Goal: Task Accomplishment & Management: Manage account settings

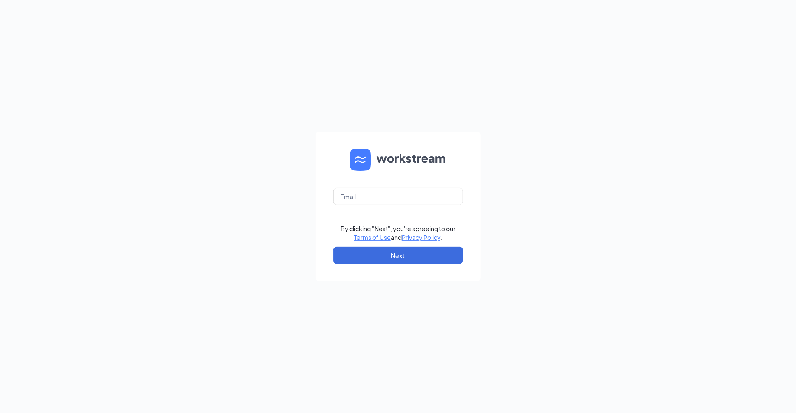
click at [300, 196] on div "By clicking "Next", you're agreeing to our Terms of Use and Privacy Policy . Ne…" at bounding box center [398, 206] width 796 height 413
click at [387, 191] on input "text" at bounding box center [398, 196] width 130 height 17
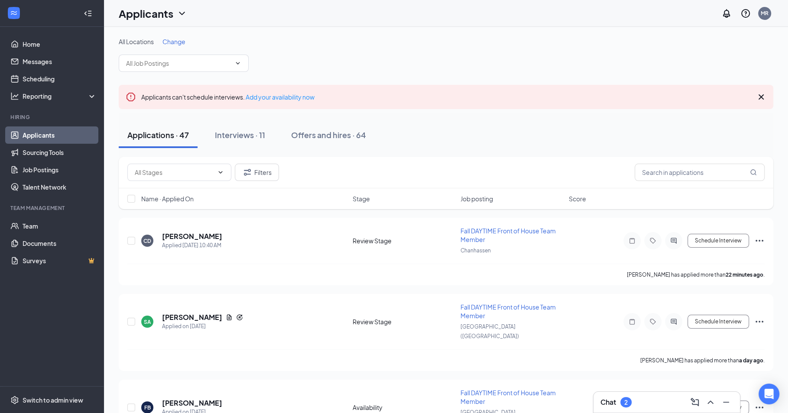
click at [652, 406] on div "Chat 2" at bounding box center [666, 402] width 133 height 14
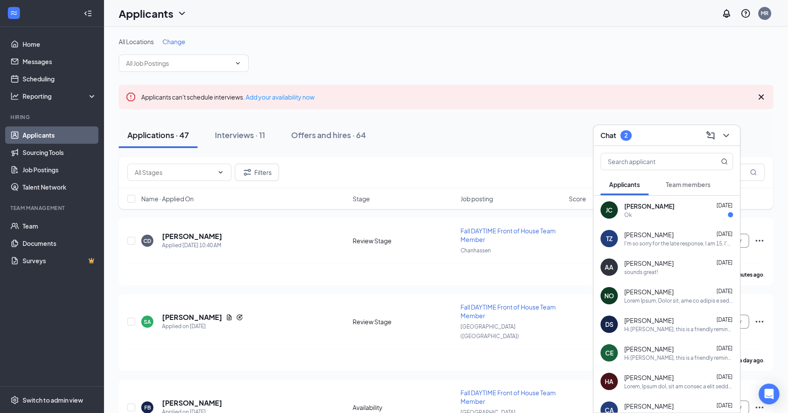
click at [645, 215] on div "Ok" at bounding box center [678, 214] width 109 height 7
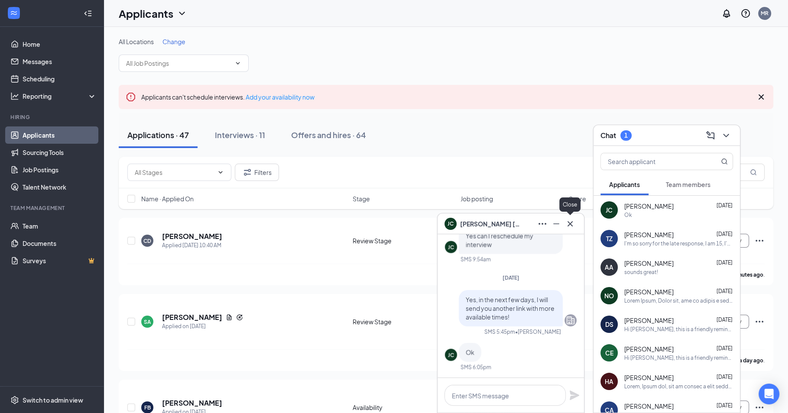
click at [568, 221] on icon "Cross" at bounding box center [569, 223] width 5 height 5
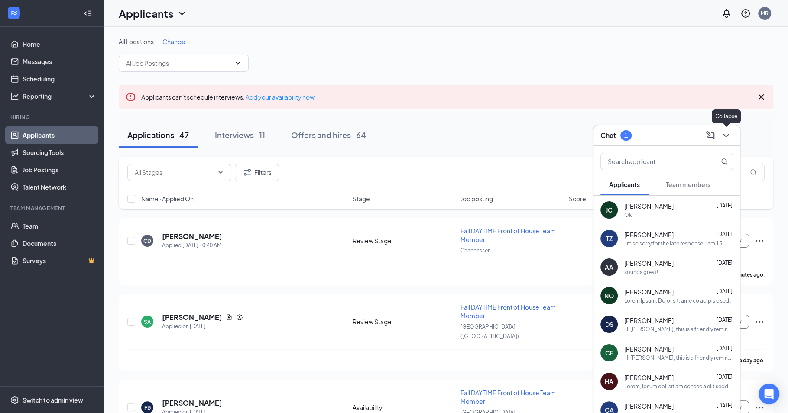
click at [731, 132] on icon "ChevronDown" at bounding box center [726, 135] width 10 height 10
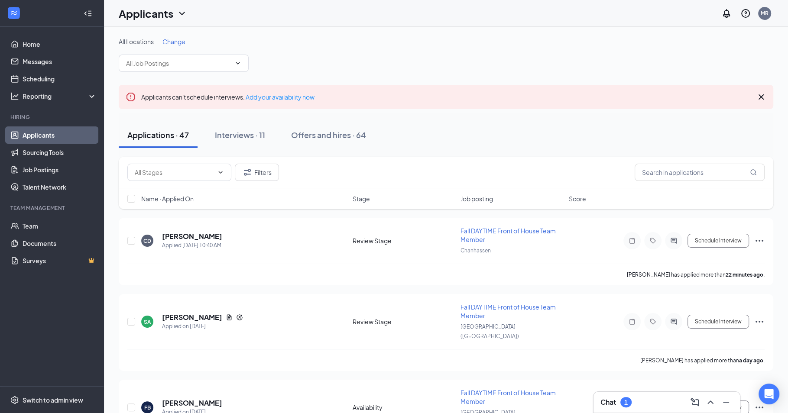
click at [759, 93] on icon "Cross" at bounding box center [761, 97] width 10 height 10
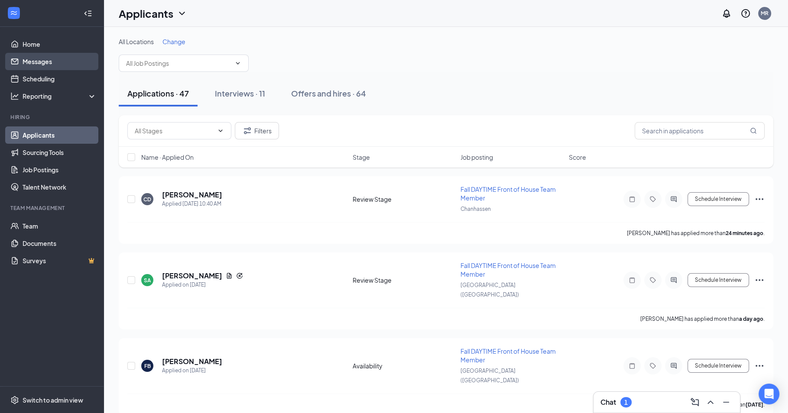
click at [56, 64] on link "Messages" at bounding box center [60, 61] width 74 height 17
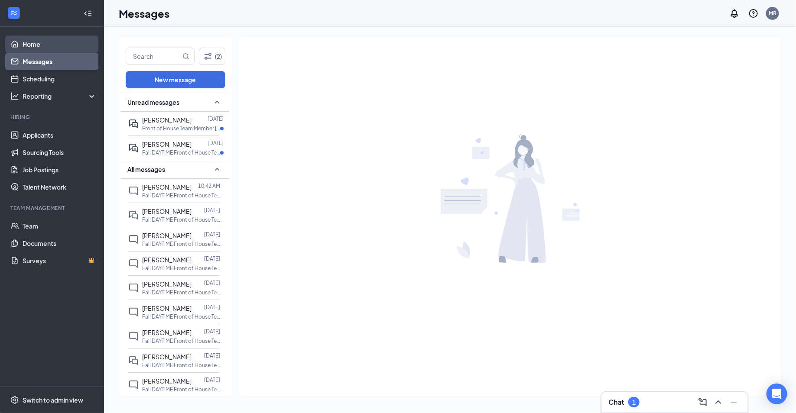
click at [54, 38] on link "Home" at bounding box center [60, 44] width 74 height 17
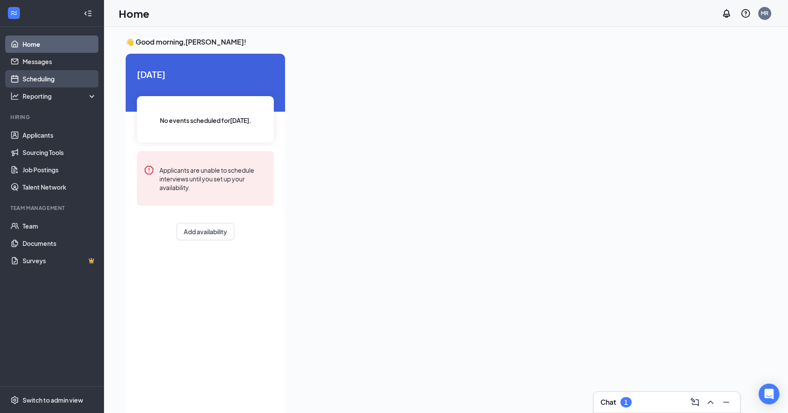
click at [58, 77] on link "Scheduling" at bounding box center [60, 78] width 74 height 17
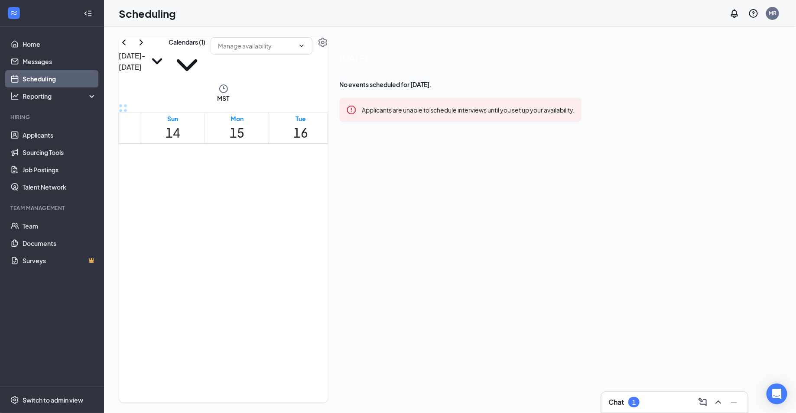
scroll to position [426, 0]
click at [205, 63] on button "Calendars (1)" at bounding box center [186, 60] width 37 height 46
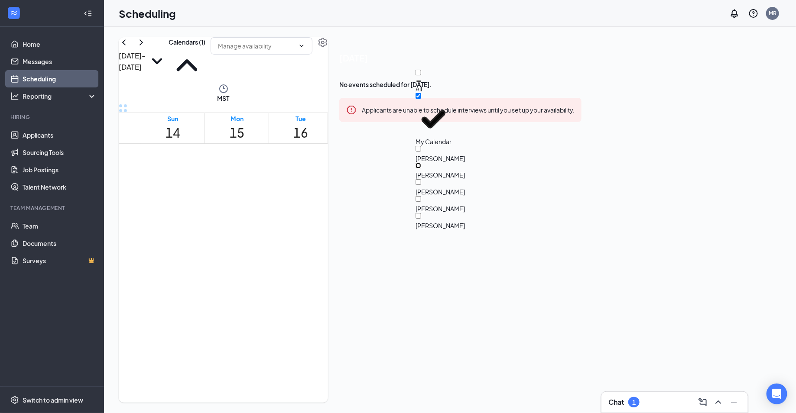
click at [421, 163] on input "Ashley Ramsay" at bounding box center [418, 166] width 6 height 6
checkbox input "true"
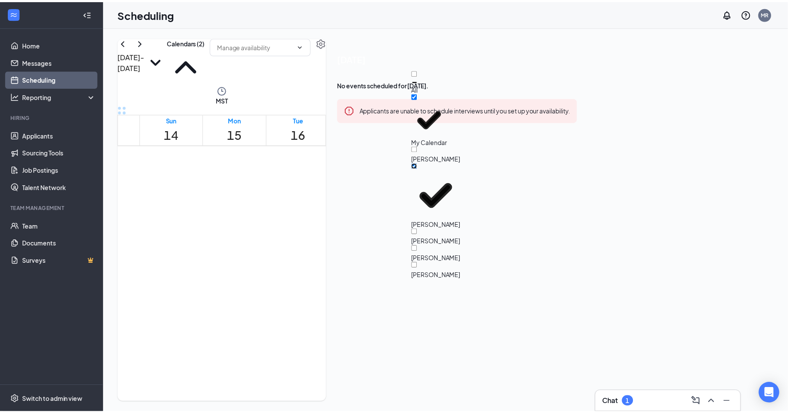
scroll to position [525, 0]
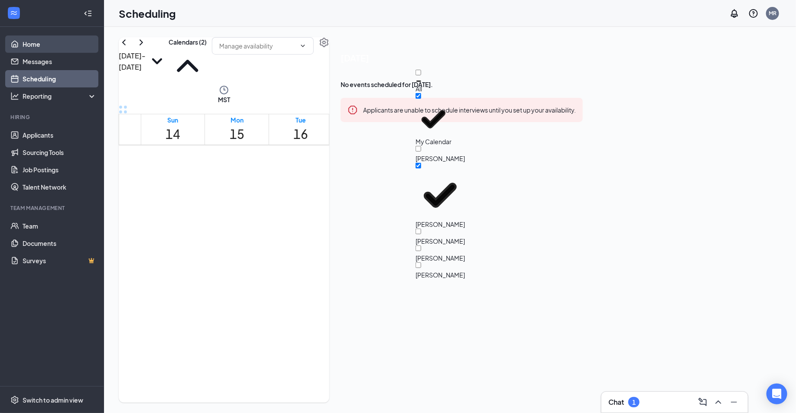
click at [45, 48] on link "Home" at bounding box center [60, 44] width 74 height 17
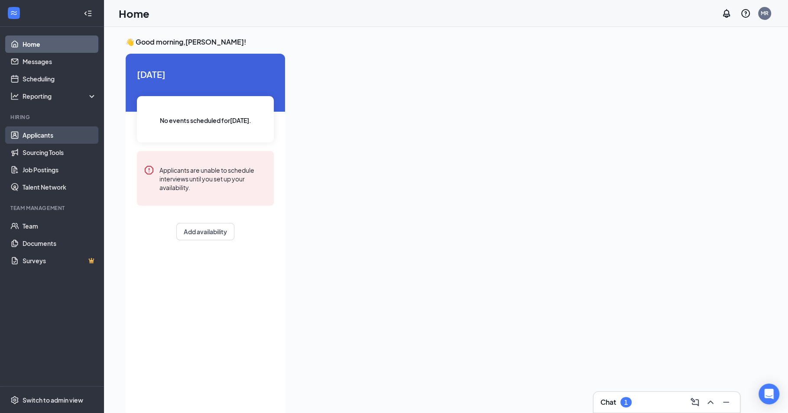
click at [49, 136] on link "Applicants" at bounding box center [60, 134] width 74 height 17
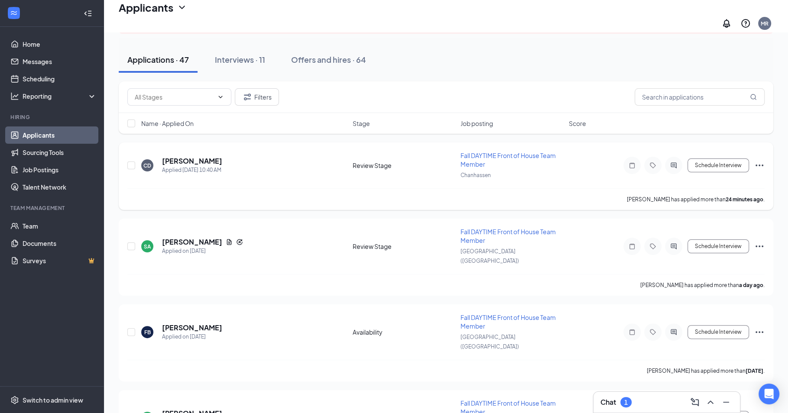
scroll to position [81, 0]
click at [230, 55] on div "Interviews · 11" at bounding box center [240, 58] width 50 height 11
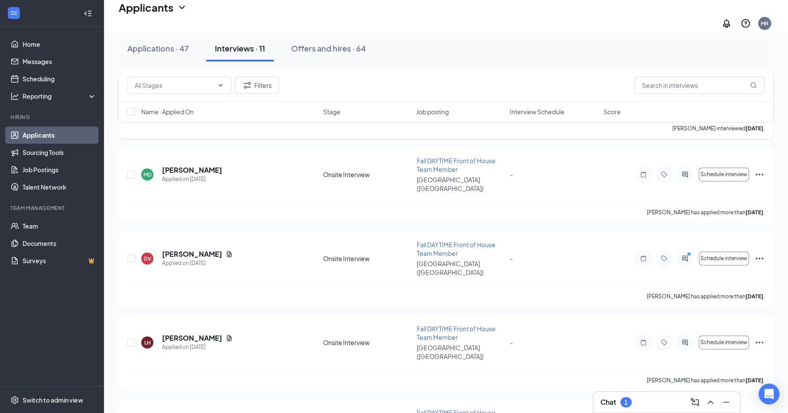
scroll to position [236, 0]
click at [168, 49] on div "Applications · 47" at bounding box center [158, 48] width 62 height 11
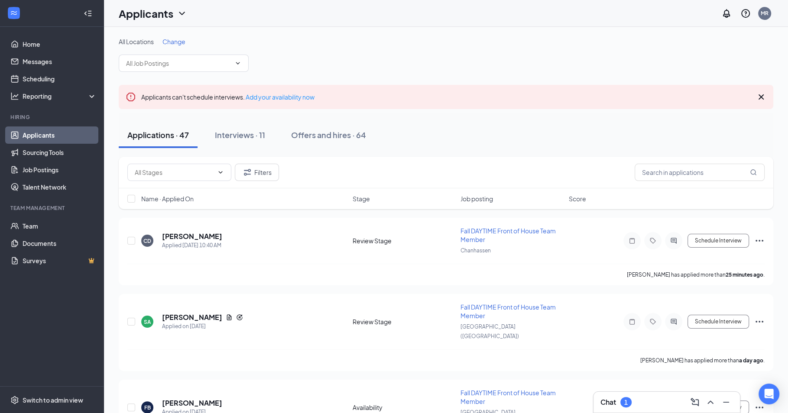
click at [635, 407] on div "Chat 1" at bounding box center [666, 402] width 133 height 14
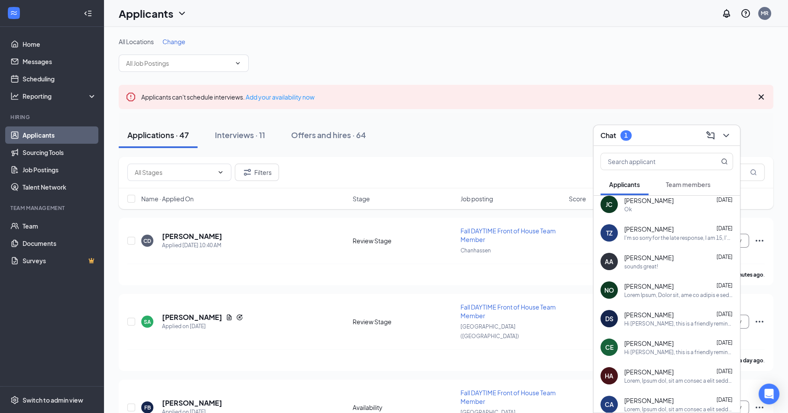
scroll to position [6, 0]
click at [724, 132] on icon "ChevronDown" at bounding box center [726, 135] width 10 height 10
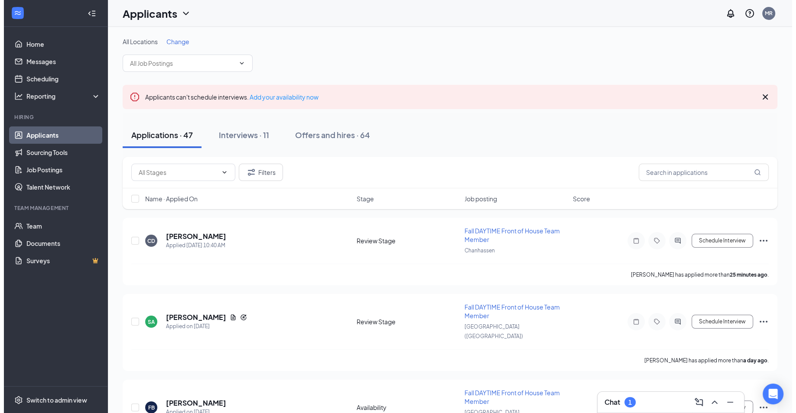
scroll to position [0, 0]
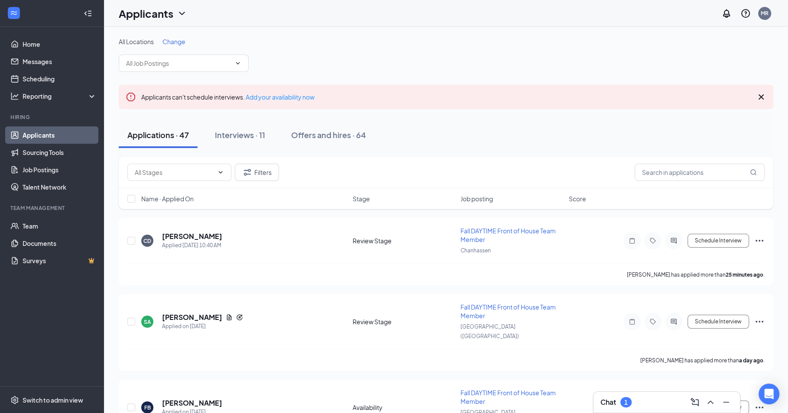
click at [762, 95] on icon "Cross" at bounding box center [760, 96] width 5 height 5
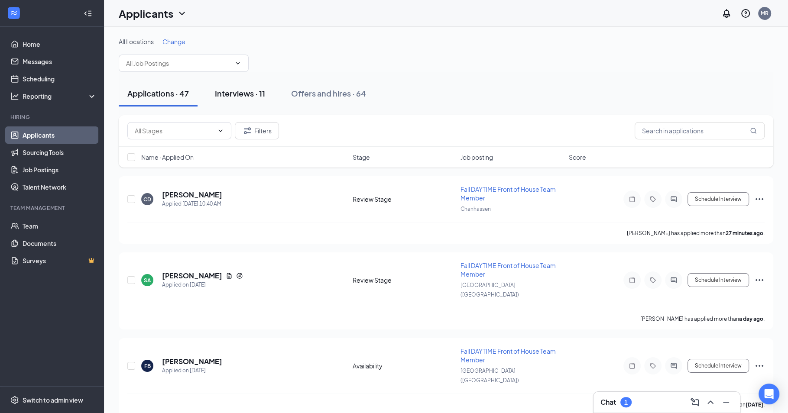
click at [243, 92] on div "Interviews · 11" at bounding box center [240, 93] width 50 height 11
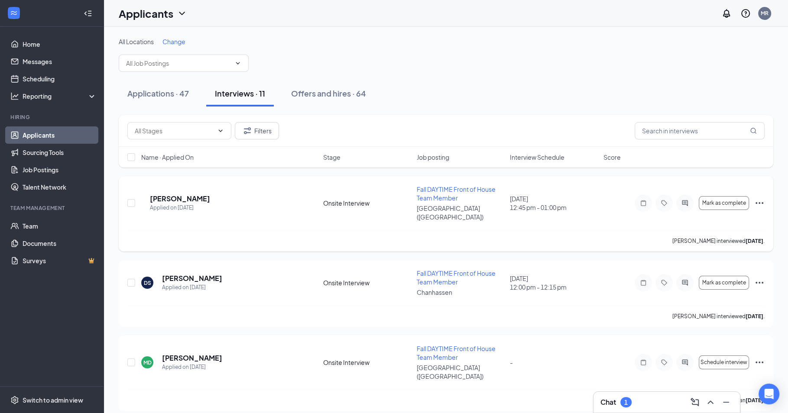
click at [680, 200] on icon "ActiveChat" at bounding box center [685, 203] width 10 height 7
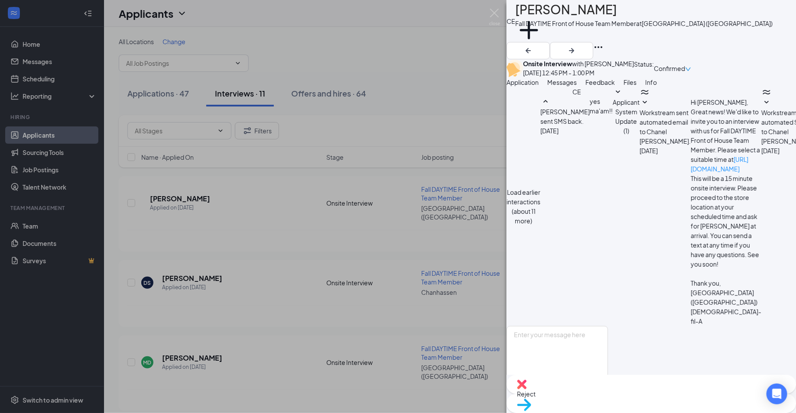
click at [657, 130] on div "Load earlier interactions (about 11 more) CE Chanel Elmore sent SMS back. Sep 9…" at bounding box center [650, 206] width 289 height 239
click at [540, 188] on button "Load earlier interactions (about 11 more)" at bounding box center [523, 207] width 34 height 38
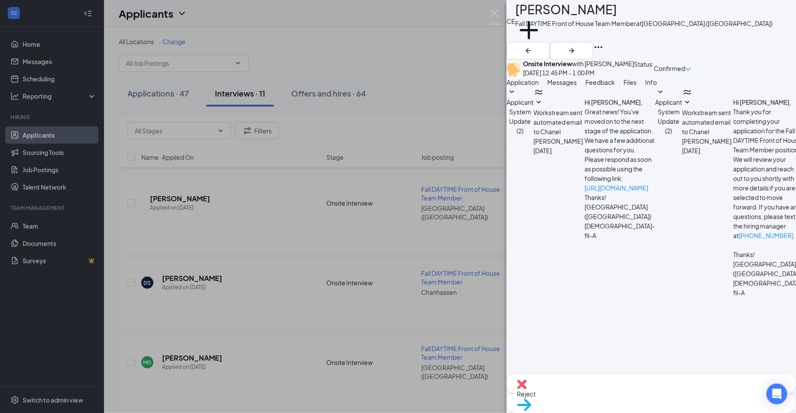
scroll to position [1098, 0]
click at [496, 13] on img at bounding box center [494, 17] width 11 height 17
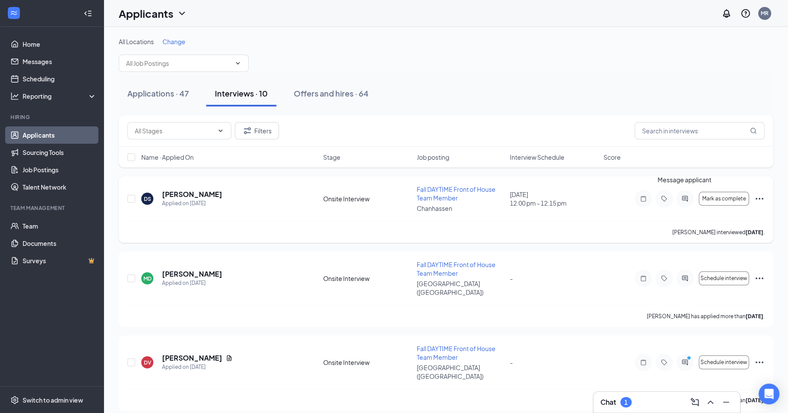
click at [686, 199] on icon "ActiveChat" at bounding box center [685, 199] width 6 height 6
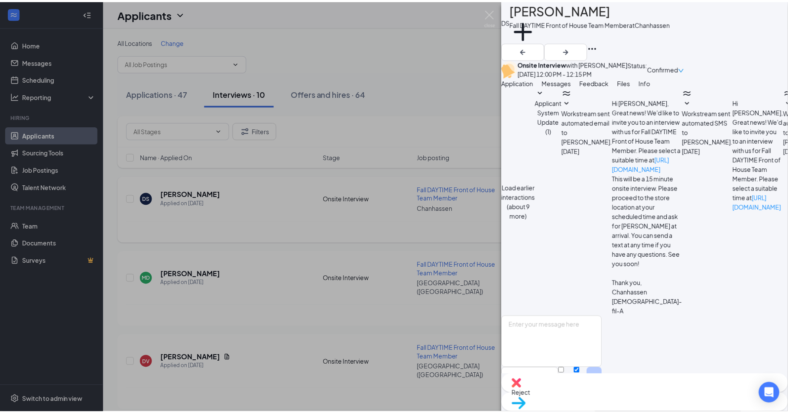
scroll to position [236, 0]
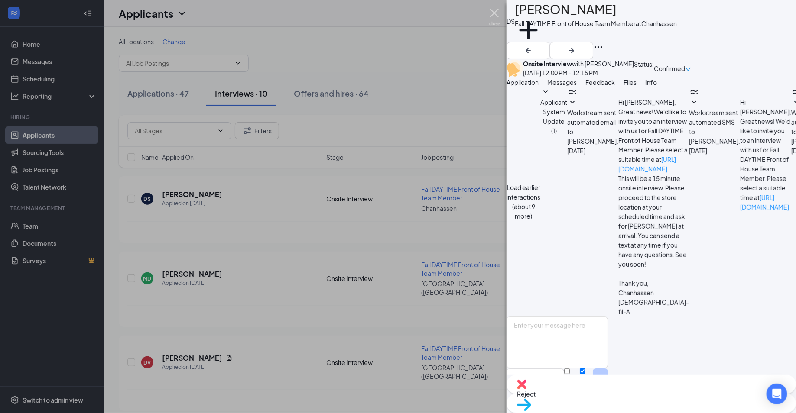
click at [496, 13] on img at bounding box center [494, 17] width 11 height 17
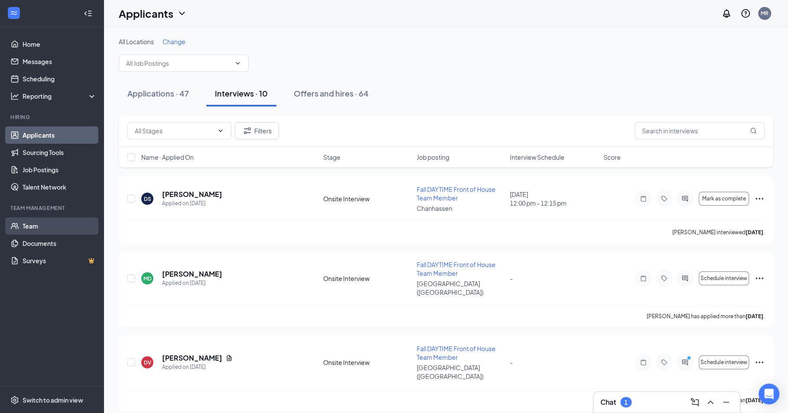
click at [42, 228] on link "Team" at bounding box center [60, 225] width 74 height 17
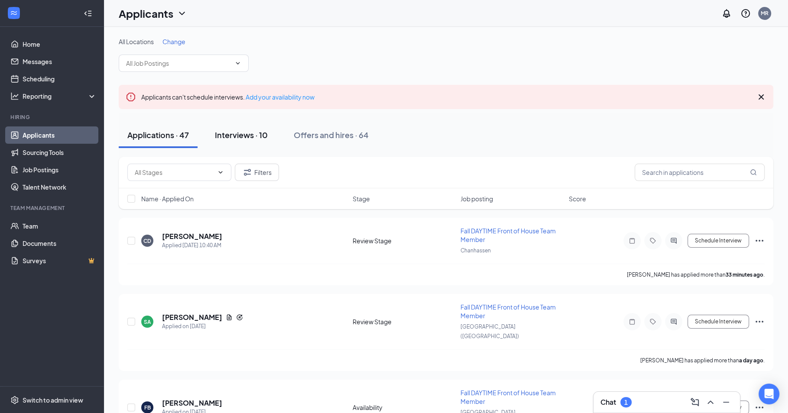
click at [241, 140] on div "Interviews · 10" at bounding box center [241, 134] width 53 height 11
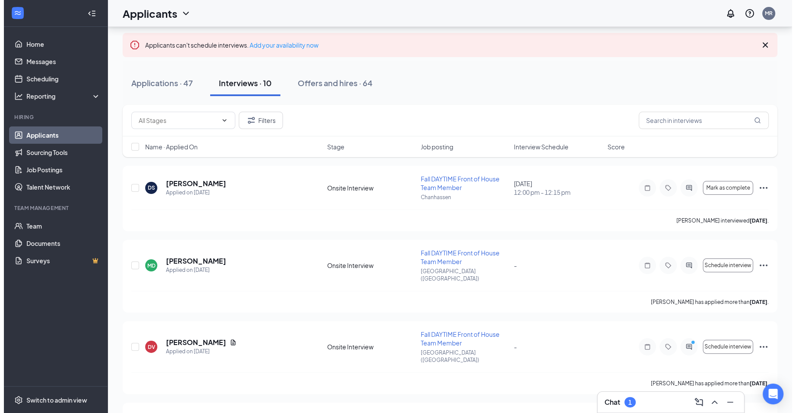
scroll to position [87, 0]
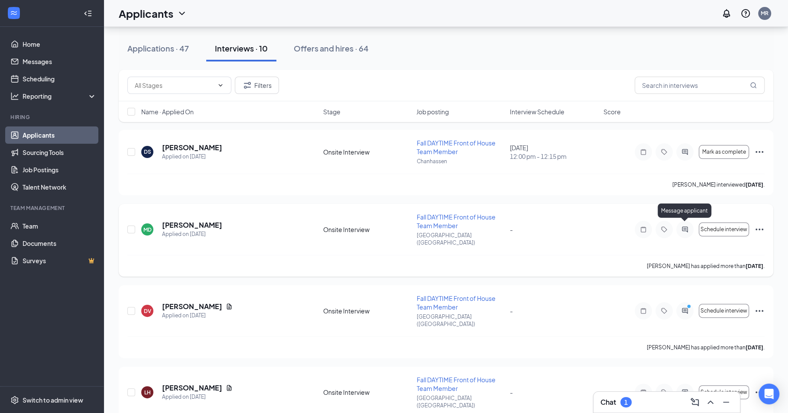
click at [683, 226] on icon "ActiveChat" at bounding box center [685, 229] width 10 height 7
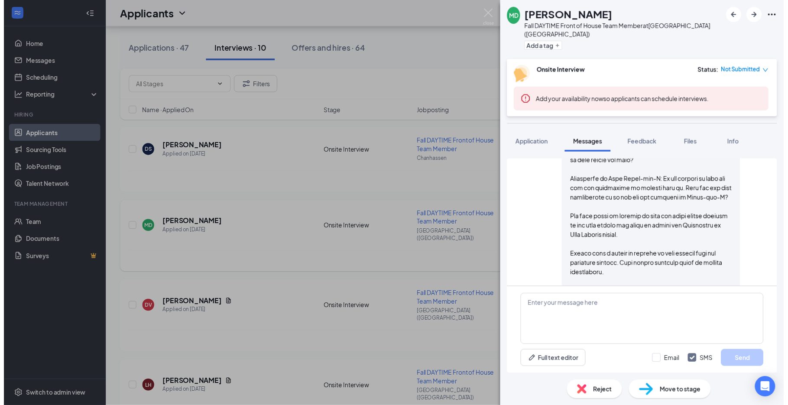
scroll to position [371, 0]
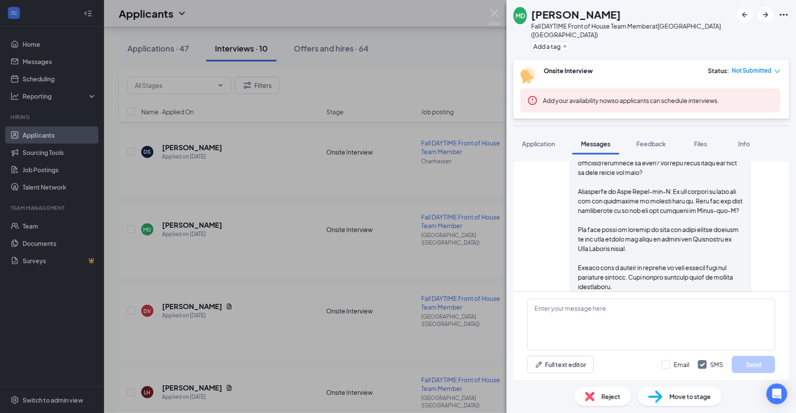
click at [165, 325] on div "MD Marianella Diaz Fall DAYTIME Front of House Team Member at Eden Prairie (MN)…" at bounding box center [398, 206] width 796 height 413
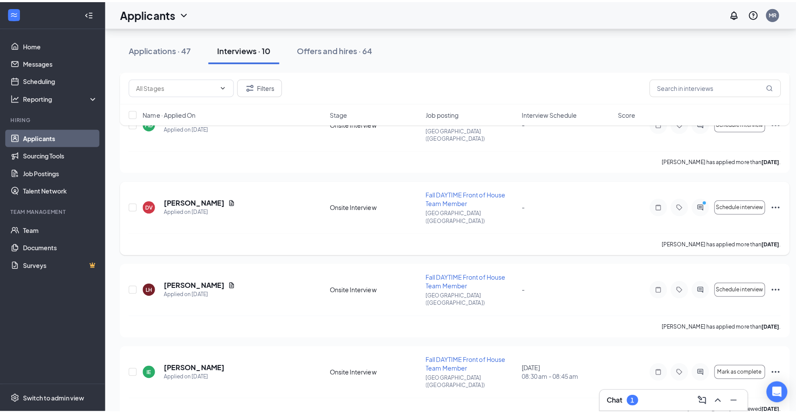
scroll to position [199, 0]
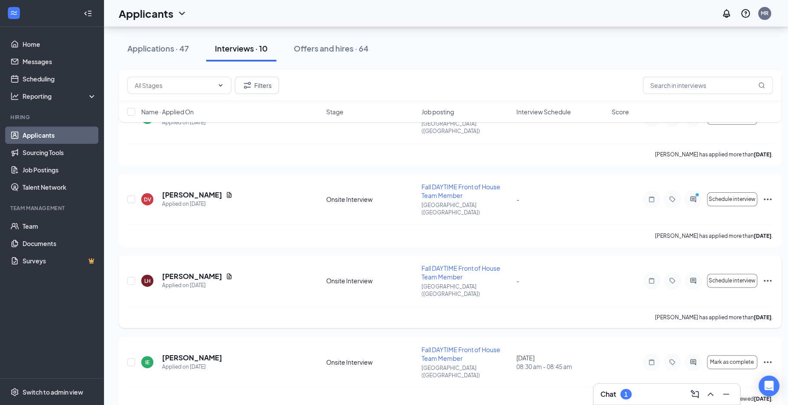
click at [696, 277] on icon "ActiveChat" at bounding box center [693, 280] width 10 height 7
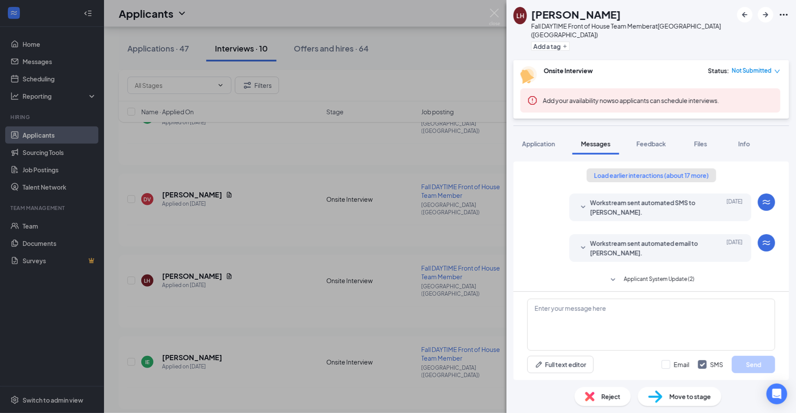
click at [674, 168] on button "Load earlier interactions (about 17 more)" at bounding box center [650, 175] width 129 height 14
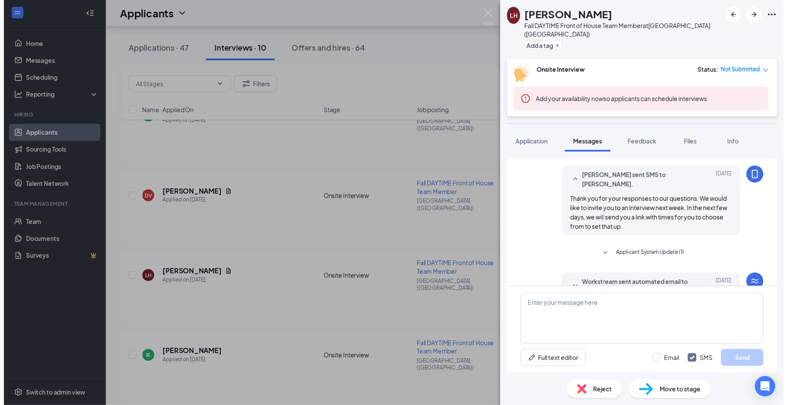
scroll to position [739, 0]
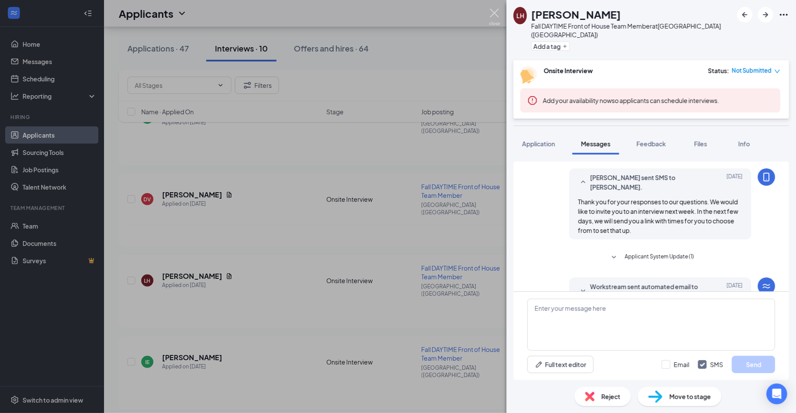
click at [498, 20] on img at bounding box center [494, 17] width 11 height 17
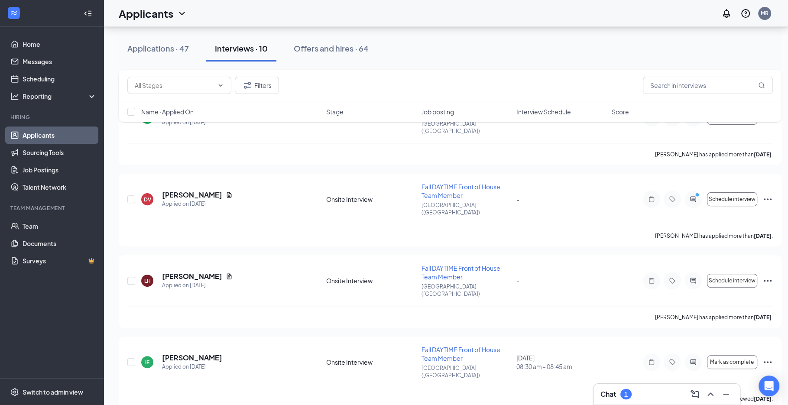
click at [644, 395] on div "Chat 1" at bounding box center [666, 394] width 133 height 14
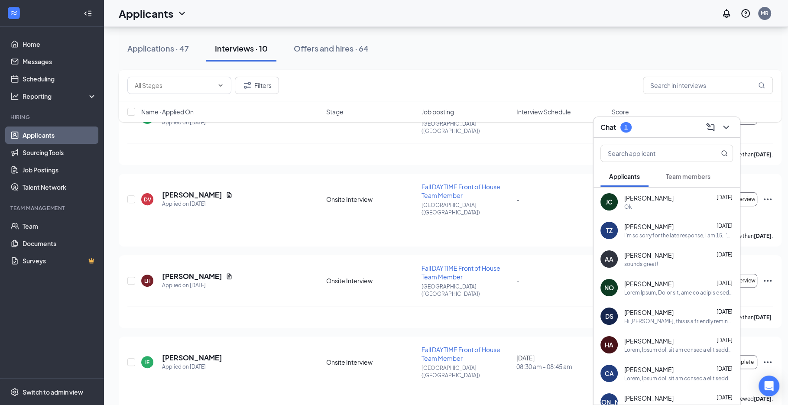
click at [638, 226] on span "Torsten Ziebarth" at bounding box center [648, 226] width 49 height 9
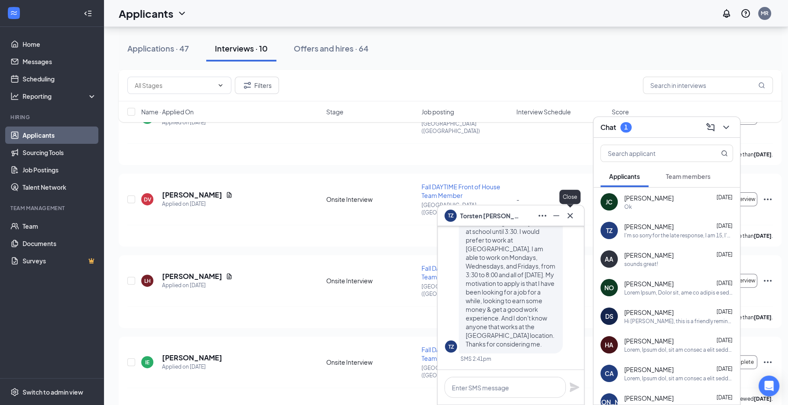
click at [573, 217] on icon "Cross" at bounding box center [570, 215] width 10 height 10
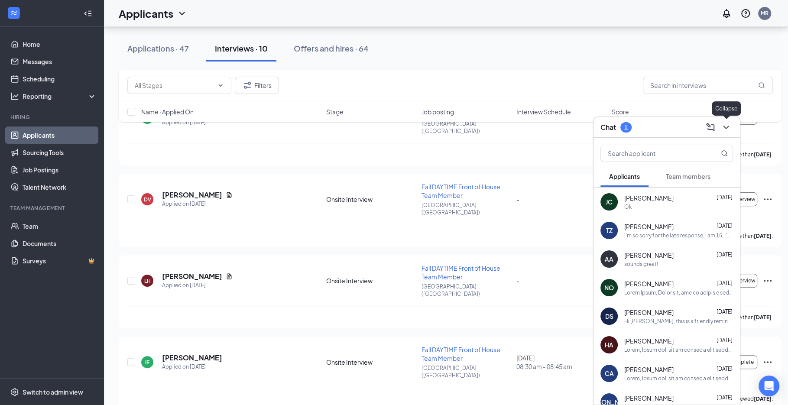
click at [729, 125] on icon "ChevronDown" at bounding box center [726, 127] width 10 height 10
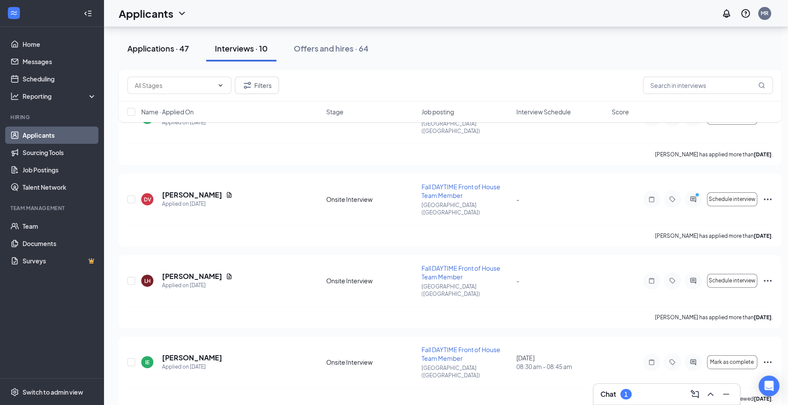
click at [169, 47] on div "Applications · 47" at bounding box center [158, 48] width 62 height 11
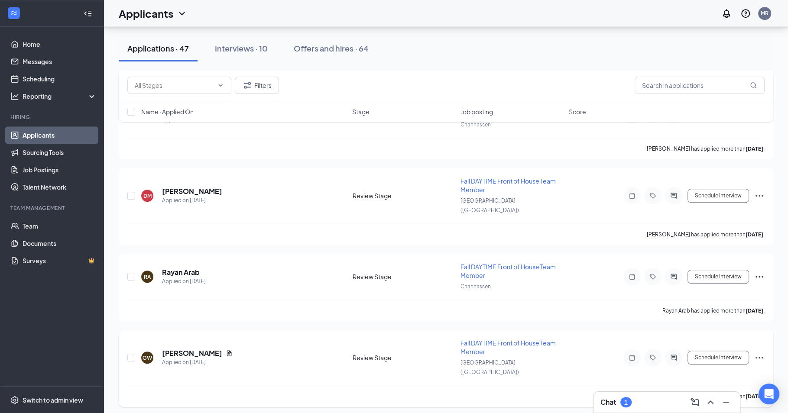
scroll to position [633, 0]
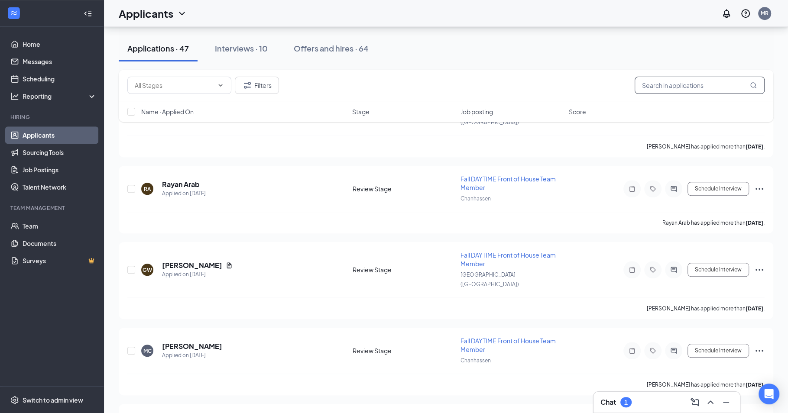
click at [667, 86] on input "text" at bounding box center [699, 85] width 130 height 17
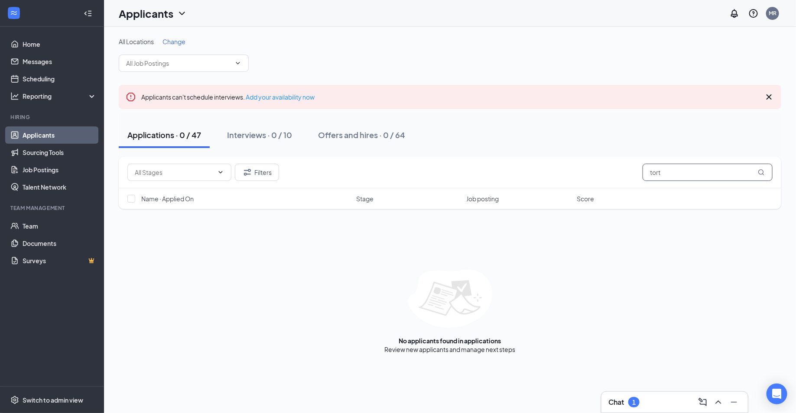
click at [680, 171] on input "tort" at bounding box center [707, 172] width 130 height 17
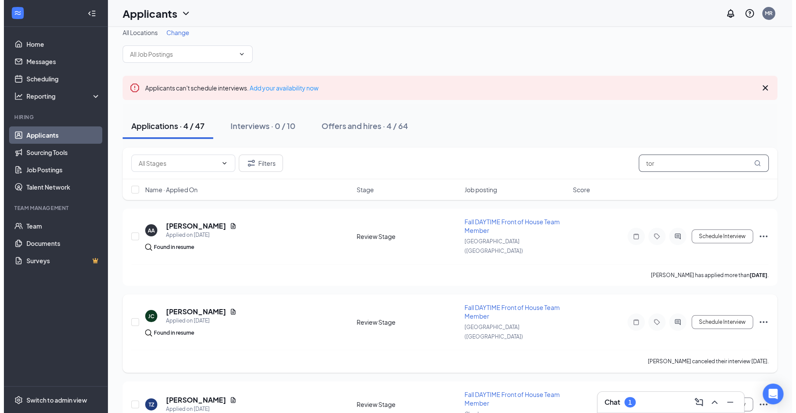
scroll to position [51, 0]
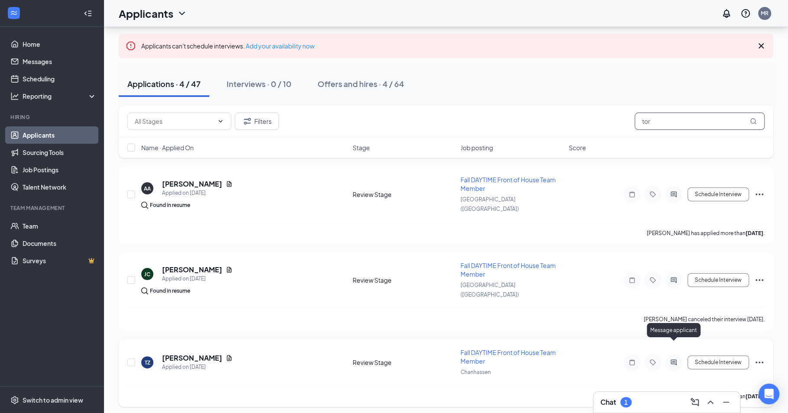
type input "tor"
click at [673, 359] on icon "ActiveChat" at bounding box center [673, 362] width 10 height 7
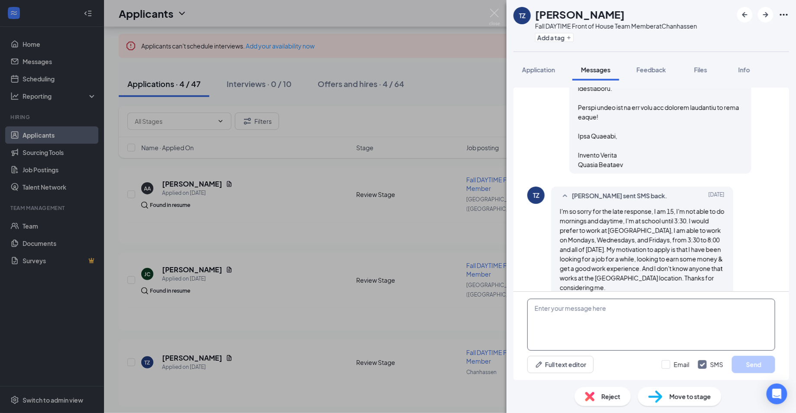
scroll to position [556, 0]
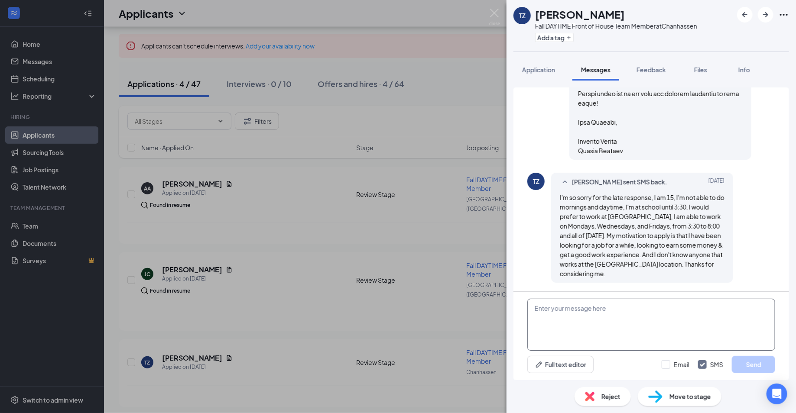
click at [665, 330] on textarea at bounding box center [651, 325] width 248 height 52
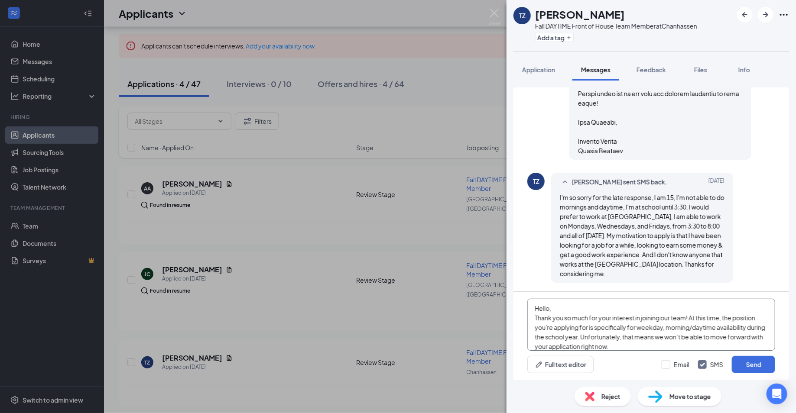
click at [548, 309] on textarea "Hello, Thank you so much for your interest in joining our team! At this time, t…" at bounding box center [651, 325] width 248 height 52
type textarea "Hello Torsten, Thank you so much for your interest in joining our team! At this…"
click at [740, 368] on button "Send" at bounding box center [753, 364] width 43 height 17
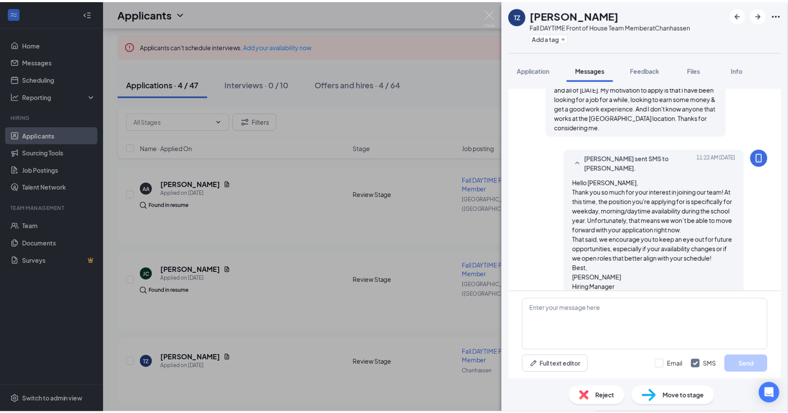
scroll to position [716, 0]
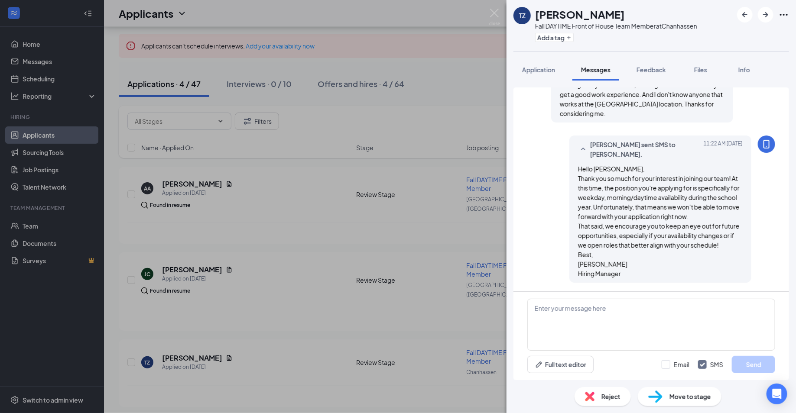
click at [377, 246] on div "TZ Torsten Ziebarth Fall DAYTIME Front of House Team Member at Chanhassen Add a…" at bounding box center [398, 206] width 796 height 413
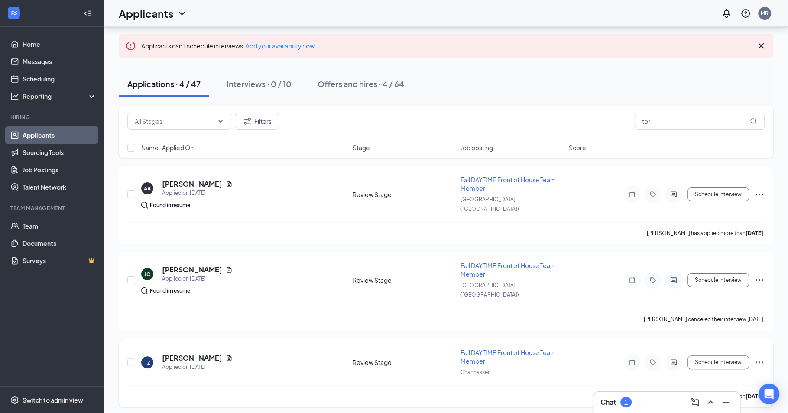
click at [761, 362] on icon "Ellipses" at bounding box center [759, 363] width 8 height 2
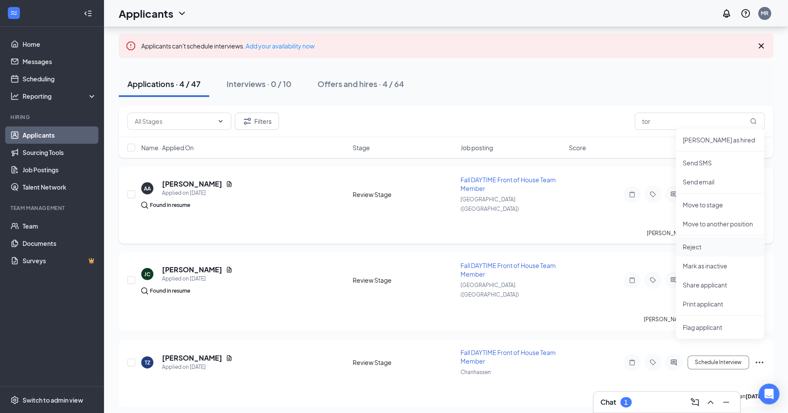
click at [717, 251] on p "Reject" at bounding box center [720, 247] width 74 height 9
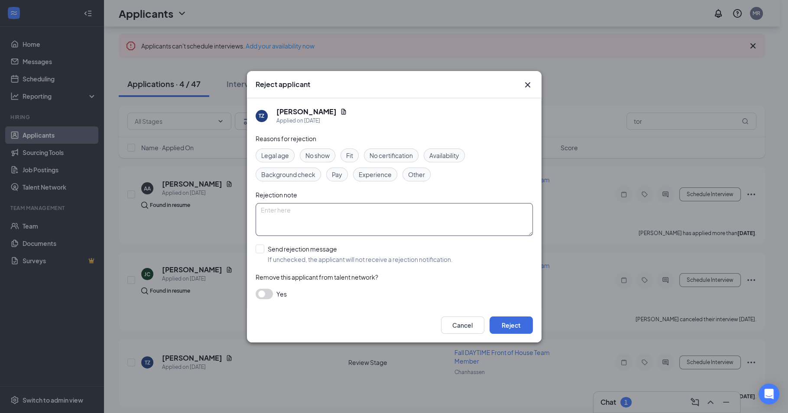
click at [420, 218] on textarea at bounding box center [394, 219] width 277 height 33
type textarea "availability"
click at [517, 320] on button "Reject" at bounding box center [510, 325] width 43 height 17
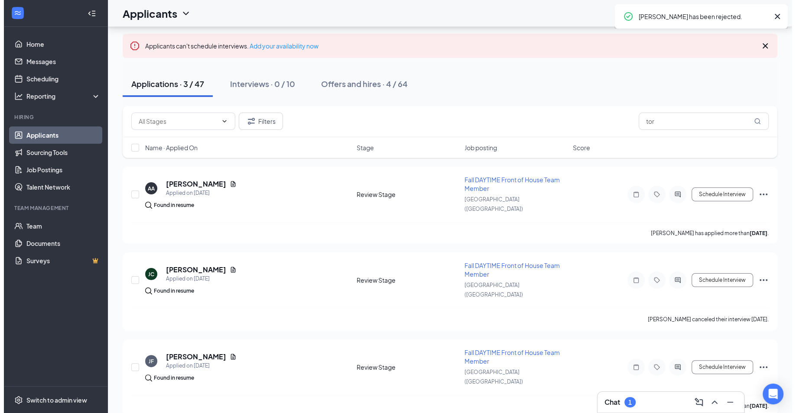
scroll to position [40, 0]
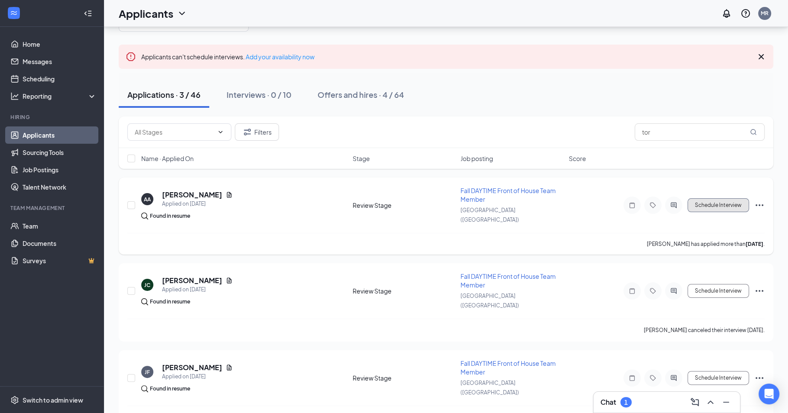
click at [712, 202] on button "Schedule Interview" at bounding box center [718, 205] width 62 height 14
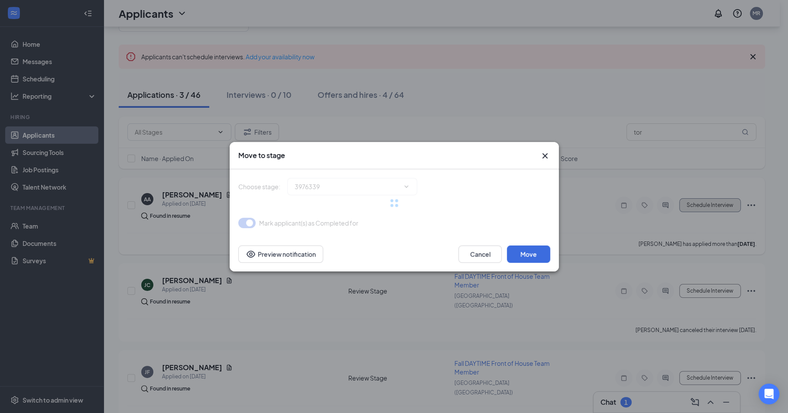
type input "Onsite Interview (next stage)"
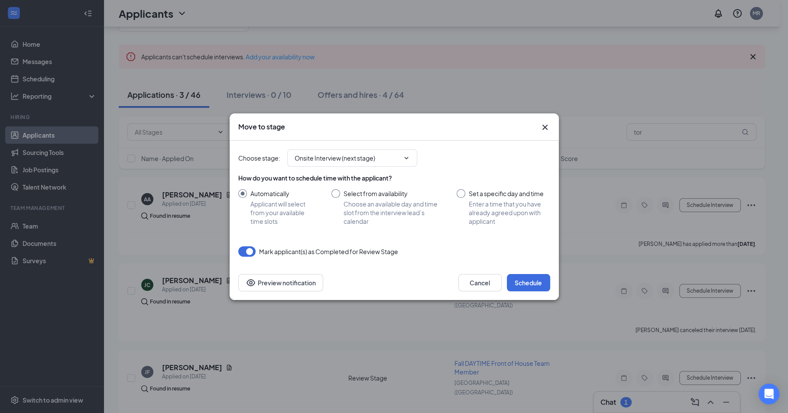
click at [544, 125] on icon "Cross" at bounding box center [545, 127] width 10 height 10
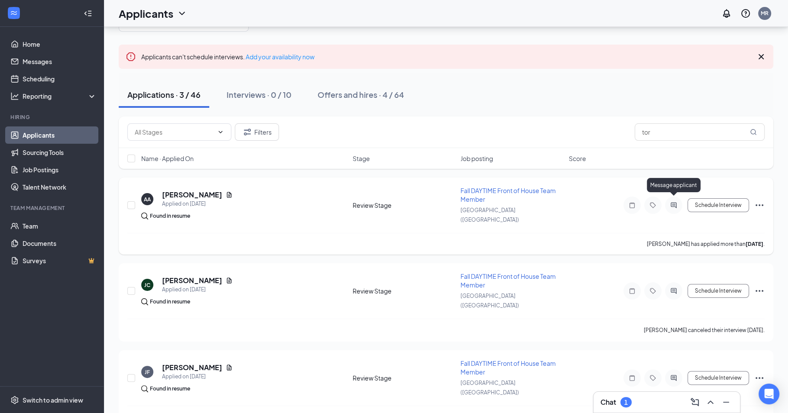
click at [676, 202] on icon "ActiveChat" at bounding box center [673, 205] width 6 height 6
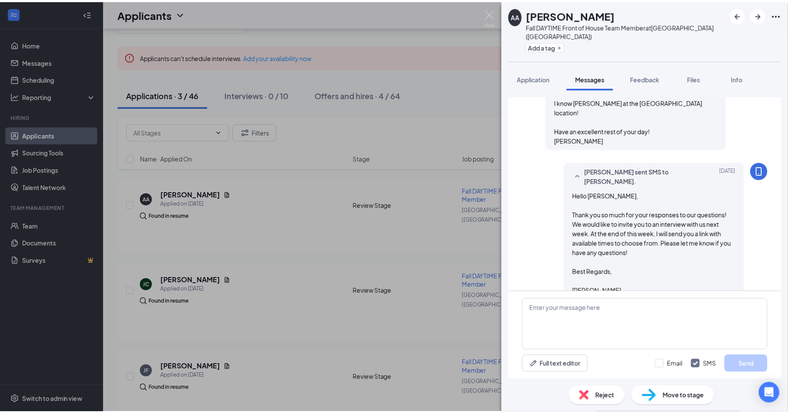
scroll to position [915, 0]
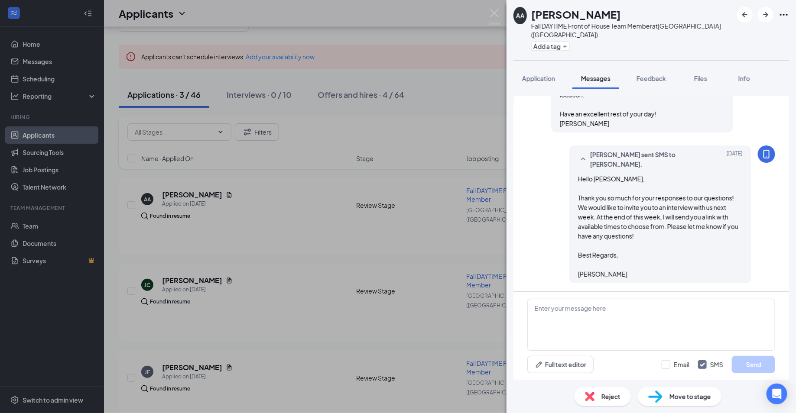
click at [430, 220] on div "AA Asher Andrews Fall DAYTIME Front of House Team Member at Eden Prairie (MN) A…" at bounding box center [398, 206] width 796 height 413
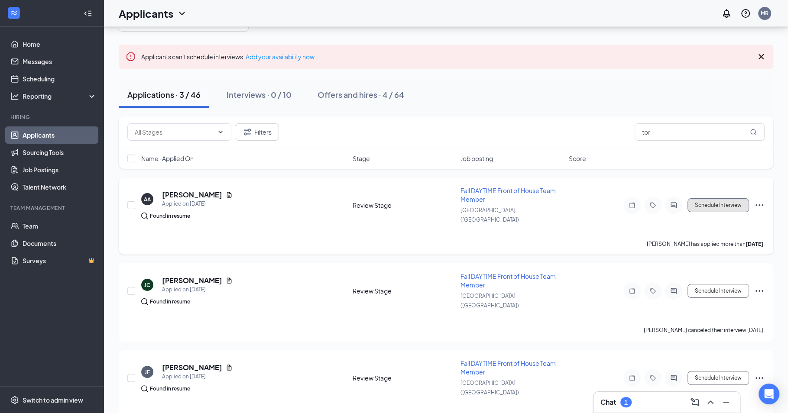
click at [727, 198] on button "Schedule Interview" at bounding box center [718, 205] width 62 height 14
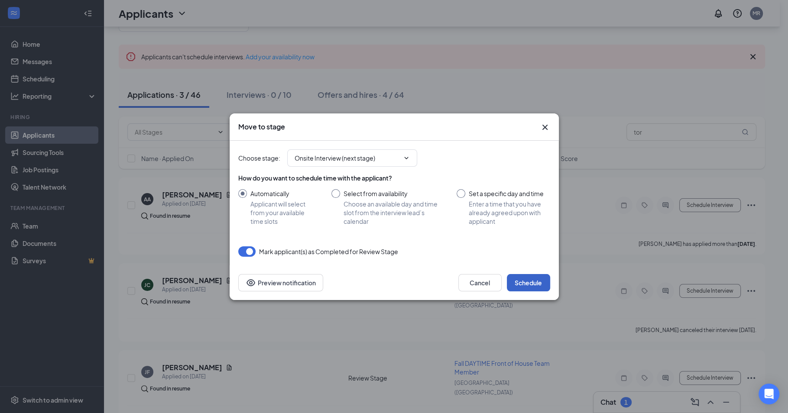
click at [527, 282] on button "Schedule" at bounding box center [528, 282] width 43 height 17
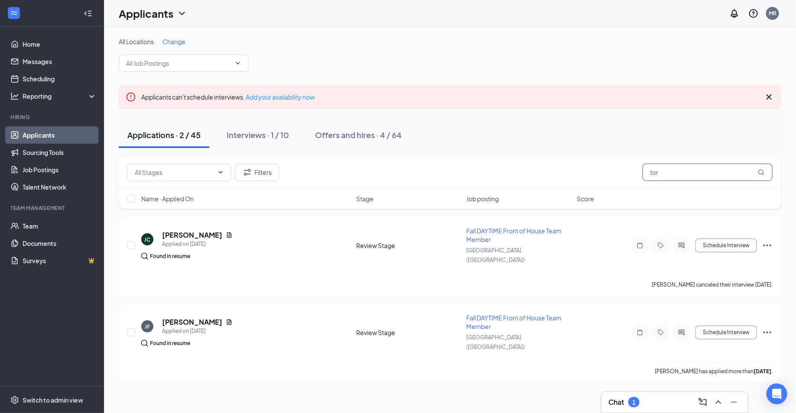
click at [683, 168] on input "tor" at bounding box center [707, 172] width 130 height 17
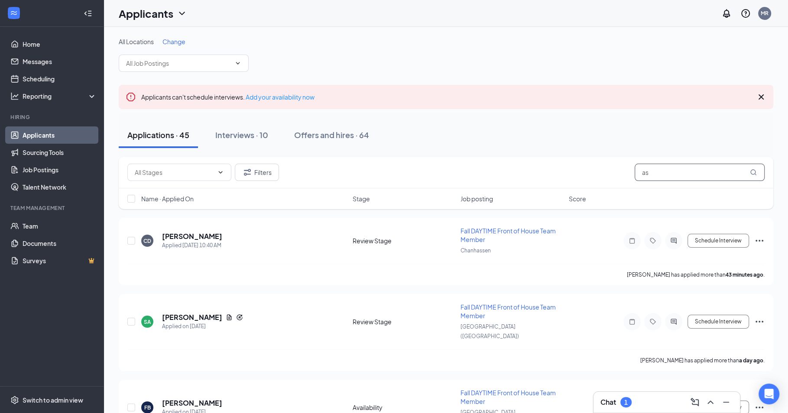
type input "ash"
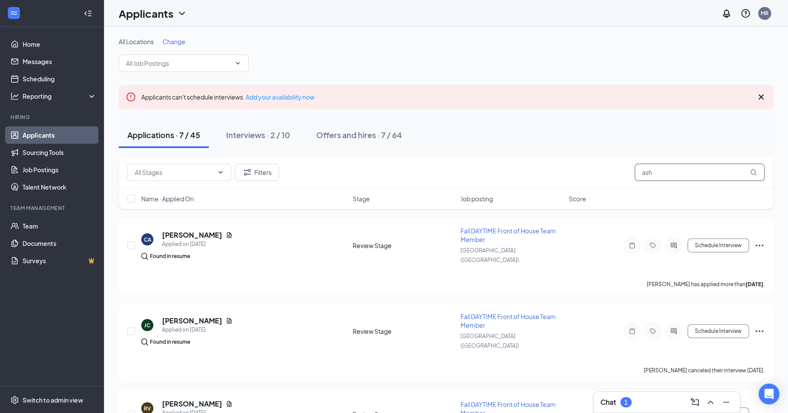
click at [655, 169] on input "ash" at bounding box center [699, 172] width 130 height 17
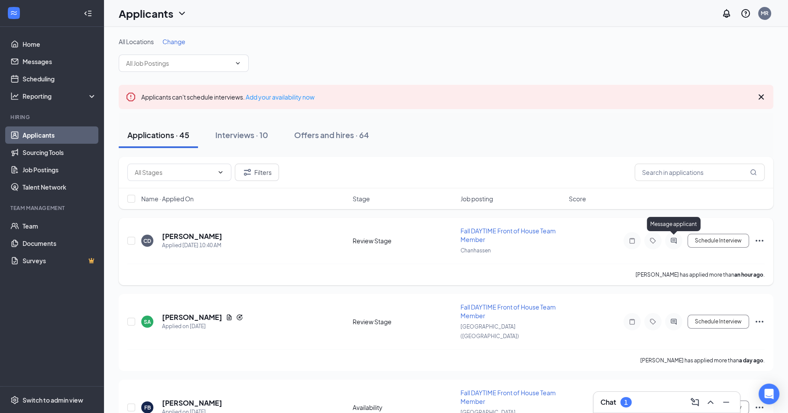
click at [676, 241] on icon "ActiveChat" at bounding box center [673, 240] width 10 height 7
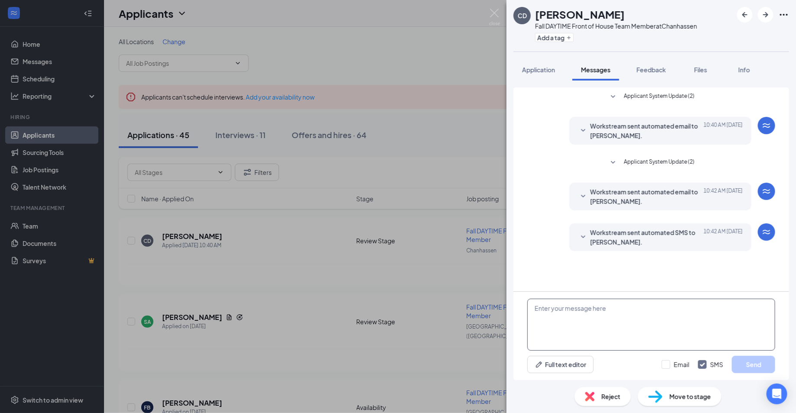
click at [612, 319] on textarea at bounding box center [651, 325] width 248 height 52
paste textarea "Hello, First off, let me extend a warm welcome to Chick-fil-A! We are thrilled …"
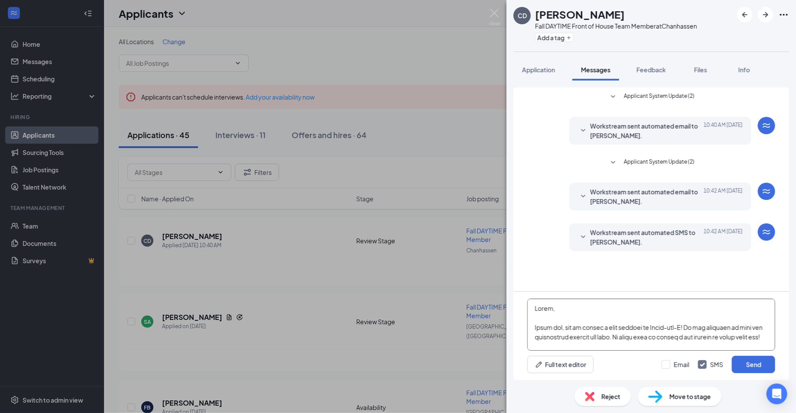
drag, startPoint x: 609, startPoint y: 344, endPoint x: 561, endPoint y: 291, distance: 71.1
click at [561, 292] on div "Full text editor Email SMS Send" at bounding box center [650, 336] width 275 height 88
click at [550, 309] on textarea at bounding box center [651, 325] width 248 height 52
type textarea "Hello Chris, First off, let me extend a warm welcome to Chick-fil-A! We are thr…"
click at [754, 366] on button "Send" at bounding box center [753, 364] width 43 height 17
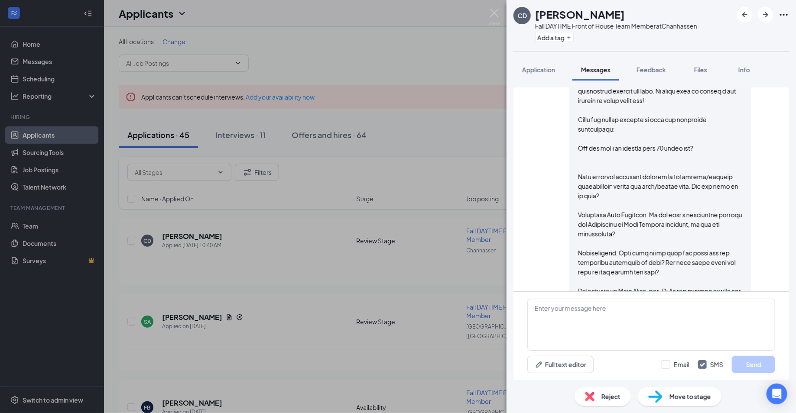
scroll to position [244, 0]
click at [305, 272] on div "CD Chris Davis Fall DAYTIME Front of House Team Member at Chanhassen Add a tag …" at bounding box center [398, 206] width 796 height 413
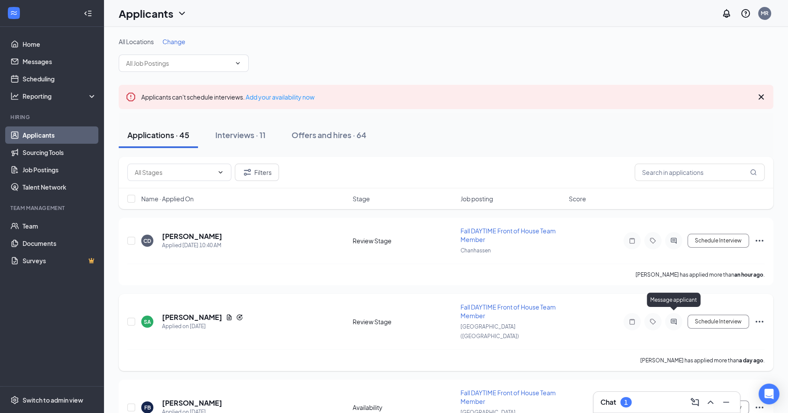
click at [673, 318] on icon "ActiveChat" at bounding box center [673, 321] width 10 height 7
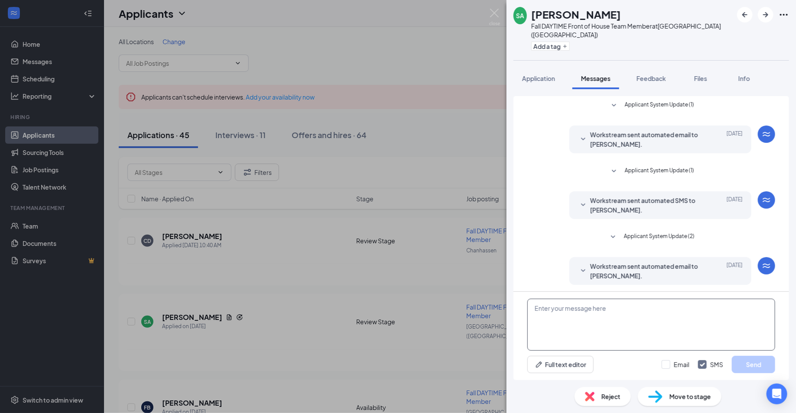
click at [574, 311] on textarea at bounding box center [651, 325] width 248 height 52
paste textarea "Hello, First off, let me extend a warm welcome to Chick-fil-A! We are thrilled …"
type textarea "Hello, First off, let me extend a warm welcome to Chick-fil-A! We are thrilled …"
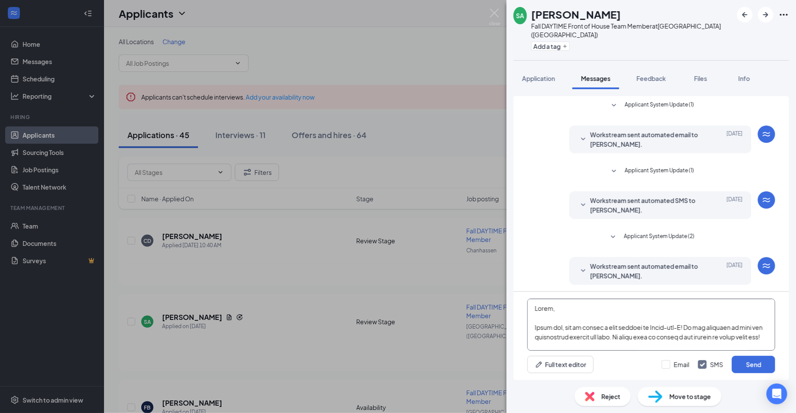
scroll to position [304, 0]
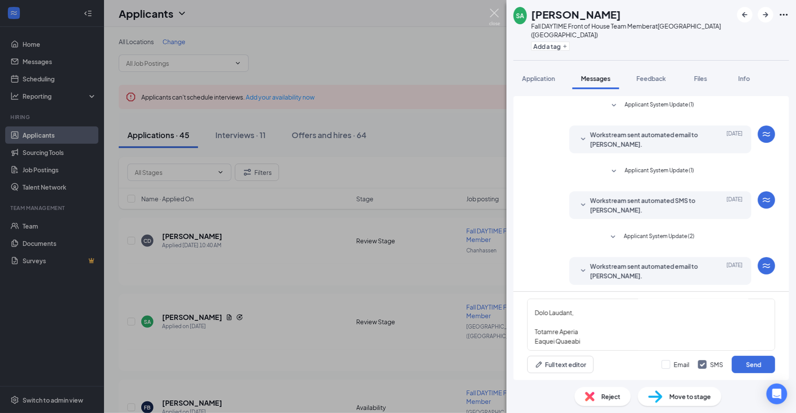
click at [497, 18] on img at bounding box center [494, 17] width 11 height 17
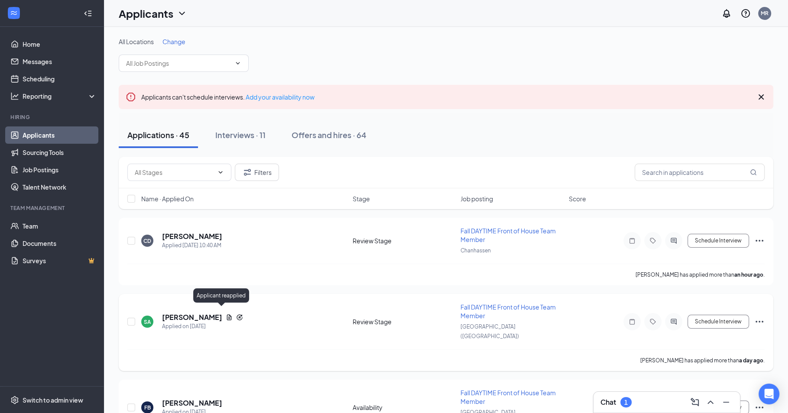
click at [236, 314] on icon "Reapply" at bounding box center [239, 317] width 7 height 7
click at [756, 321] on icon "Ellipses" at bounding box center [759, 322] width 8 height 2
click at [588, 314] on div "SA Sihaam Abdi Applied on Sep 14 Review Stage Fall DAYTIME Front of House Team …" at bounding box center [445, 326] width 637 height 47
click at [673, 319] on div at bounding box center [673, 321] width 17 height 17
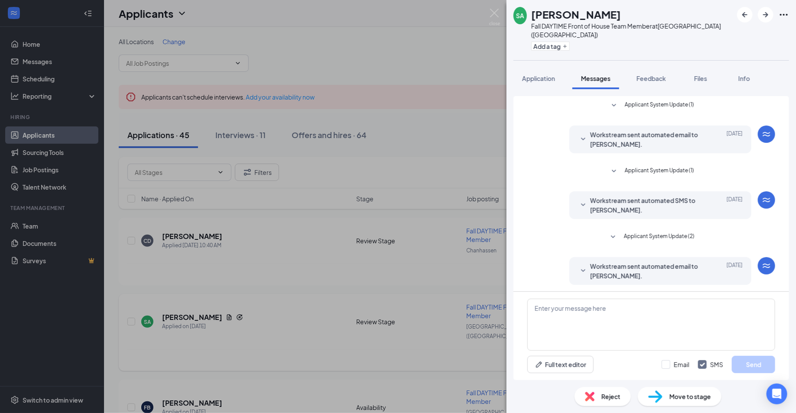
scroll to position [34, 0]
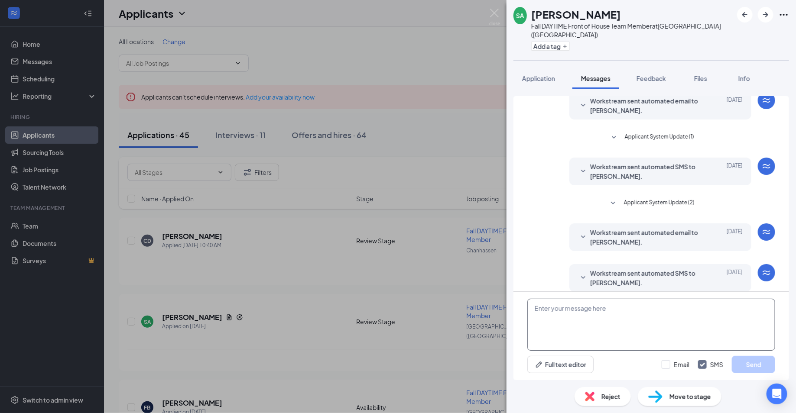
click at [638, 340] on textarea at bounding box center [651, 325] width 248 height 52
paste textarea "Hello, First off, let me extend a warm welcome to Chick-fil-A! We are thrilled …"
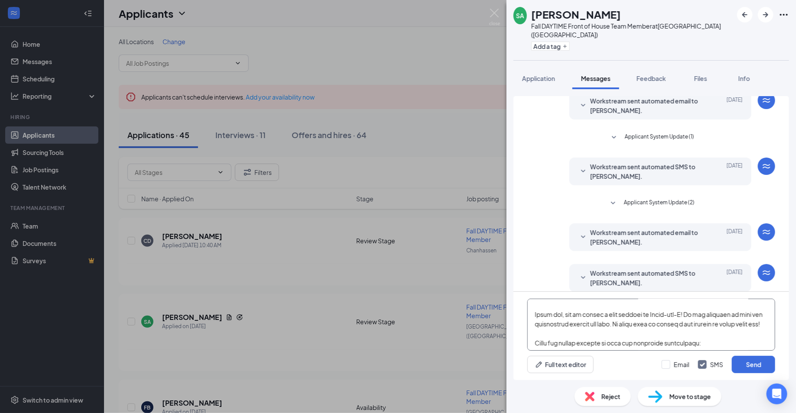
scroll to position [0, 0]
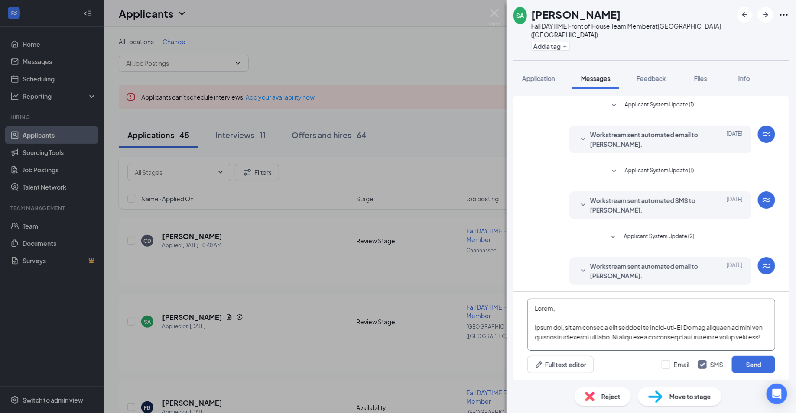
scroll to position [310, 0]
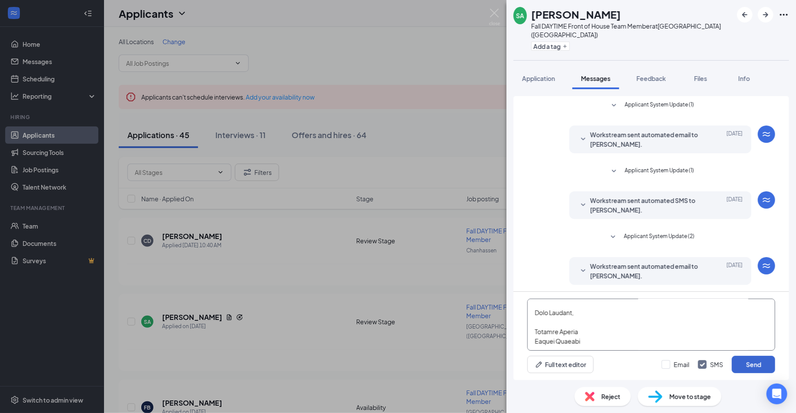
type textarea "Hello, First off, let me extend a warm welcome to Chick-fil-A! We are thrilled …"
click at [757, 373] on button "Send" at bounding box center [753, 364] width 43 height 17
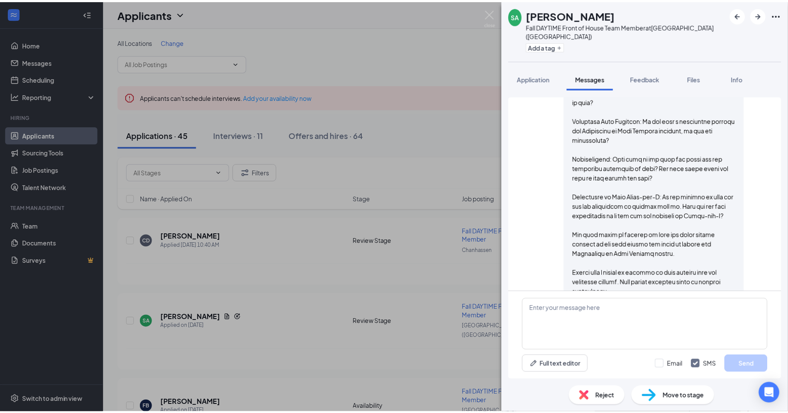
scroll to position [496, 0]
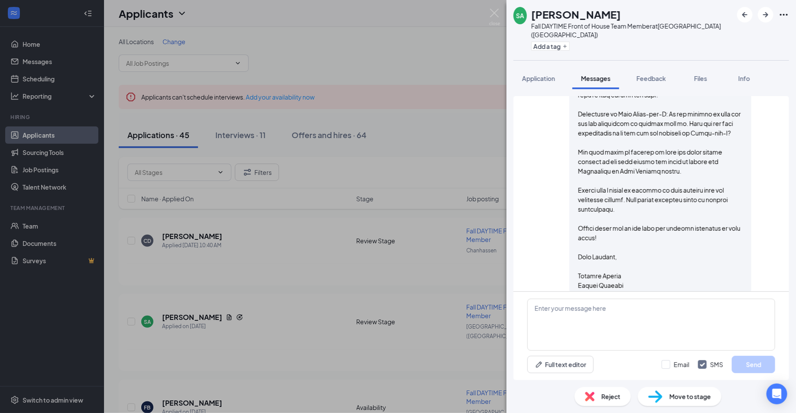
click at [326, 368] on div "SA Sihaam Abdi Fall DAYTIME Front of House Team Member at Eden Prairie (MN) Add…" at bounding box center [398, 206] width 796 height 413
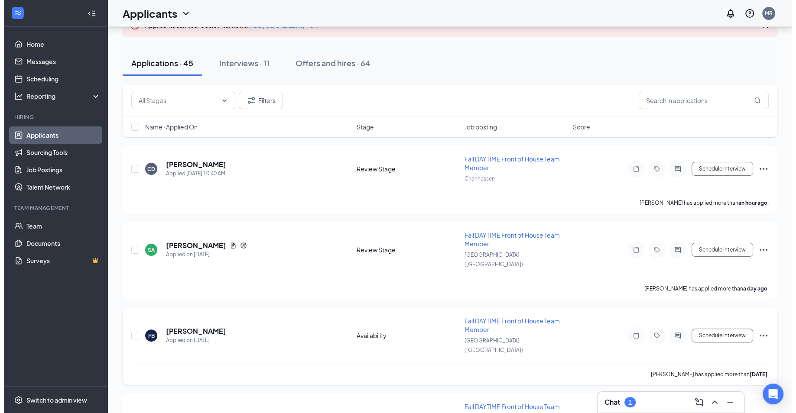
scroll to position [74, 0]
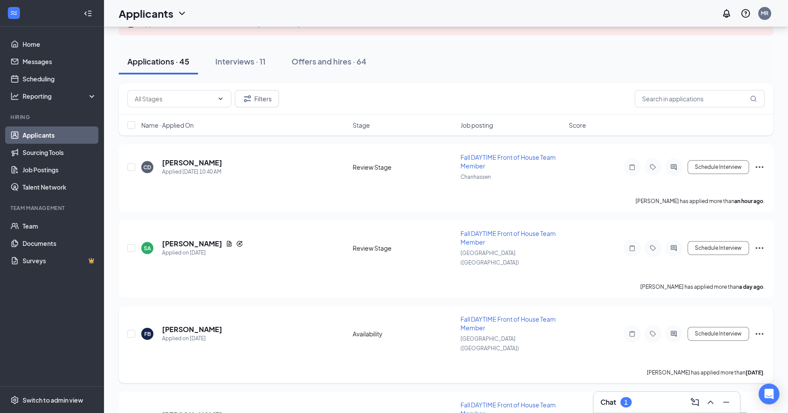
click at [678, 326] on div "FB Fabian Bastidas Applied on Sep 13 Availability Fall DAYTIME Front of House T…" at bounding box center [445, 338] width 637 height 47
click at [676, 325] on div at bounding box center [673, 333] width 17 height 17
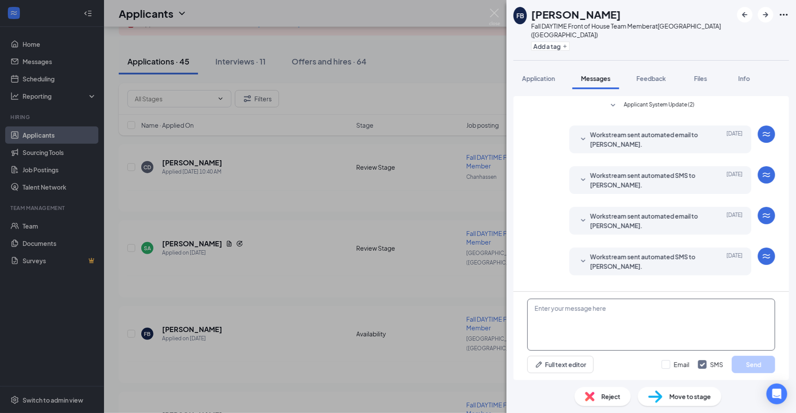
click at [630, 334] on textarea at bounding box center [651, 325] width 248 height 52
paste textarea "Hello, First off, let me extend a warm welcome to Chick-fil-A! We are thrilled …"
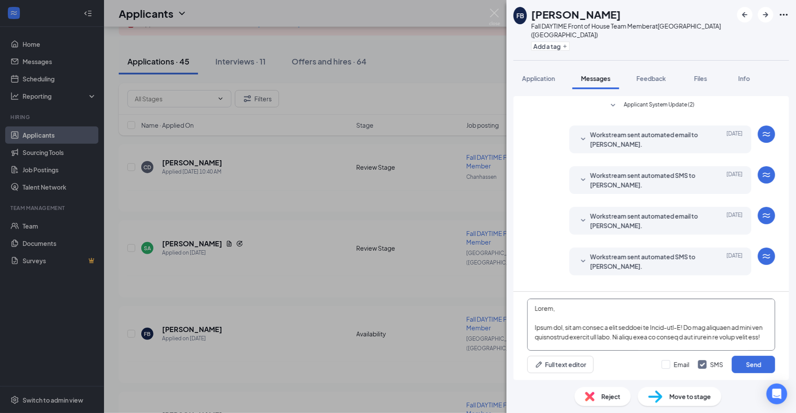
click at [549, 310] on textarea at bounding box center [651, 325] width 248 height 52
type textarea "Hello Fabian, First off, let me extend a warm welcome to Chick-fil-A! We are th…"
click at [761, 370] on button "Send" at bounding box center [753, 364] width 43 height 17
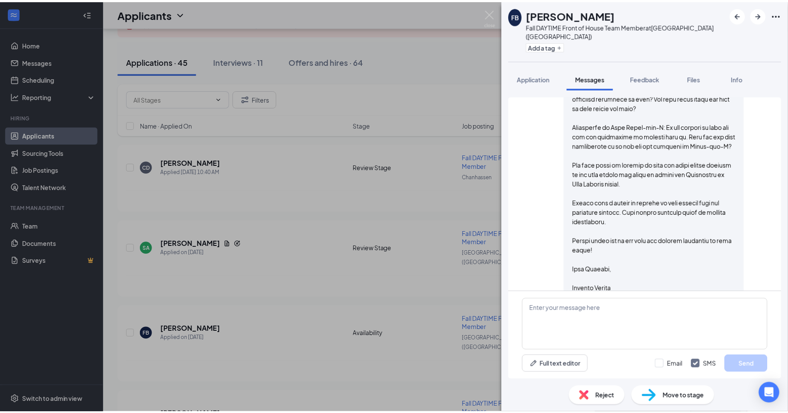
scroll to position [449, 0]
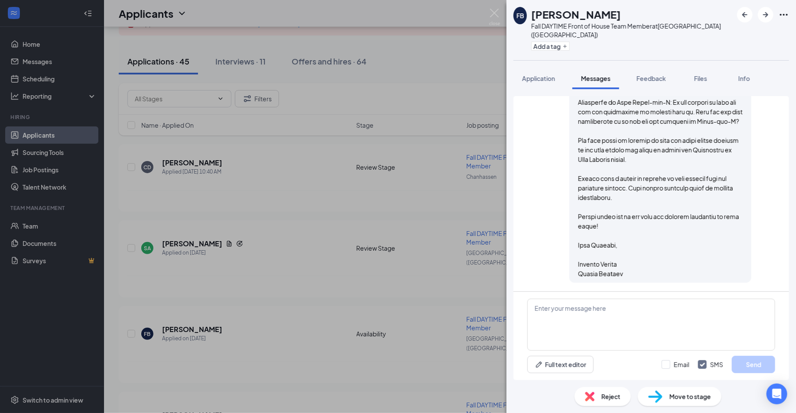
click at [236, 366] on div "FB Fabian Bastidas Fall DAYTIME Front of House Team Member at Eden Prairie (MN)…" at bounding box center [398, 206] width 796 height 413
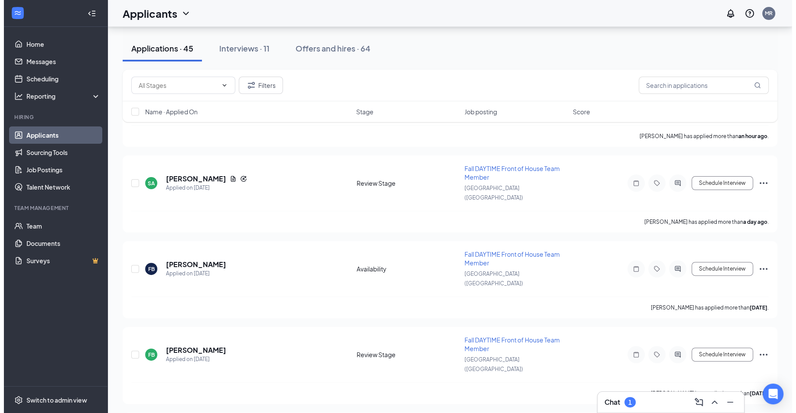
scroll to position [154, 0]
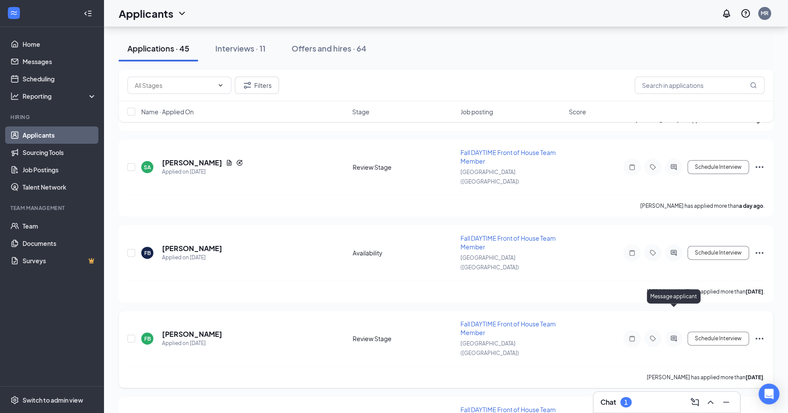
click at [675, 335] on icon "ActiveChat" at bounding box center [673, 338] width 10 height 7
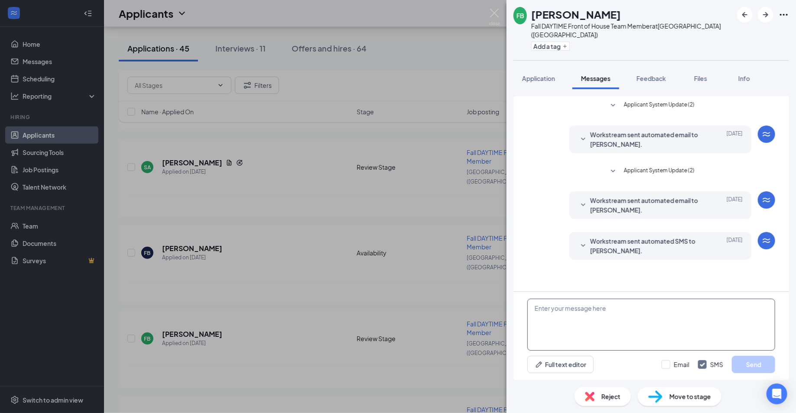
click at [645, 330] on textarea at bounding box center [651, 325] width 248 height 52
paste textarea "Hello, First off, let me extend a warm welcome to Chick-fil-A! We are thrilled …"
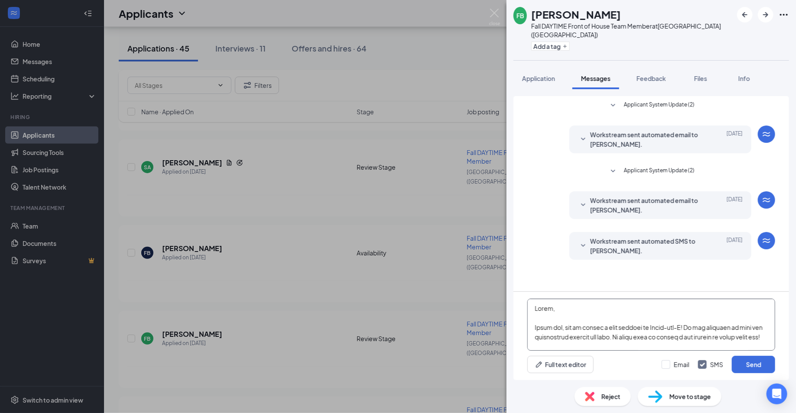
click at [548, 308] on textarea at bounding box center [651, 325] width 248 height 52
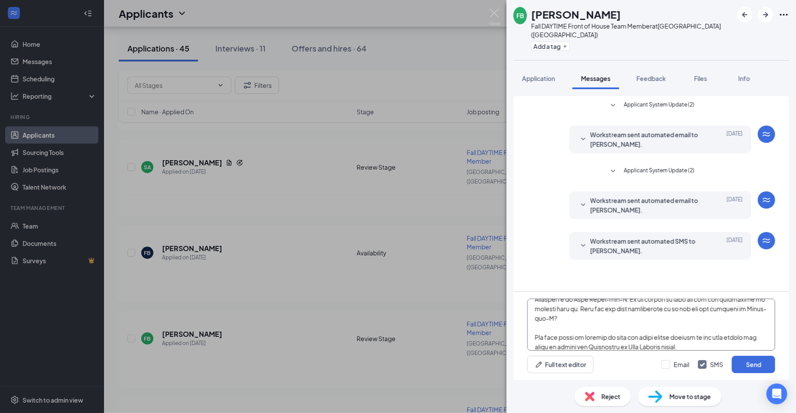
scroll to position [310, 0]
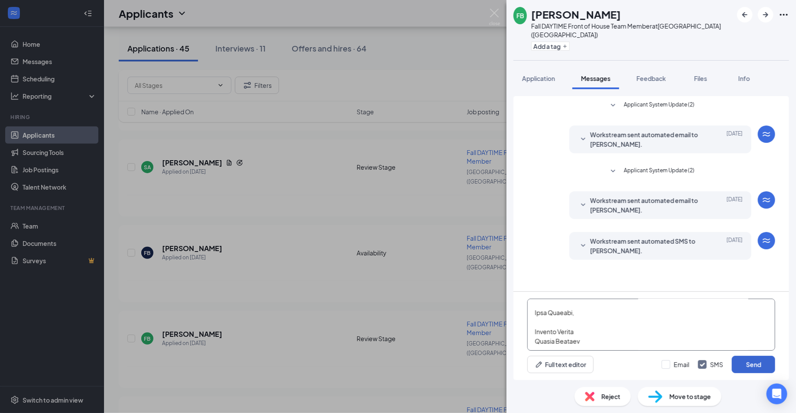
type textarea "Hello Faisal, First off, let me extend a warm welcome to Chick-fil-A! We are th…"
click at [758, 364] on button "Send" at bounding box center [753, 364] width 43 height 17
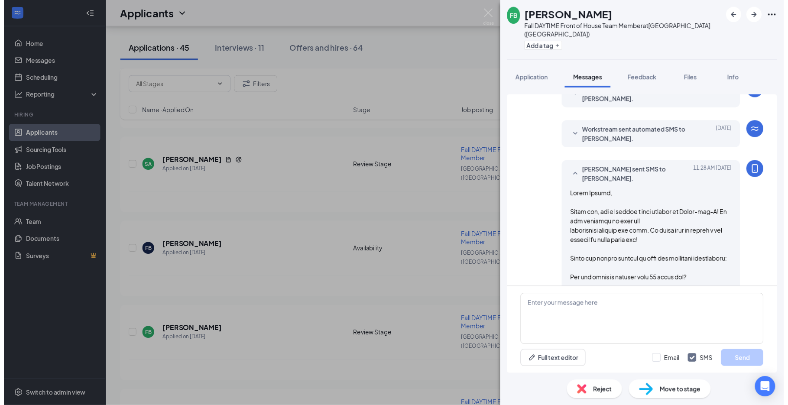
scroll to position [289, 0]
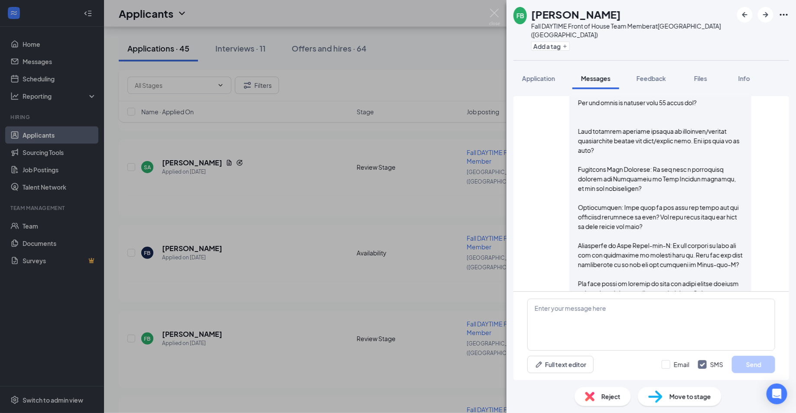
click at [391, 364] on div "FB Faisal Bobe Fall DAYTIME Front of House Team Member at Eden Prairie (MN) Add…" at bounding box center [398, 206] width 796 height 413
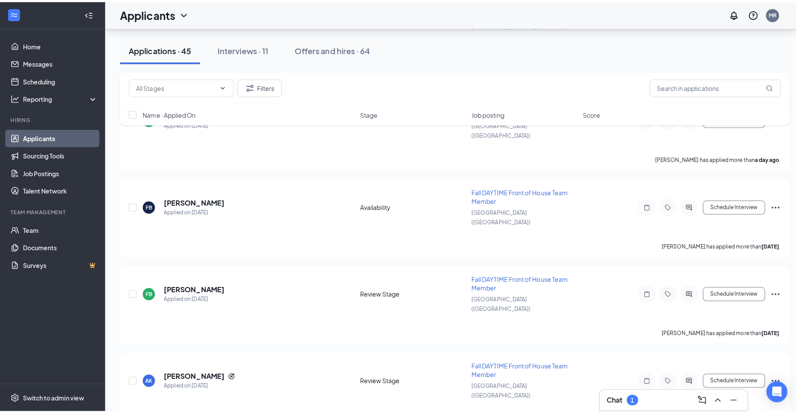
scroll to position [214, 0]
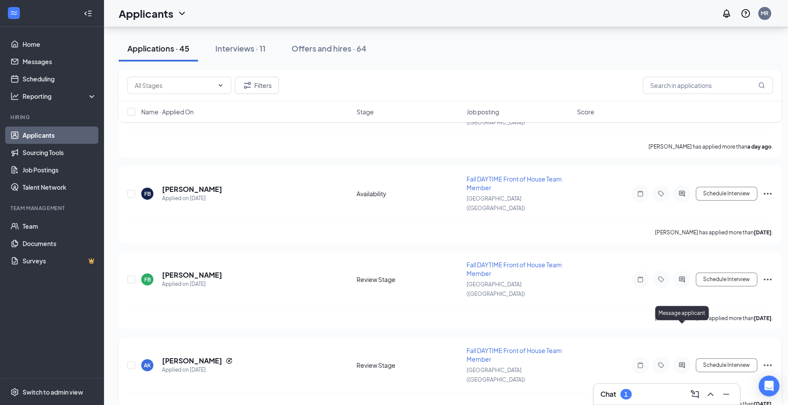
click at [684, 362] on icon "ActiveChat" at bounding box center [682, 365] width 10 height 7
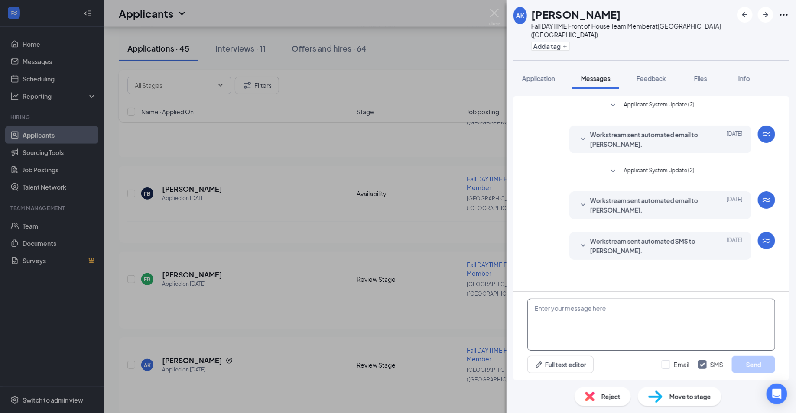
click at [615, 322] on textarea at bounding box center [651, 325] width 248 height 52
paste textarea "Hello, First off, let me extend a warm welcome to Chick-fil-A! We are thrilled …"
type textarea "Hello, First off, let me extend a warm welcome to Chick-fil-A! We are thrilled …"
click at [743, 363] on button "Send" at bounding box center [753, 364] width 43 height 17
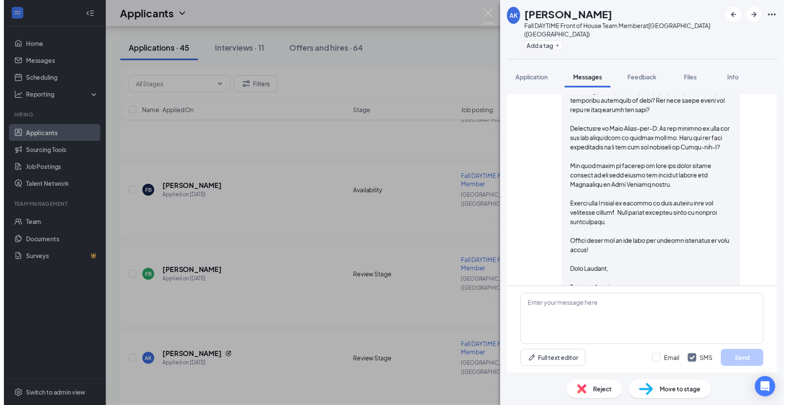
scroll to position [433, 0]
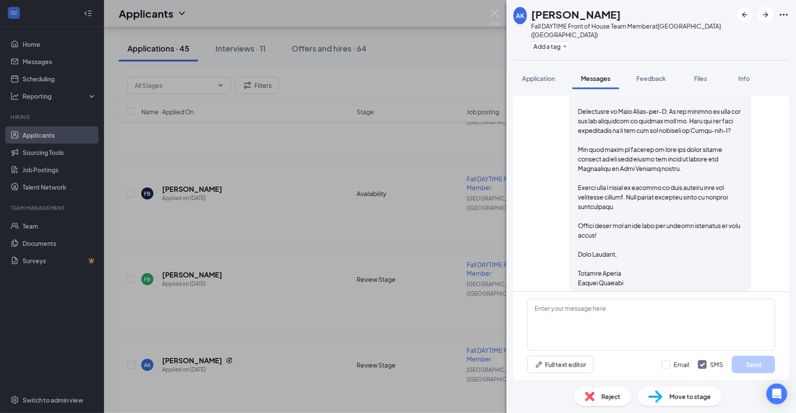
click at [388, 371] on div "AK Abdiaziz Khayre Fall DAYTIME Front of House Team Member at Eden Prairie (MN)…" at bounding box center [398, 206] width 796 height 413
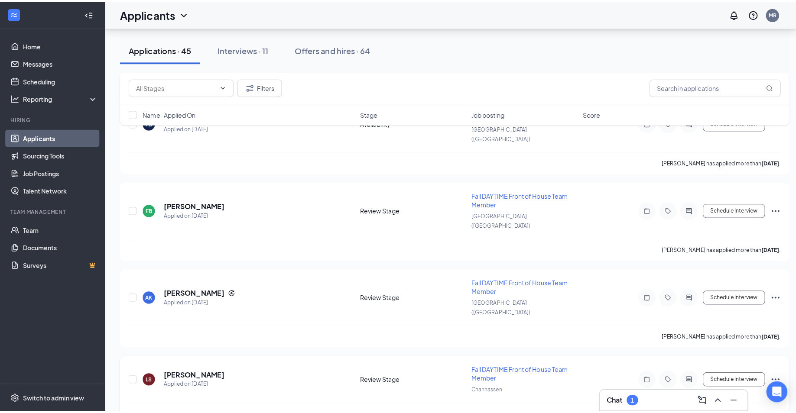
scroll to position [287, 0]
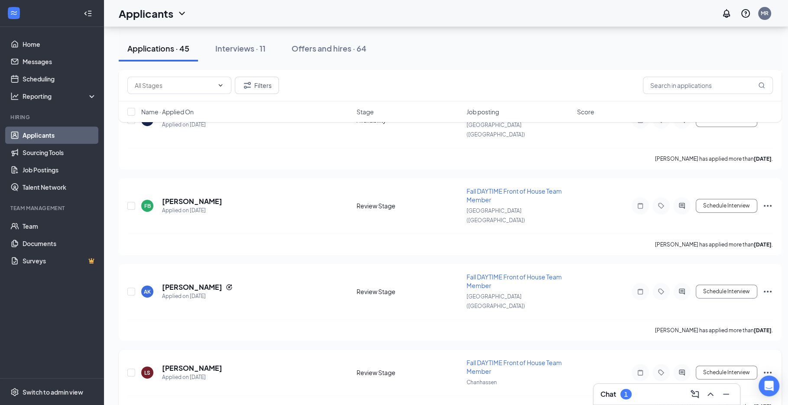
click at [686, 369] on icon "ActiveChat" at bounding box center [682, 372] width 10 height 7
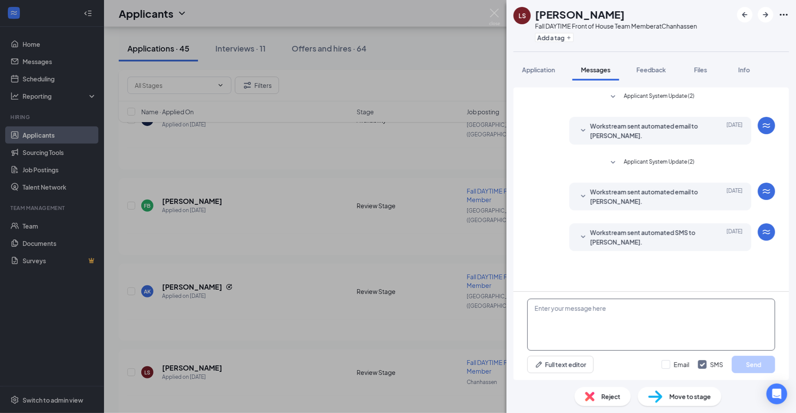
click at [686, 336] on textarea at bounding box center [651, 325] width 248 height 52
paste textarea "Hello, First off, let me extend a warm welcome to Chick-fil-A! We are thrilled …"
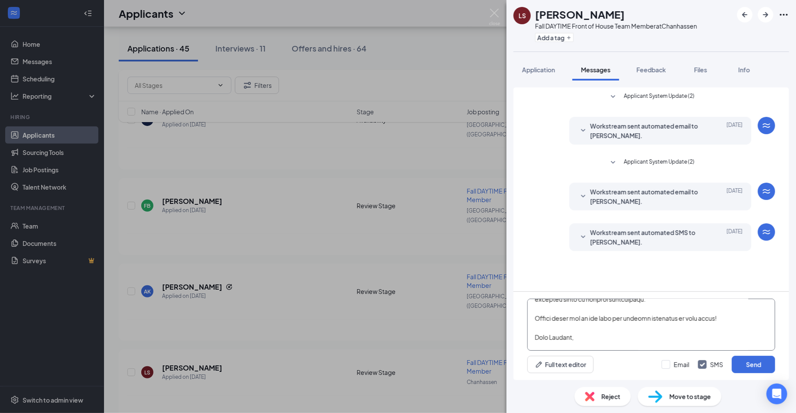
scroll to position [310, 0]
click at [573, 312] on textarea at bounding box center [651, 325] width 248 height 52
click at [596, 323] on textarea at bounding box center [651, 325] width 248 height 52
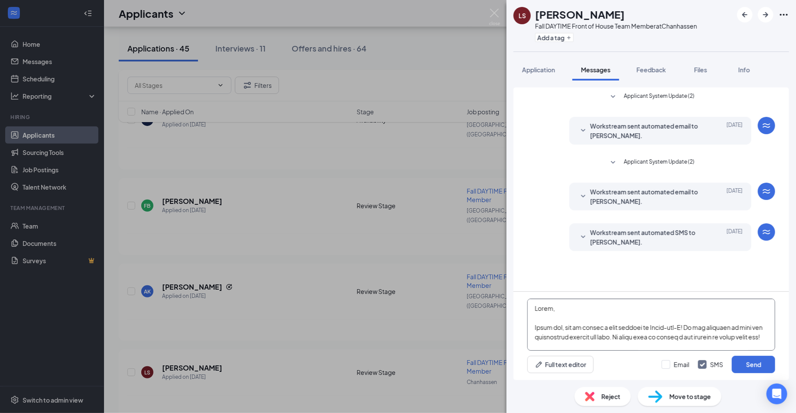
click at [548, 308] on textarea at bounding box center [651, 325] width 248 height 52
type textarea "Hello Lillian, First off, let me extend a warm welcome to Chick-fil-A! We are t…"
click at [753, 367] on button "Send" at bounding box center [753, 364] width 43 height 17
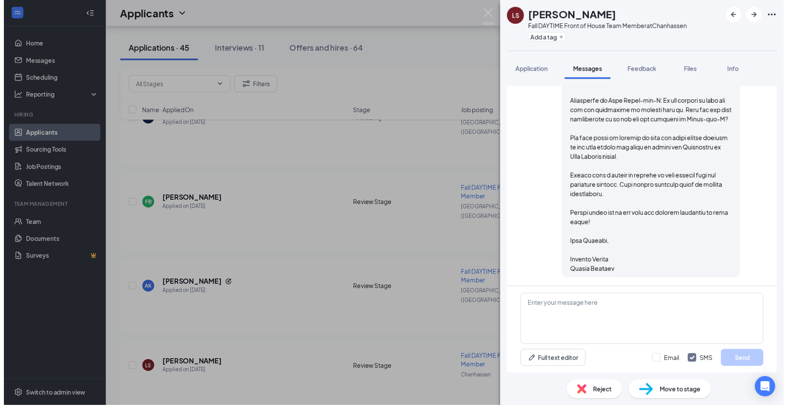
scroll to position [433, 0]
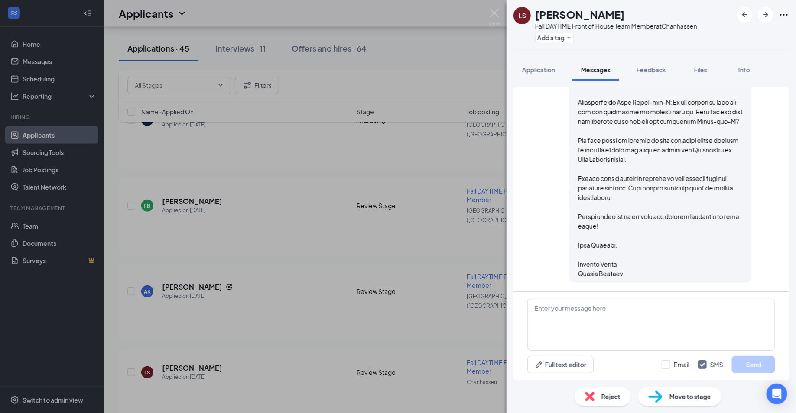
click at [378, 295] on div "LS lillian strom Fall DAYTIME Front of House Team Member at Chanhassen Add a ta…" at bounding box center [398, 206] width 796 height 413
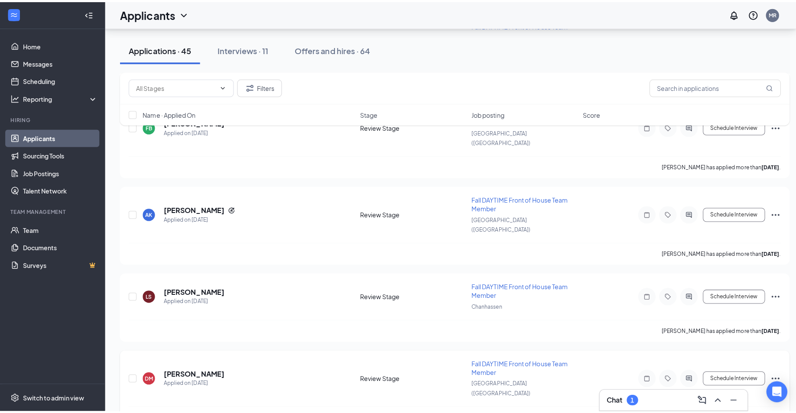
scroll to position [372, 0]
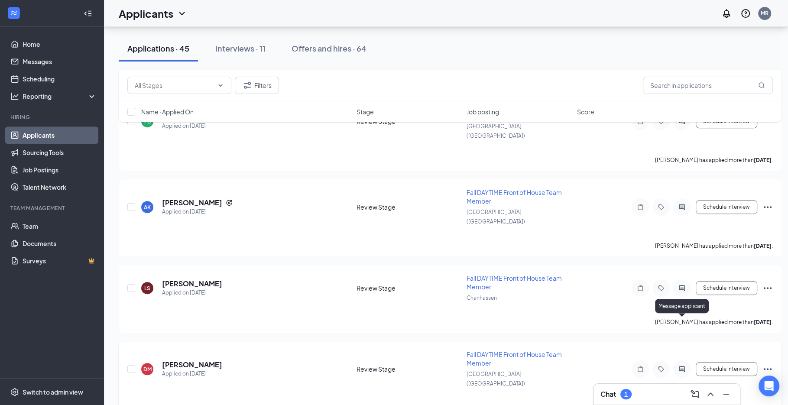
click at [683, 366] on icon "ActiveChat" at bounding box center [682, 369] width 10 height 7
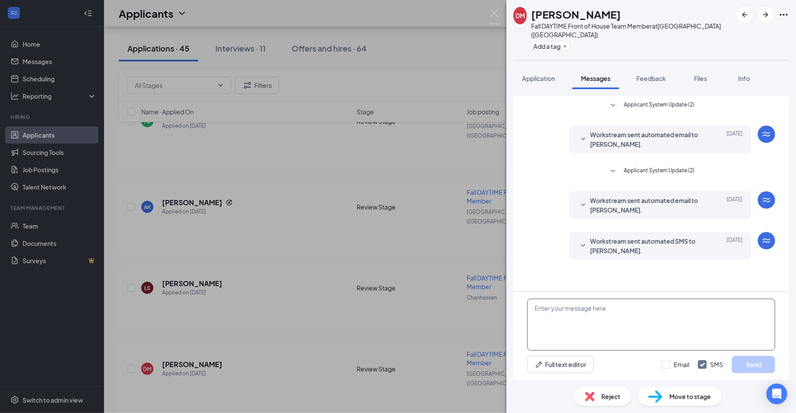
click at [594, 320] on textarea at bounding box center [651, 325] width 248 height 52
paste textarea "Hello, First off, let me extend a warm welcome to Chick-fil-A! We are thrilled …"
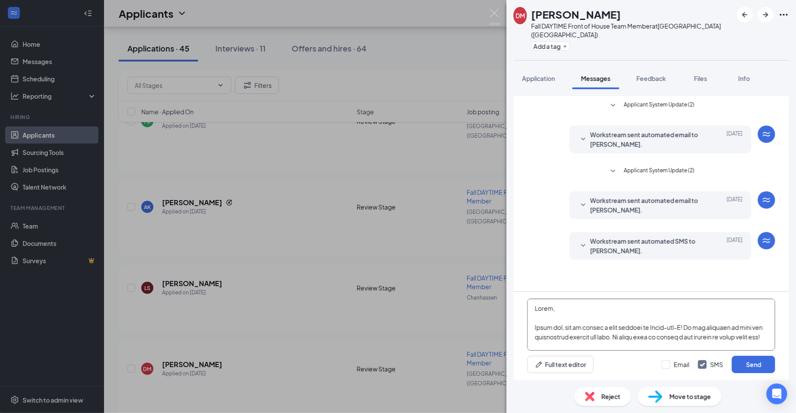
click at [548, 310] on textarea at bounding box center [651, 325] width 248 height 52
type textarea "Hello Dekhi, First off, let me extend a warm welcome to Chick-fil-A! We are thr…"
click at [761, 361] on button "Send" at bounding box center [753, 364] width 43 height 17
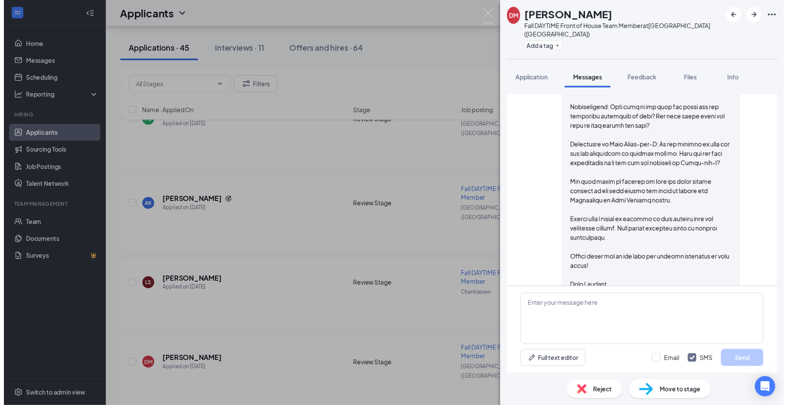
scroll to position [433, 0]
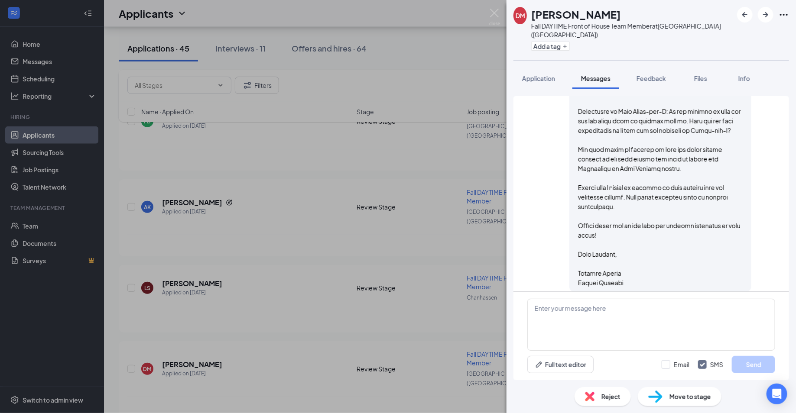
click at [304, 319] on div "DM Dekhi Malone Fall DAYTIME Front of House Team Member at Eden Prairie (MN) Ad…" at bounding box center [398, 206] width 796 height 413
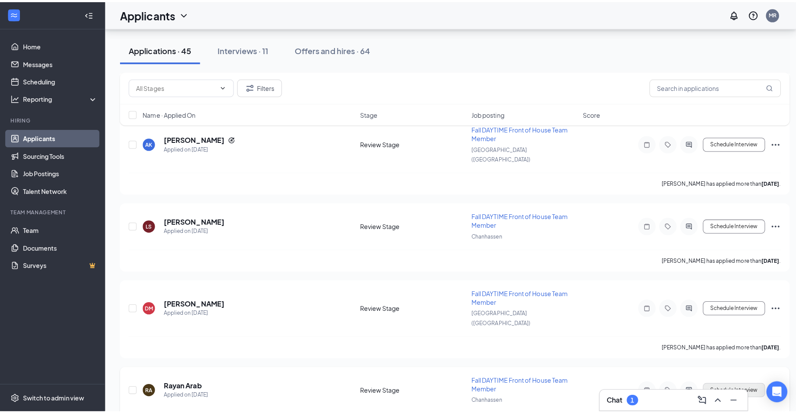
scroll to position [440, 0]
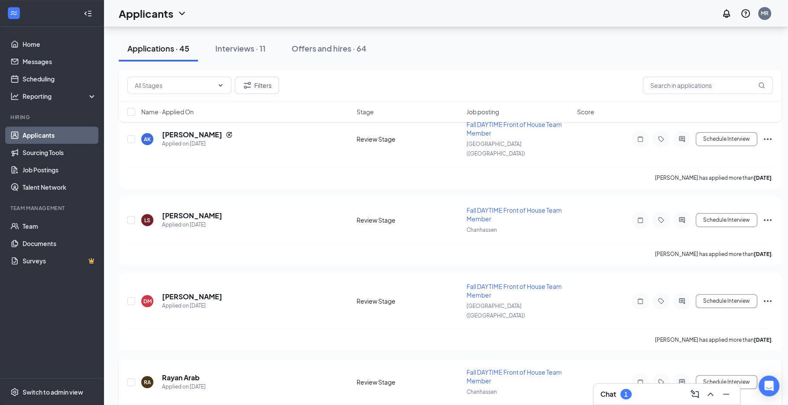
click at [683, 379] on icon "ActiveChat" at bounding box center [682, 382] width 10 height 7
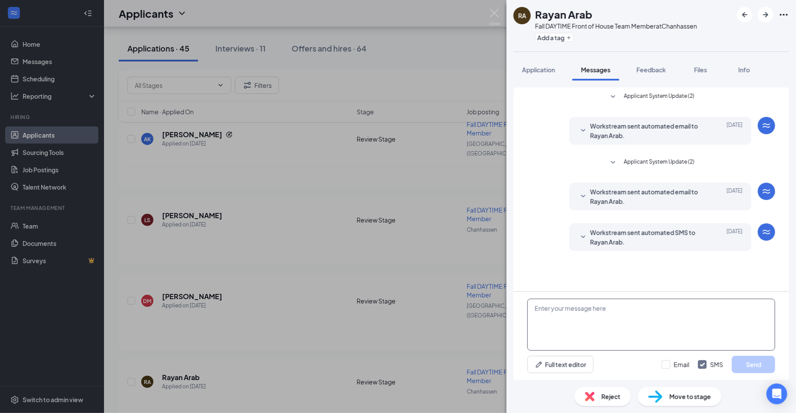
click at [609, 323] on textarea at bounding box center [651, 325] width 248 height 52
paste textarea "Hello, First off, let me extend a warm welcome to Chick-fil-A! We are thrilled …"
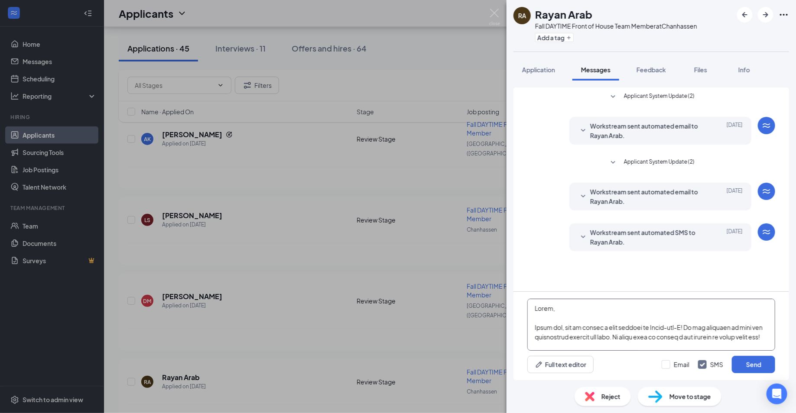
click at [548, 305] on textarea at bounding box center [651, 325] width 248 height 52
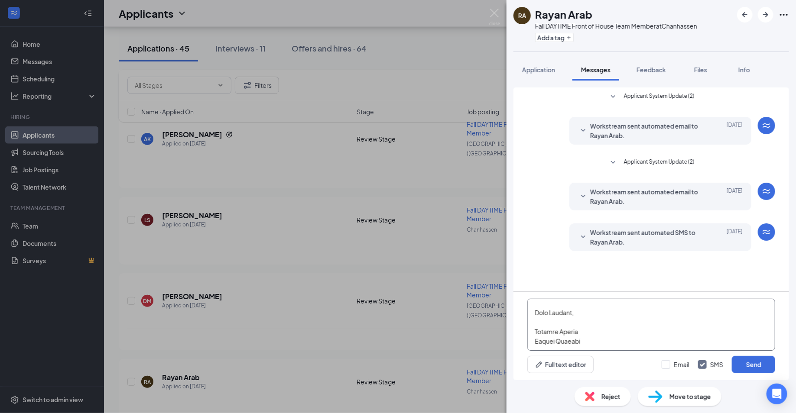
scroll to position [310, 0]
type textarea "Hello Rayan, First off, let me extend a warm welcome to Chick-fil-A! We are thr…"
click at [748, 359] on button "Send" at bounding box center [753, 364] width 43 height 17
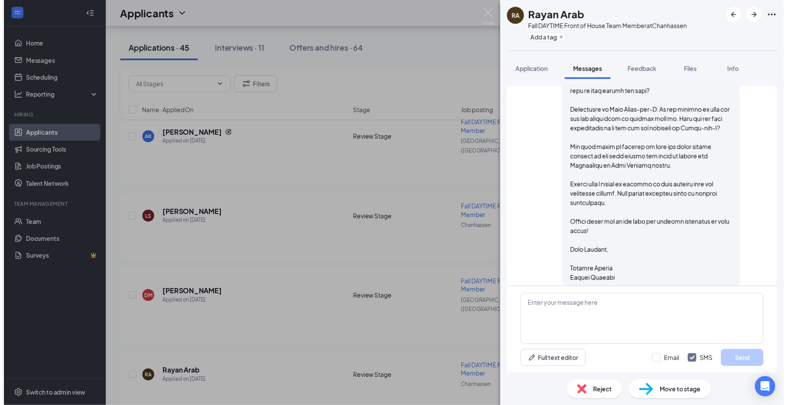
scroll to position [433, 0]
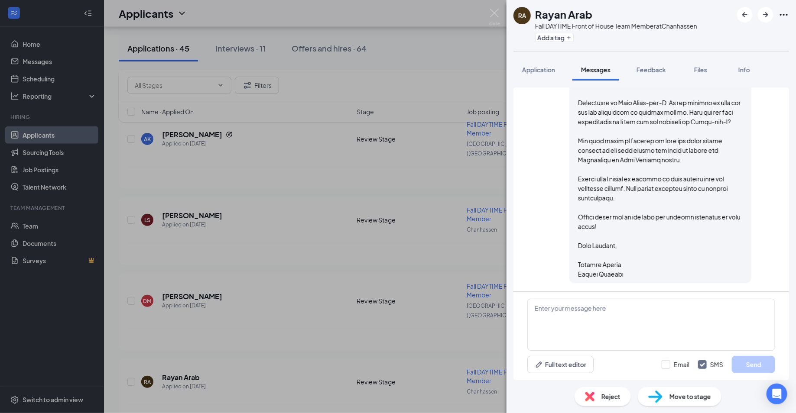
click at [334, 368] on div "RA Rayan Arab Fall DAYTIME Front of House Team Member at Chanhassen Add a tag A…" at bounding box center [398, 206] width 796 height 413
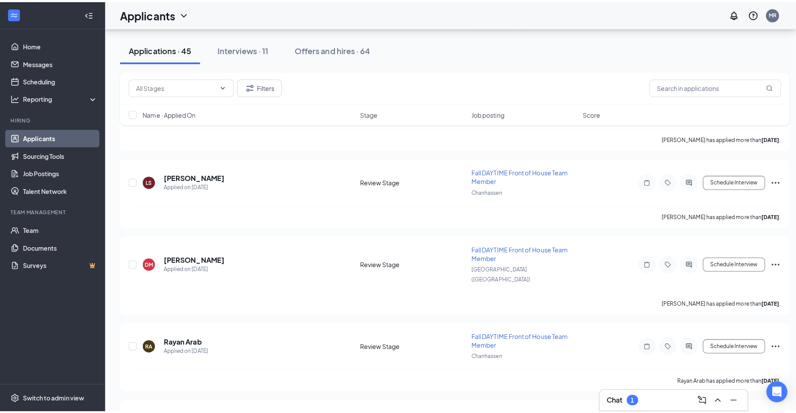
scroll to position [481, 0]
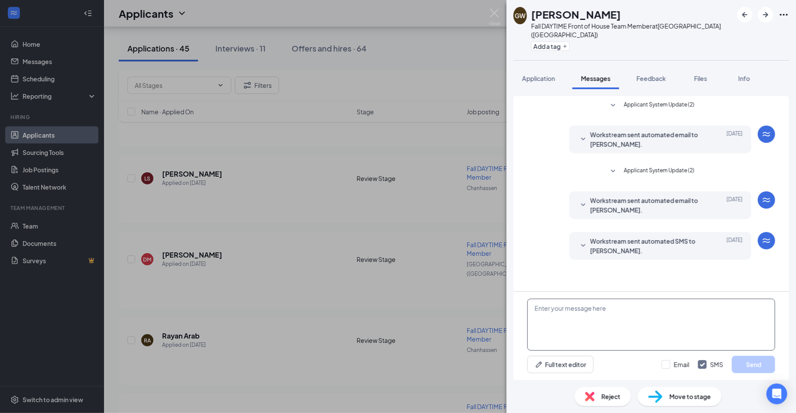
click at [575, 338] on textarea at bounding box center [651, 325] width 248 height 52
paste textarea "Hello, First off, let me extend a warm welcome to Chick-fil-A! We are thrilled …"
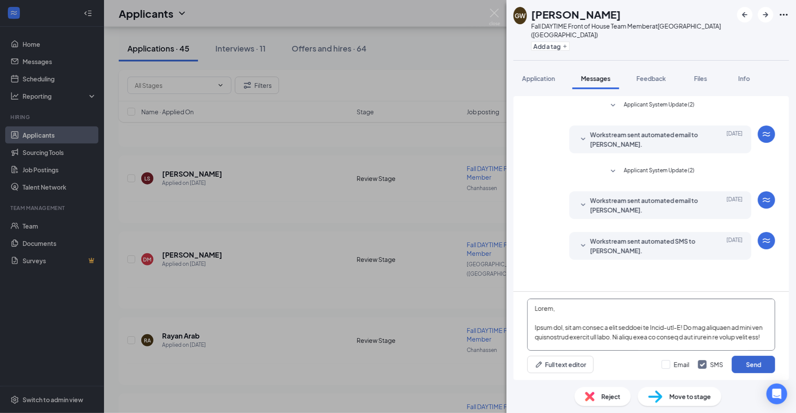
type textarea "Hello, First off, let me extend a warm welcome to Chick-fil-A! We are thrilled …"
click at [751, 365] on button "Send" at bounding box center [753, 364] width 43 height 17
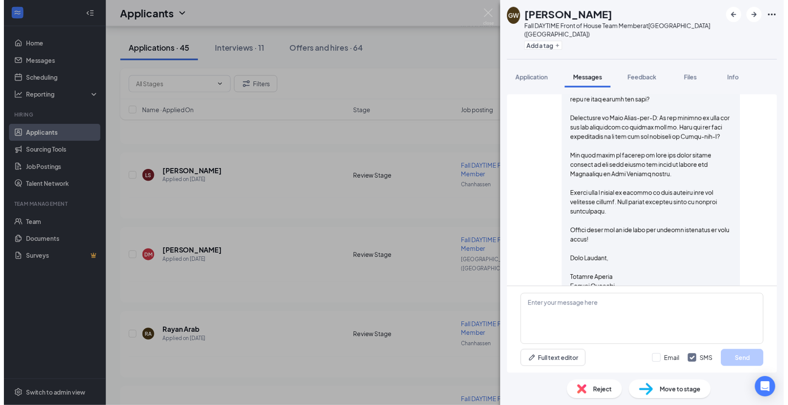
scroll to position [433, 0]
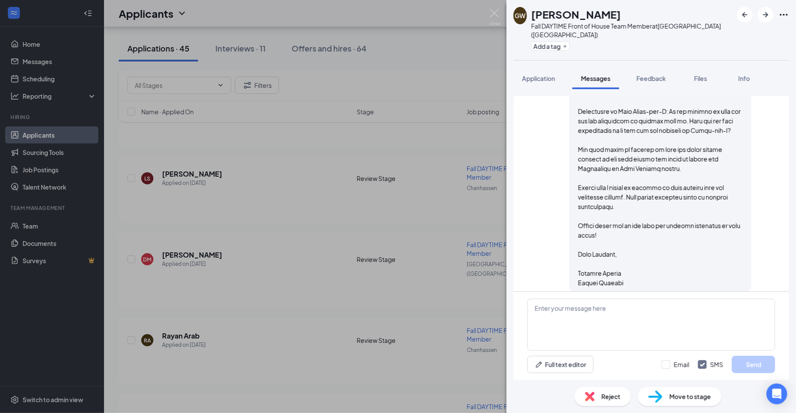
click at [387, 322] on div "GW Genevieve-Margretta Walker-Gandy Fall DAYTIME Front of House Team Member at …" at bounding box center [398, 206] width 796 height 413
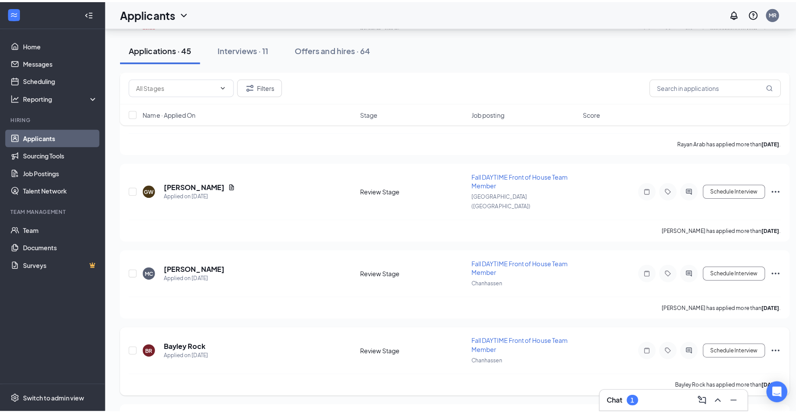
scroll to position [715, 0]
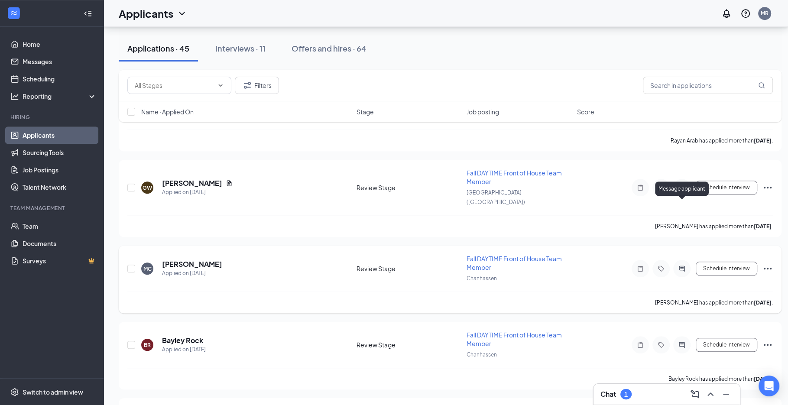
click at [679, 266] on icon "ActiveChat" at bounding box center [682, 269] width 6 height 6
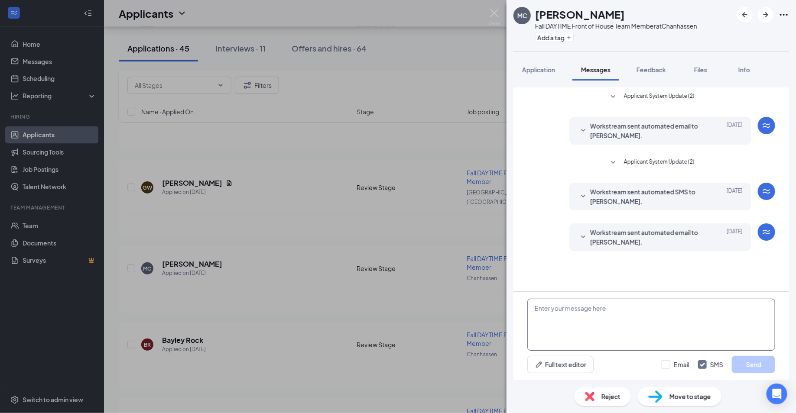
click at [616, 332] on textarea at bounding box center [651, 325] width 248 height 52
paste textarea "Hello, First off, let me extend a warm welcome to Chick-fil-A! We are thrilled …"
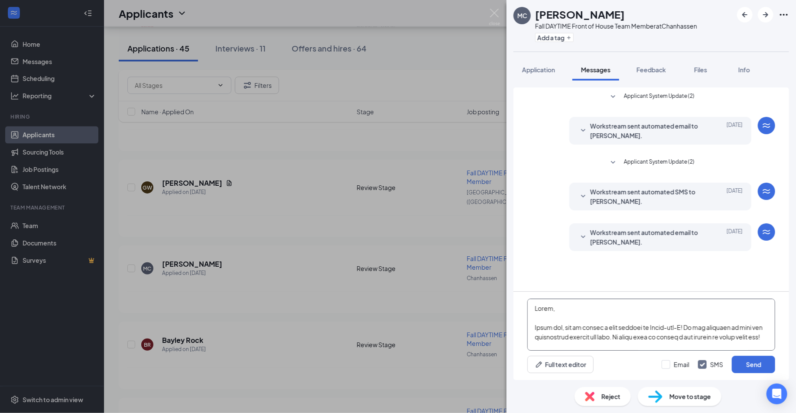
click at [548, 308] on textarea at bounding box center [651, 325] width 248 height 52
type textarea "Hello Maria, First off, let me extend a warm welcome to Chick-fil-A! We are thr…"
click at [749, 363] on button "Send" at bounding box center [753, 364] width 43 height 17
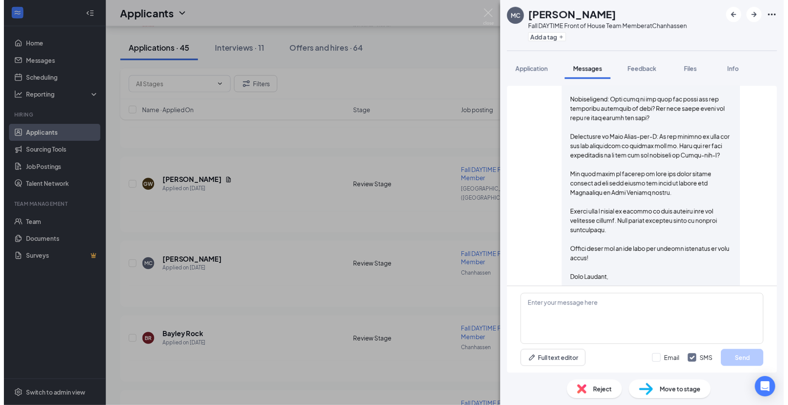
scroll to position [433, 0]
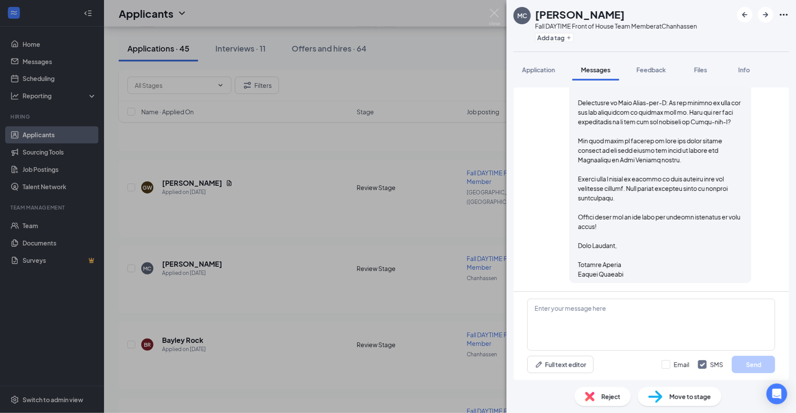
click at [320, 324] on div "MC Maria cervantes Fall DAYTIME Front of House Team Member at Chanhassen Add a …" at bounding box center [398, 206] width 796 height 413
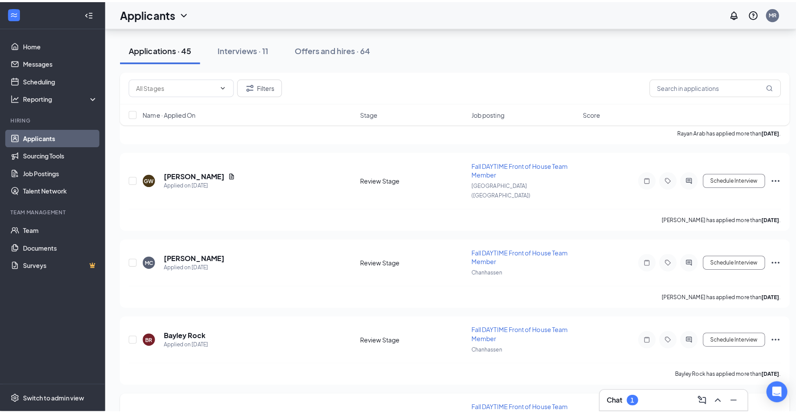
scroll to position [730, 0]
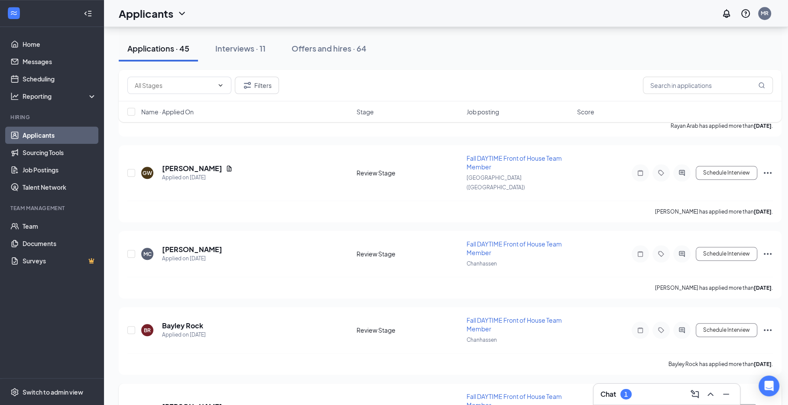
click at [681, 408] on icon "ActiveChat" at bounding box center [682, 411] width 10 height 7
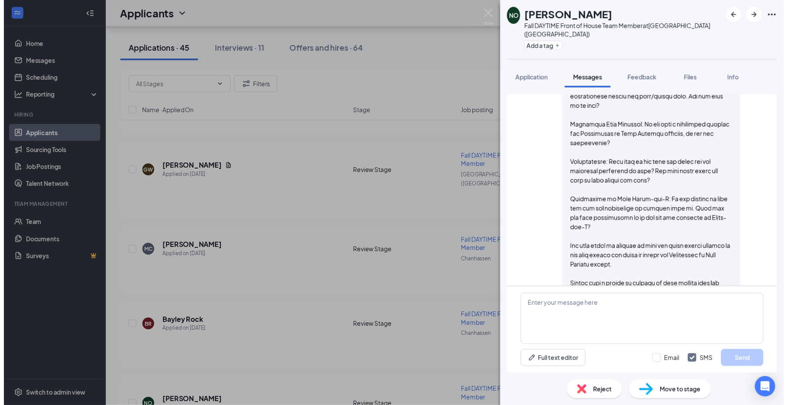
scroll to position [160, 0]
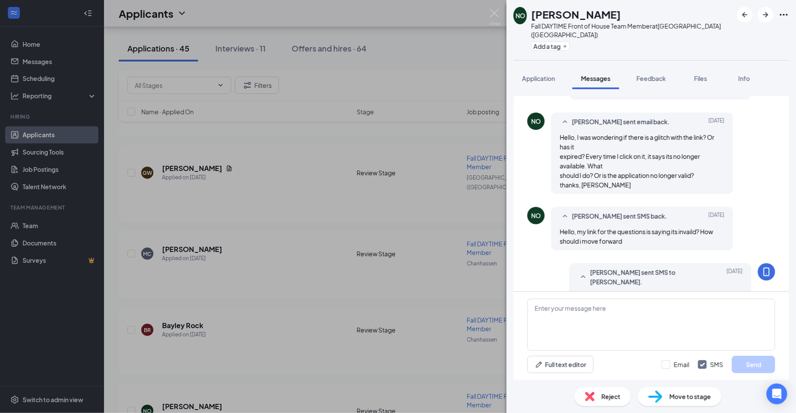
click at [313, 298] on div "NO Naomi Oakley Fall DAYTIME Front of House Team Member at Eden Prairie (MN) Ad…" at bounding box center [398, 206] width 796 height 413
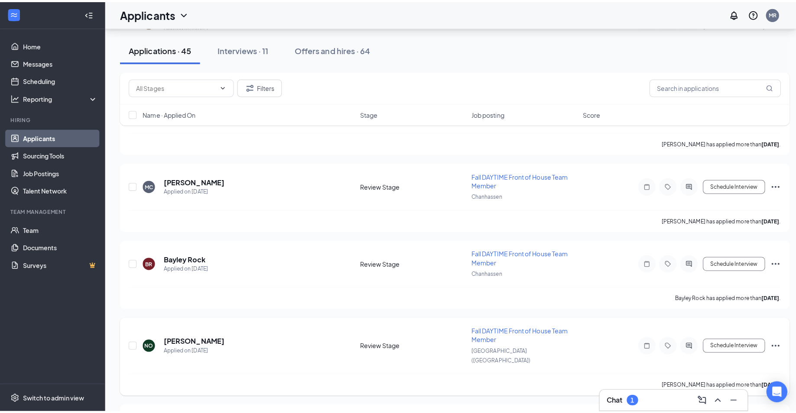
scroll to position [811, 0]
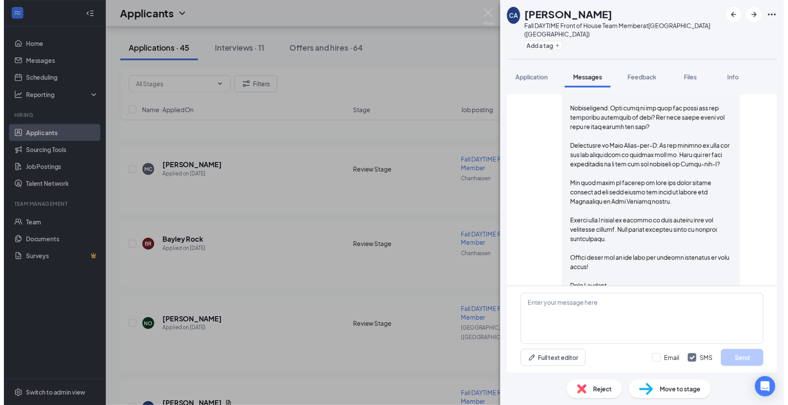
scroll to position [499, 0]
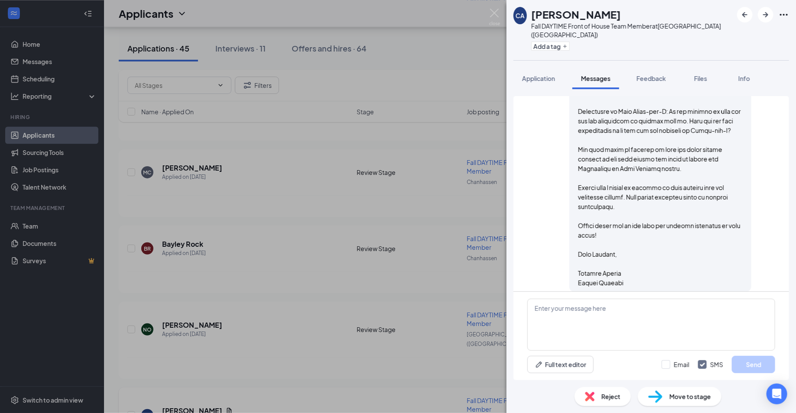
click at [396, 369] on div "CA Carolina Arevalo Fall DAYTIME Front of House Team Member at Eden Prairie (MN…" at bounding box center [398, 206] width 796 height 413
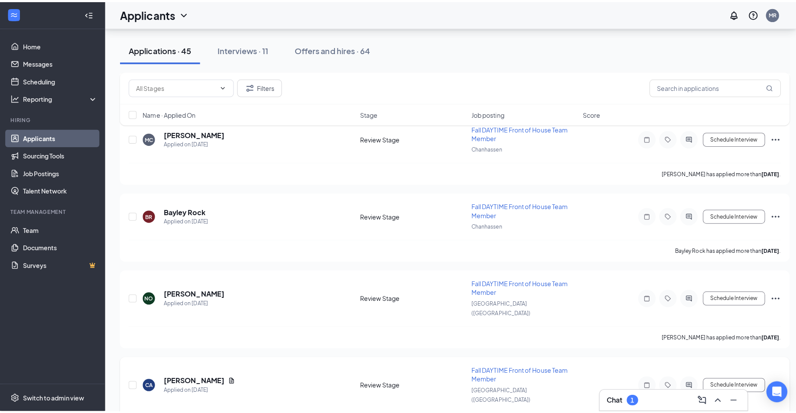
scroll to position [855, 0]
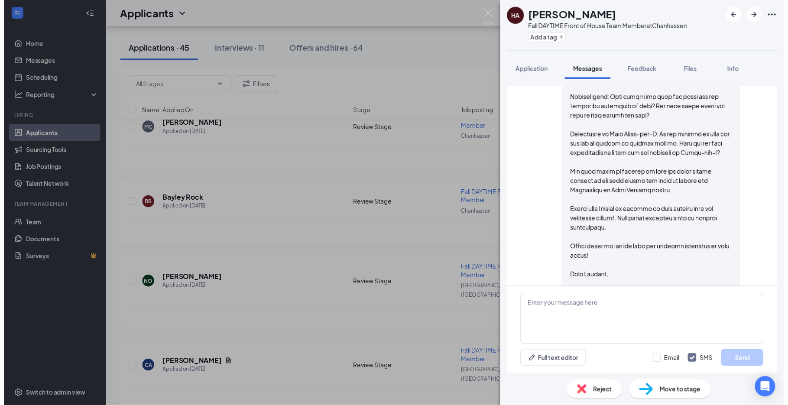
scroll to position [474, 0]
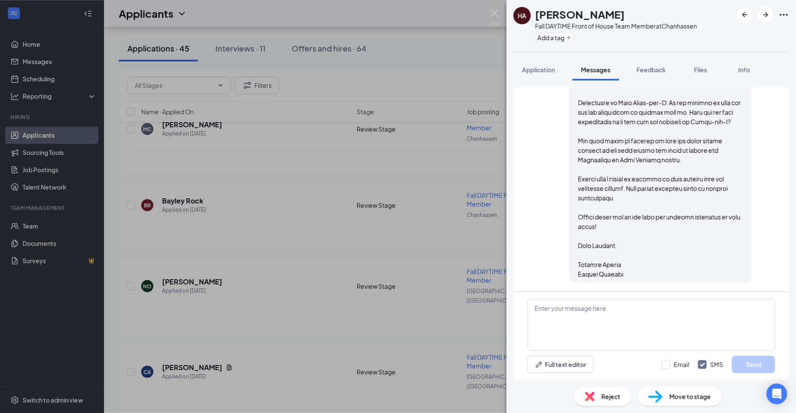
click at [370, 320] on div "HA Huseyin Altun Fall DAYTIME Front of House Team Member at Chanhassen Add a ta…" at bounding box center [398, 206] width 796 height 413
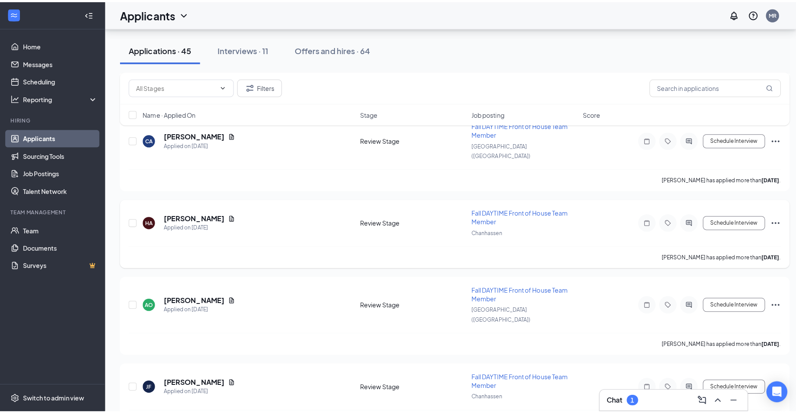
scroll to position [1089, 0]
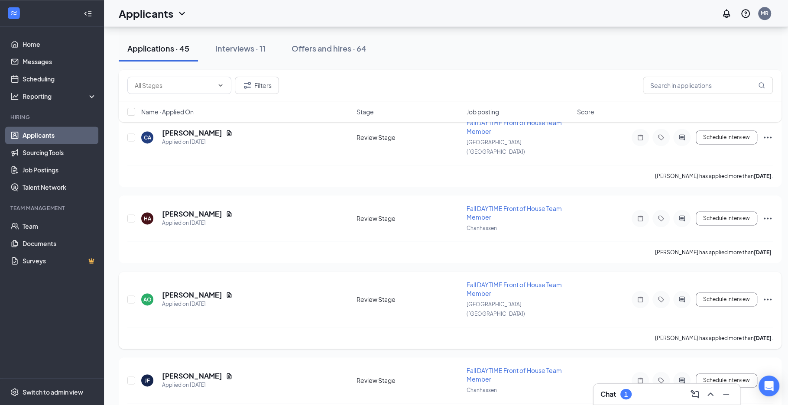
click at [688, 291] on div at bounding box center [660, 299] width 59 height 17
click at [684, 297] on icon "ActiveChat" at bounding box center [682, 300] width 6 height 6
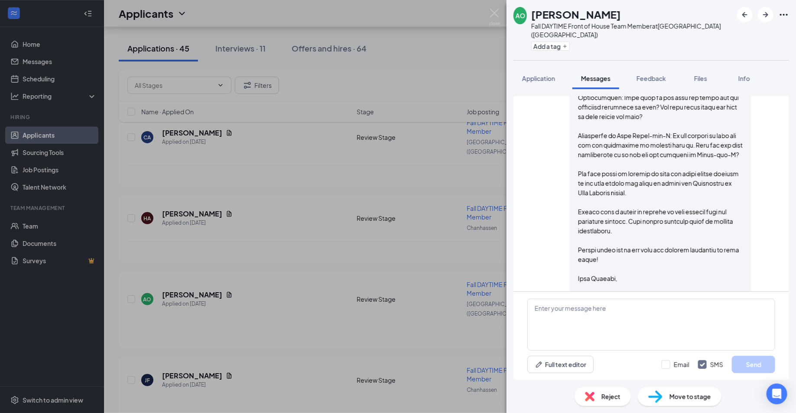
scroll to position [474, 0]
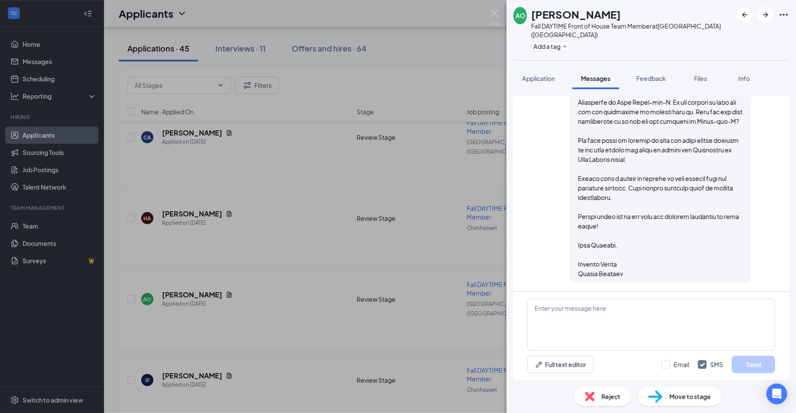
click at [319, 285] on div "AO Angelica O’Shea Fall DAYTIME Front of House Team Member at Eden Prairie (MN)…" at bounding box center [398, 206] width 796 height 413
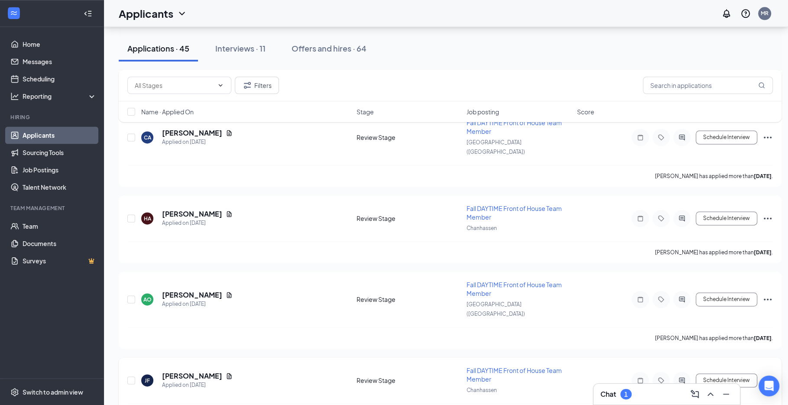
click at [673, 372] on div at bounding box center [660, 380] width 59 height 17
click at [685, 377] on icon "ActiveChat" at bounding box center [682, 380] width 10 height 7
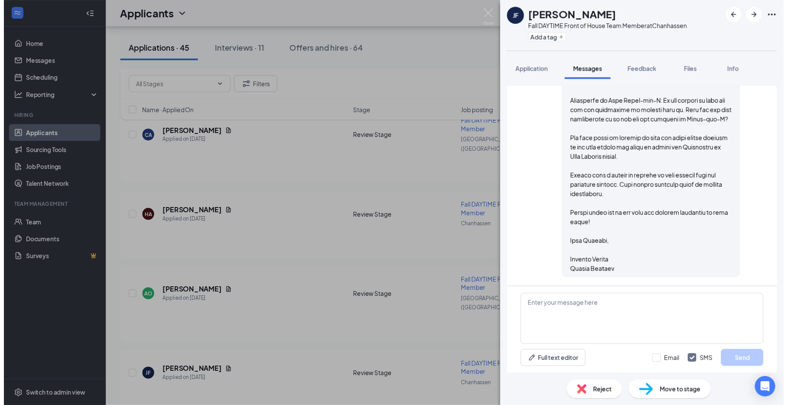
scroll to position [474, 0]
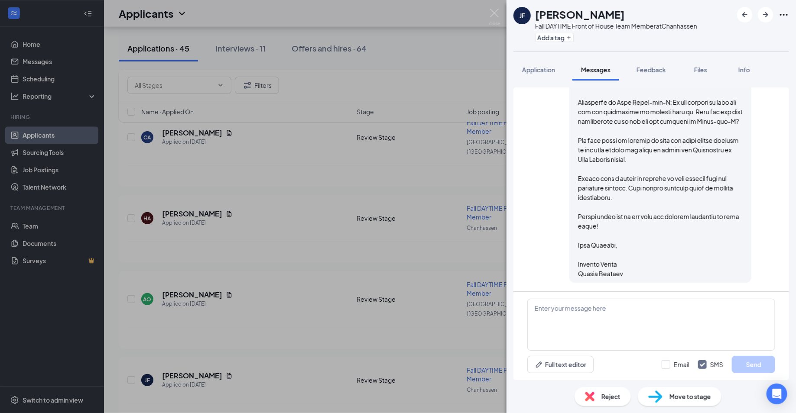
click at [437, 330] on div "JF Johdee Fuller Fall DAYTIME Front of House Team Member at Chanhassen Add a ta…" at bounding box center [398, 206] width 796 height 413
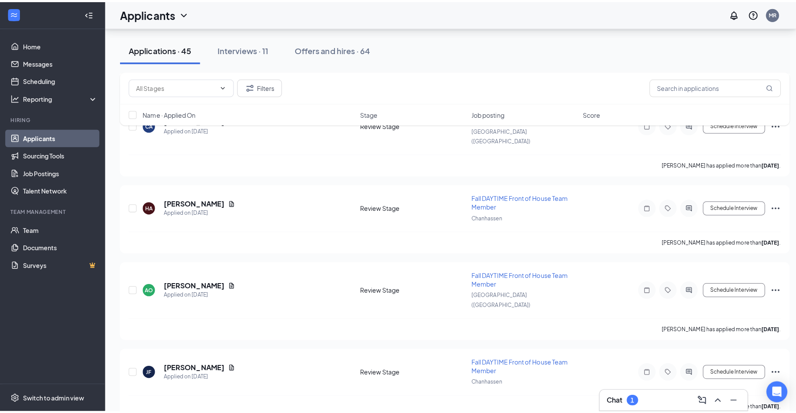
scroll to position [1107, 0]
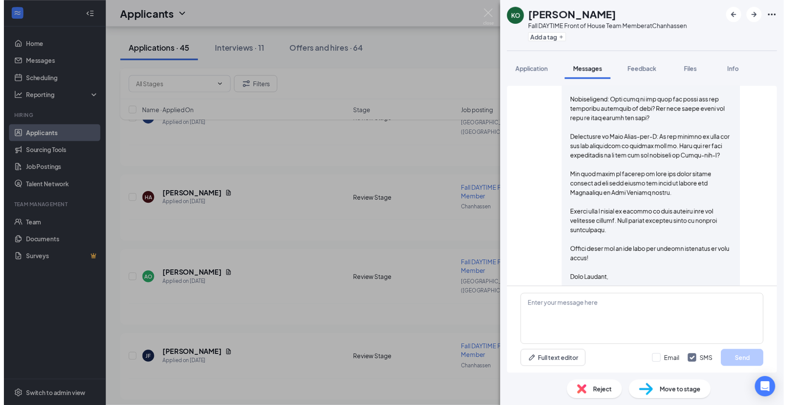
scroll to position [433, 0]
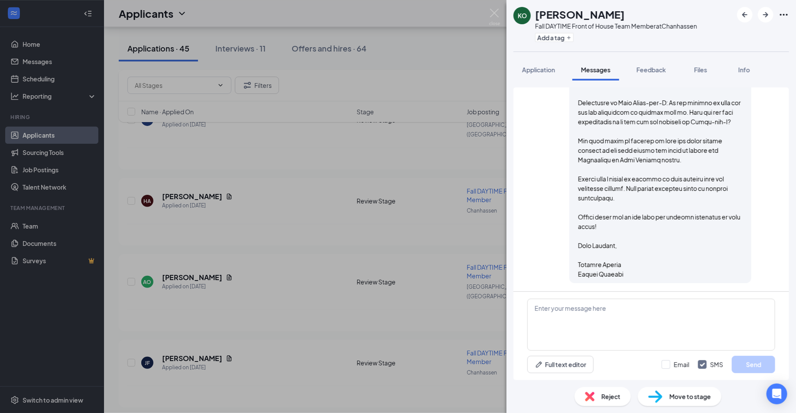
drag, startPoint x: 375, startPoint y: 359, endPoint x: 369, endPoint y: 359, distance: 5.6
click at [375, 359] on div "KO Kayli Otto Fall DAYTIME Front of House Team Member at Chanhassen Add a tag A…" at bounding box center [398, 206] width 796 height 413
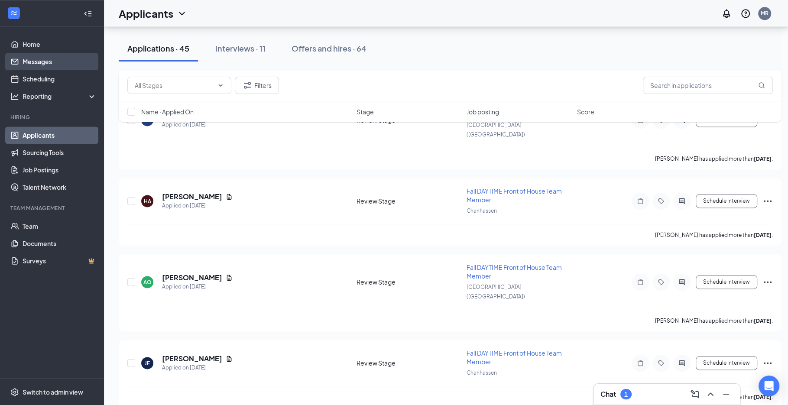
click at [57, 64] on link "Messages" at bounding box center [60, 61] width 74 height 17
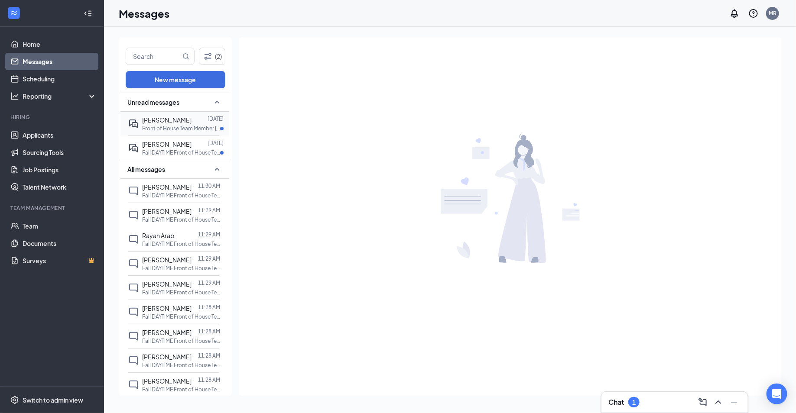
click at [181, 121] on span "Landon White" at bounding box center [166, 120] width 49 height 8
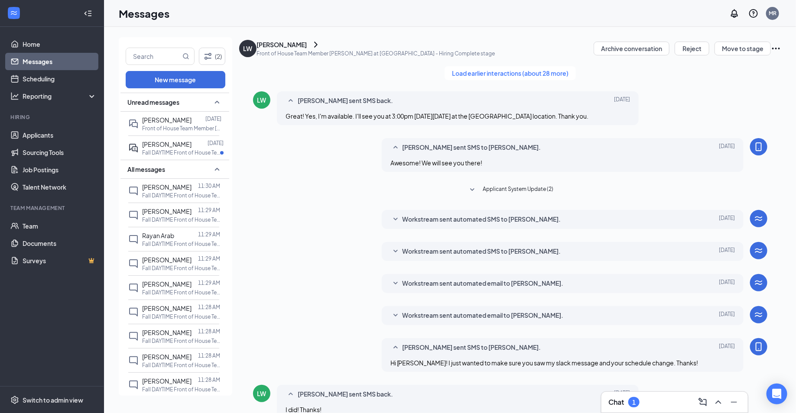
scroll to position [138, 0]
click at [191, 146] on div at bounding box center [199, 144] width 16 height 10
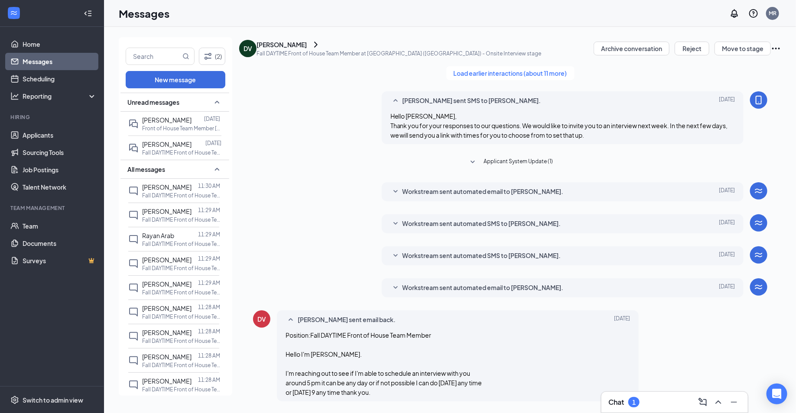
scroll to position [250, 0]
click at [38, 64] on link "Messages" at bounding box center [60, 61] width 74 height 17
click at [643, 396] on div "Chat 1" at bounding box center [674, 402] width 133 height 14
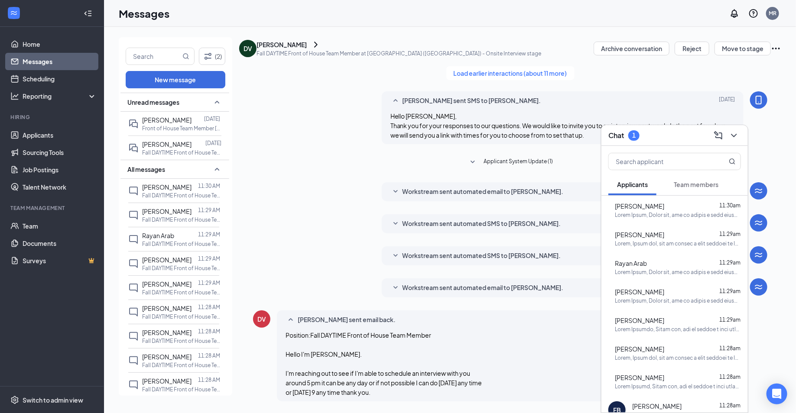
click at [706, 189] on button "Team members" at bounding box center [696, 185] width 62 height 22
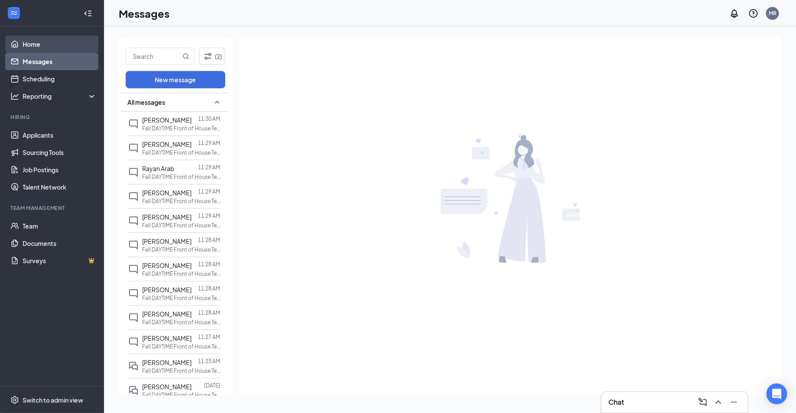
click at [58, 44] on link "Home" at bounding box center [60, 44] width 74 height 17
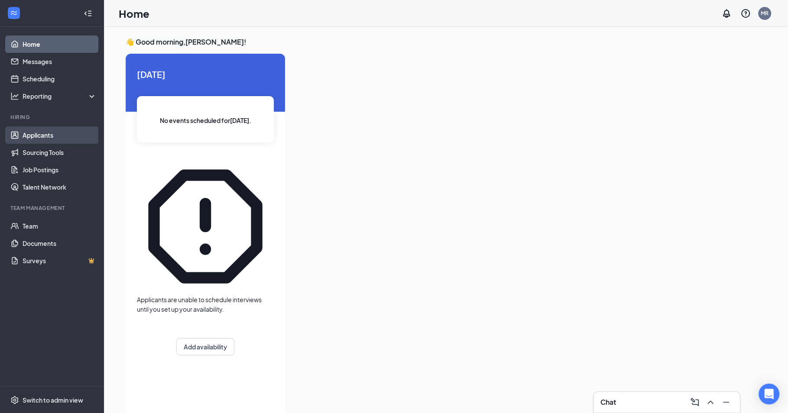
click at [51, 139] on link "Applicants" at bounding box center [60, 134] width 74 height 17
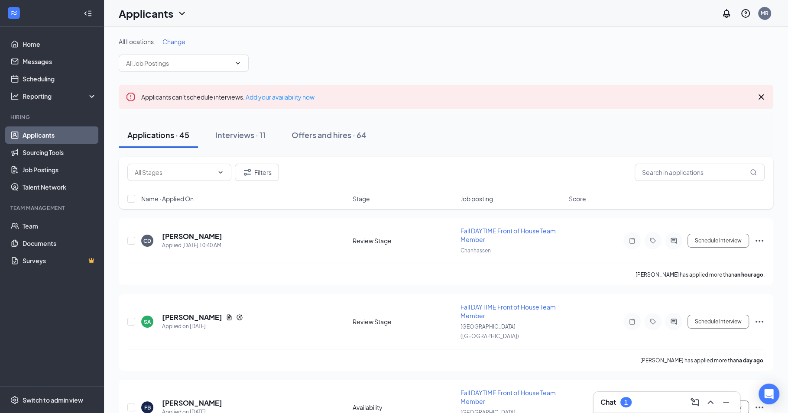
click at [646, 401] on div "Chat 1" at bounding box center [666, 402] width 133 height 14
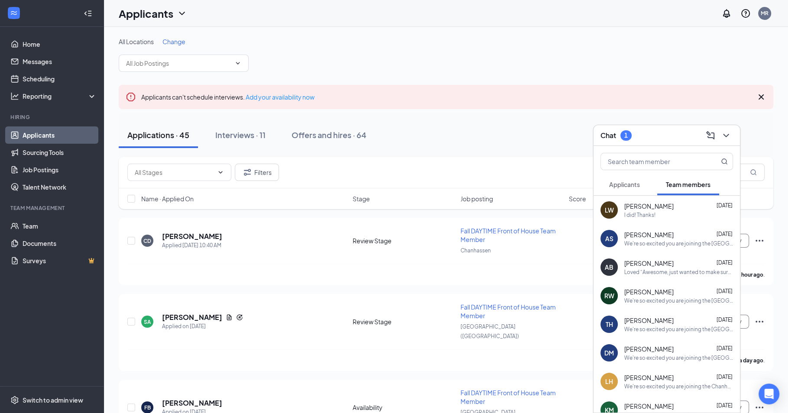
click at [621, 185] on span "Applicants" at bounding box center [624, 185] width 31 height 8
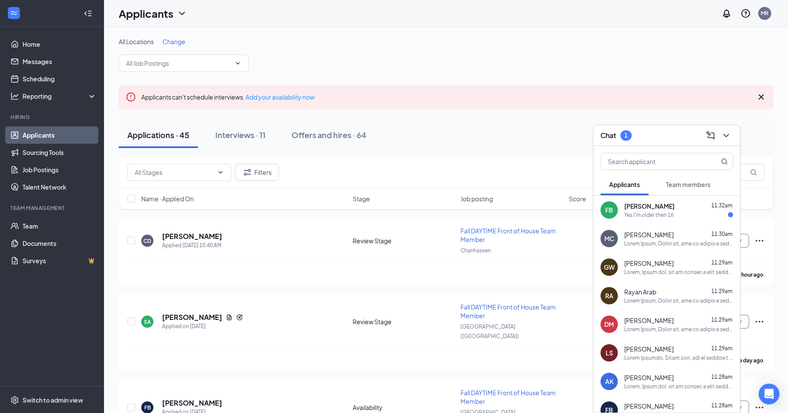
click at [649, 217] on div "Yes I'm older then 16" at bounding box center [648, 214] width 49 height 7
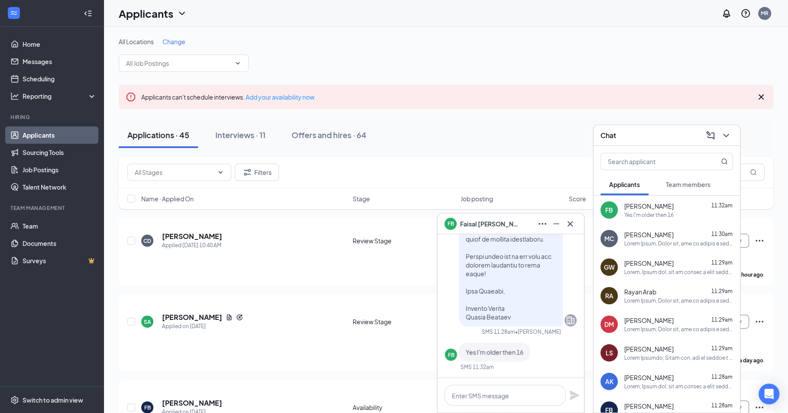
click at [574, 222] on icon "Cross" at bounding box center [570, 224] width 10 height 10
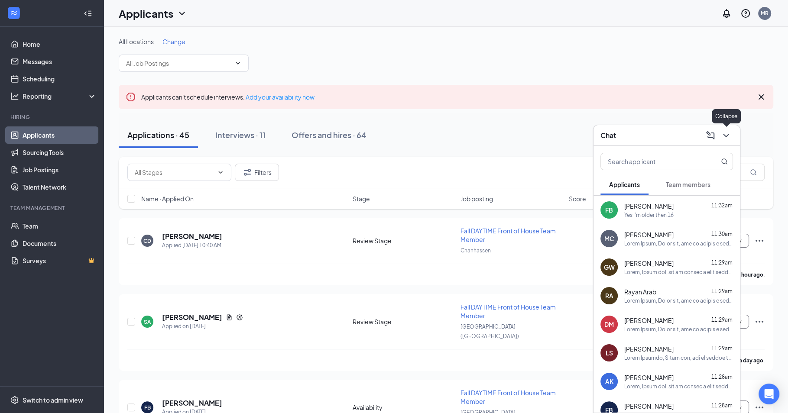
click at [729, 136] on icon "ChevronDown" at bounding box center [726, 135] width 10 height 10
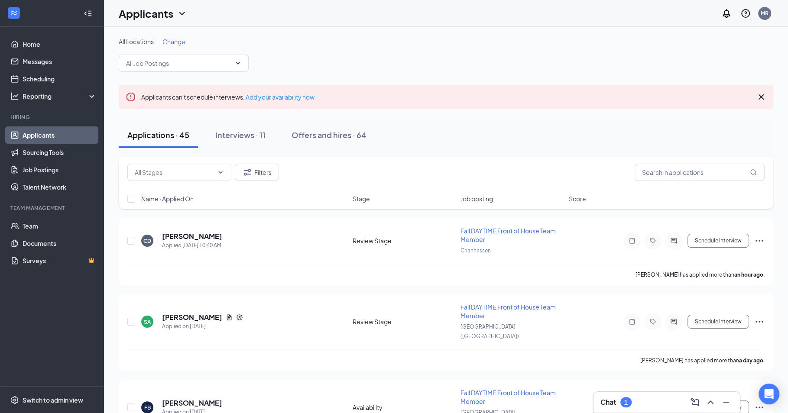
click at [655, 402] on div "Chat 1" at bounding box center [666, 402] width 133 height 14
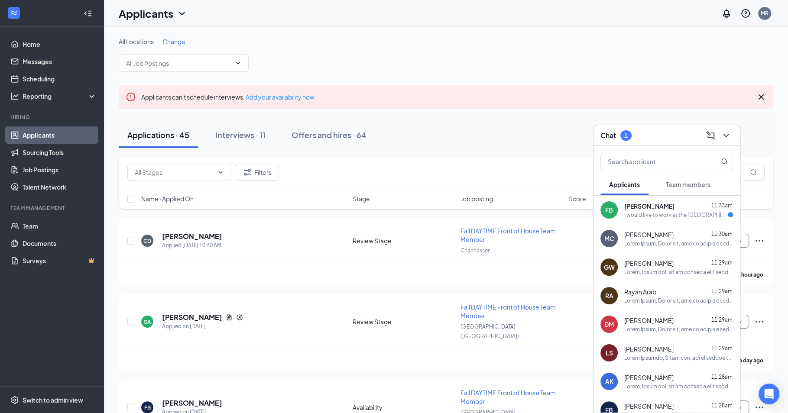
click at [641, 211] on div "I would like to work at the Eden prairie Chick-fil-A" at bounding box center [676, 214] width 104 height 7
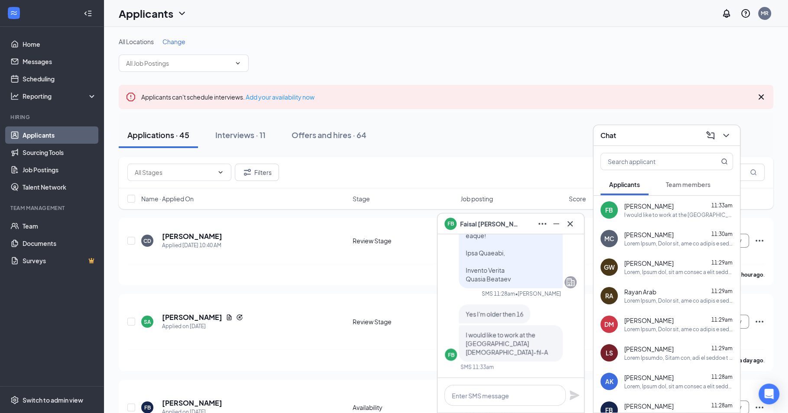
click at [725, 133] on icon "ChevronDown" at bounding box center [726, 135] width 10 height 10
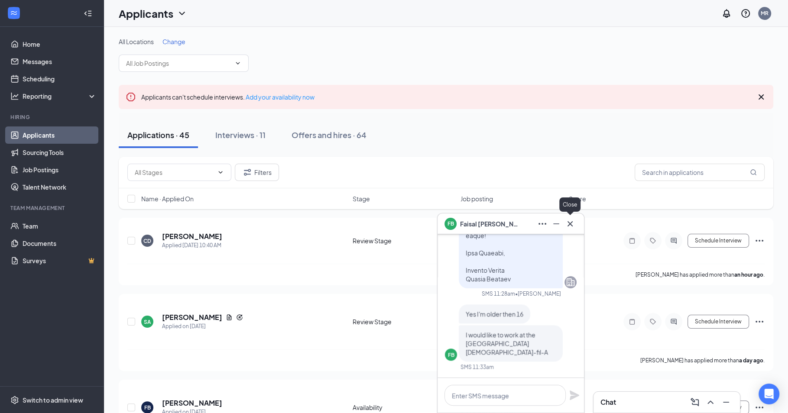
click at [571, 227] on icon "Cross" at bounding box center [570, 224] width 10 height 10
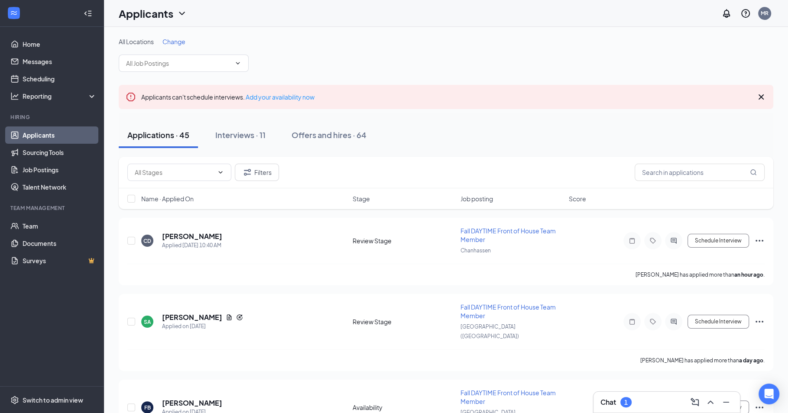
click at [657, 392] on div "Chat 1" at bounding box center [666, 402] width 146 height 21
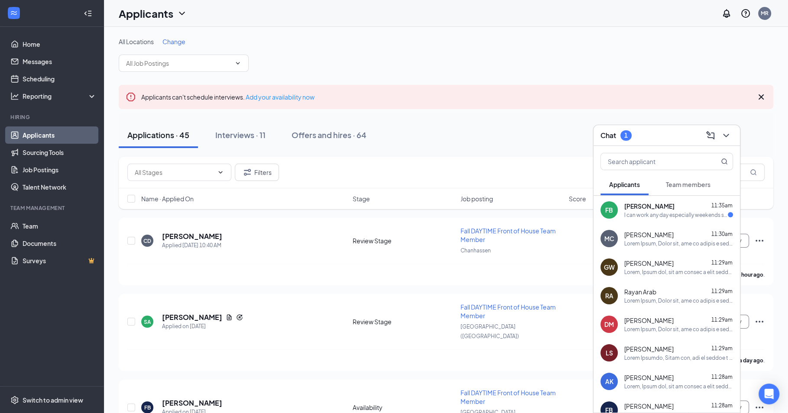
click at [664, 215] on div "I can work any day especially weekends such as Friday evening and Saturday Sund…" at bounding box center [676, 214] width 104 height 7
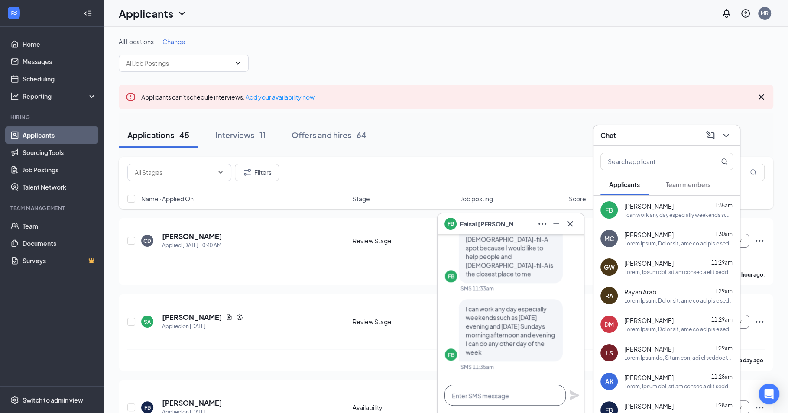
click at [534, 398] on textarea at bounding box center [504, 395] width 121 height 21
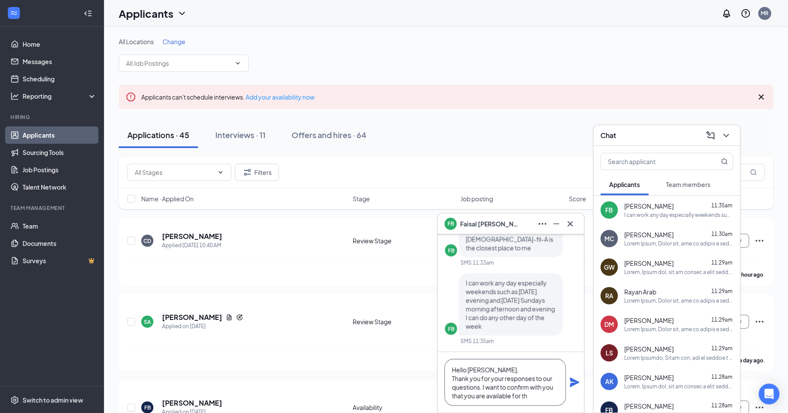
scroll to position [0, 0]
drag, startPoint x: 484, startPoint y: 386, endPoint x: 542, endPoint y: 400, distance: 59.7
click at [542, 400] on textarea "Hello Faisal, Thank you for your responses to our questions. I want to confirm …" at bounding box center [504, 382] width 121 height 47
click at [450, 375] on textarea "Hello Faisal, Thank you for your responses to our questions. I want to emphasiz…" at bounding box center [504, 382] width 121 height 47
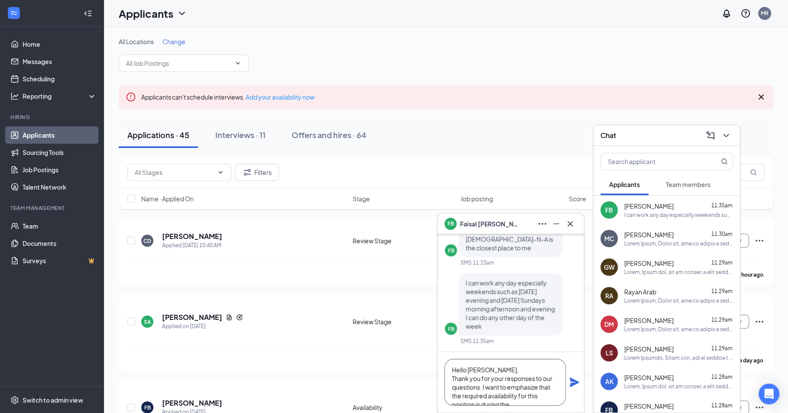
click at [505, 373] on textarea "Hello Faisal, Thank you for your responses to our questions. I want to emphasiz…" at bounding box center [504, 382] width 121 height 47
click at [482, 397] on textarea "Hello Faisal, Thank you for your responses to our questions. I want to emphasiz…" at bounding box center [504, 382] width 121 height 47
type textarea "Hello Faisal, Thank you for your responses to our questions. I want to emphasiz…"
click at [574, 386] on icon "Plane" at bounding box center [574, 382] width 10 height 10
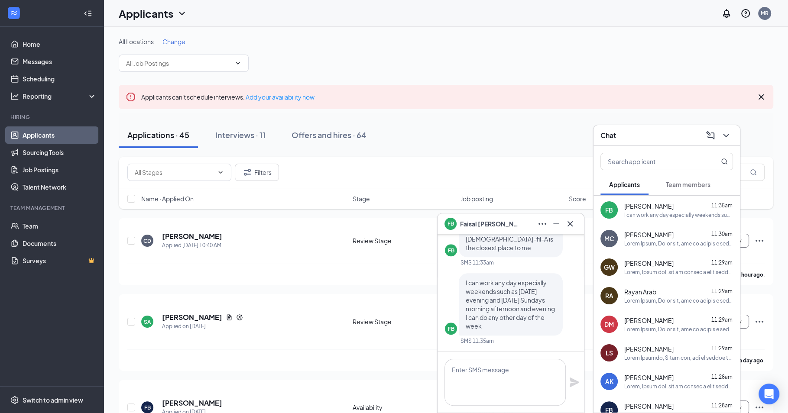
scroll to position [0, 0]
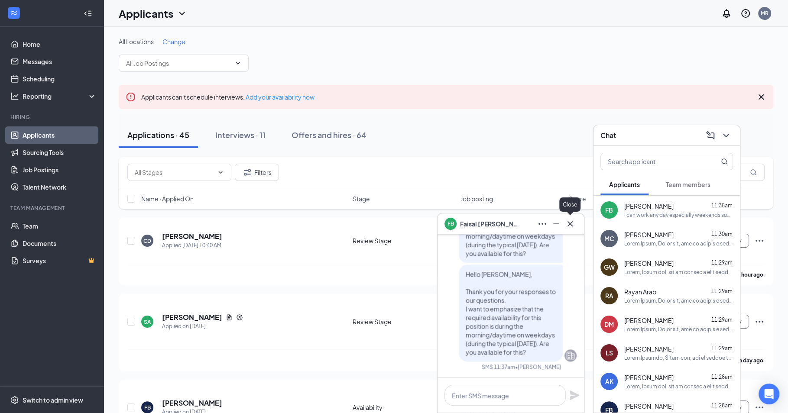
click at [574, 220] on icon "Cross" at bounding box center [570, 224] width 10 height 10
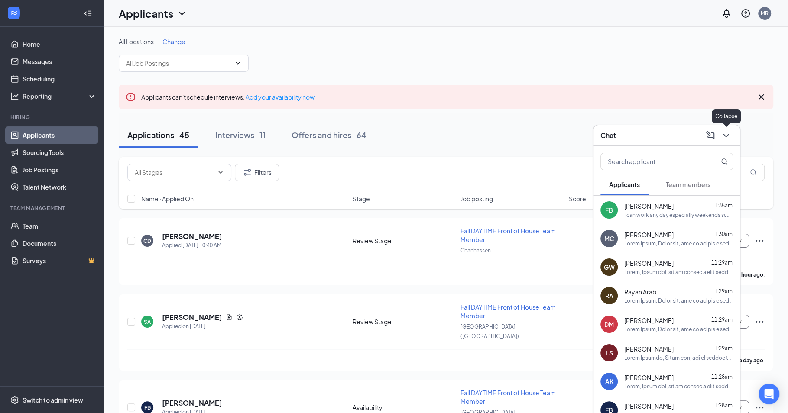
click at [728, 137] on icon "ChevronDown" at bounding box center [726, 135] width 10 height 10
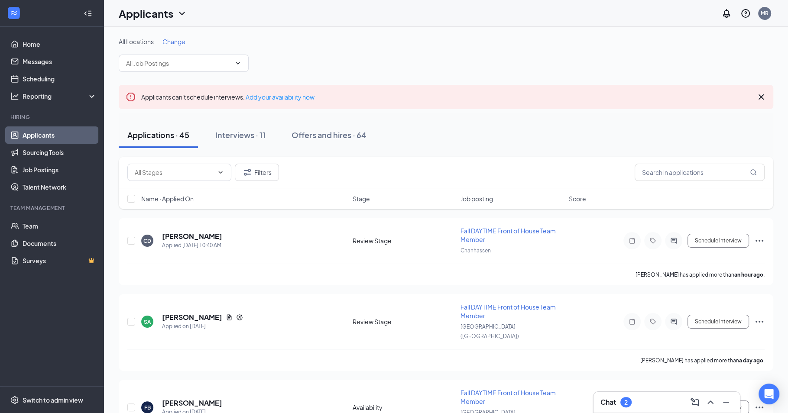
click at [672, 405] on div "Chat 2" at bounding box center [666, 402] width 133 height 14
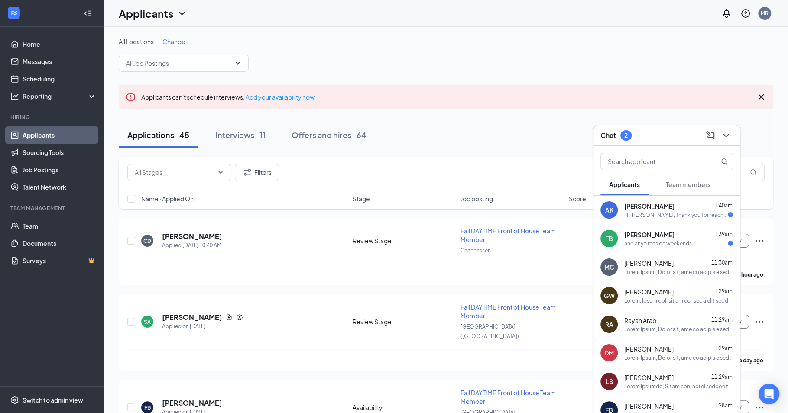
click at [641, 251] on div "FB Faisal Bobe 11:39am and any times on weekends" at bounding box center [666, 238] width 146 height 29
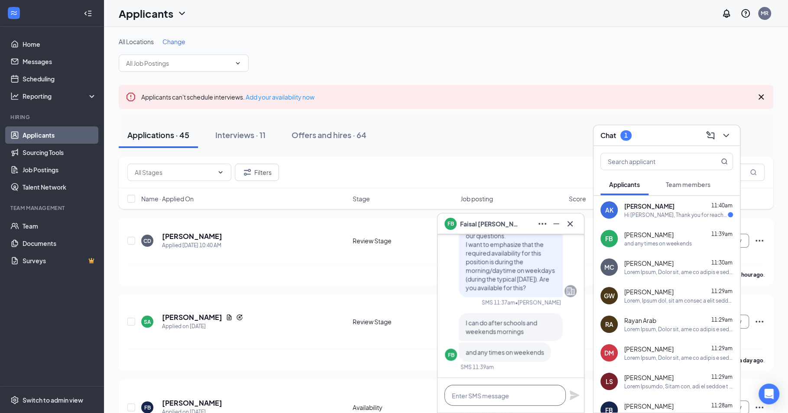
click at [518, 393] on textarea at bounding box center [504, 395] width 121 height 21
click at [570, 224] on icon "Cross" at bounding box center [569, 223] width 5 height 5
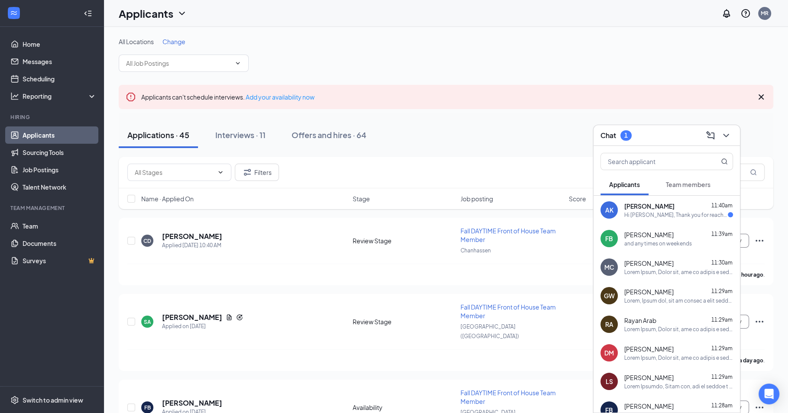
click at [732, 141] on div at bounding box center [725, 136] width 16 height 14
click at [731, 132] on button at bounding box center [726, 136] width 14 height 14
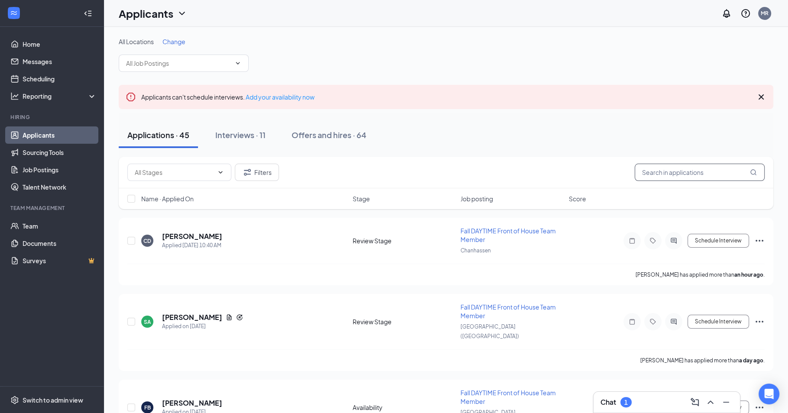
click at [713, 174] on input "text" at bounding box center [699, 172] width 130 height 17
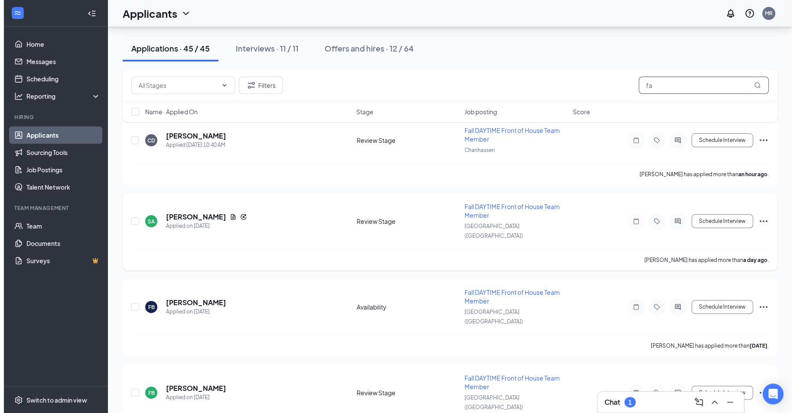
scroll to position [100, 0]
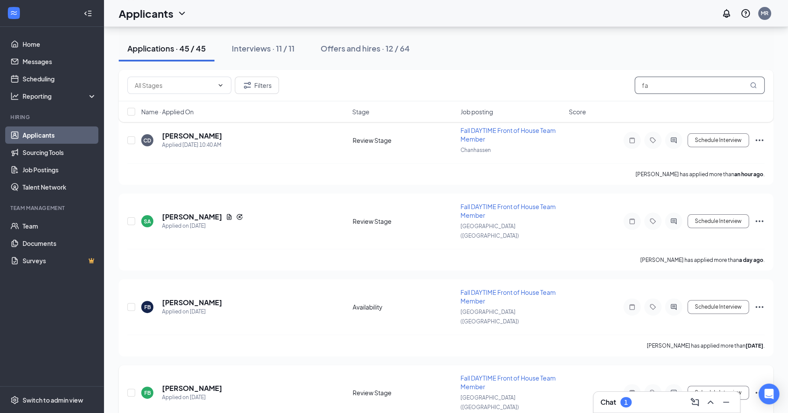
type input "fa"
click at [678, 384] on div at bounding box center [673, 392] width 17 height 17
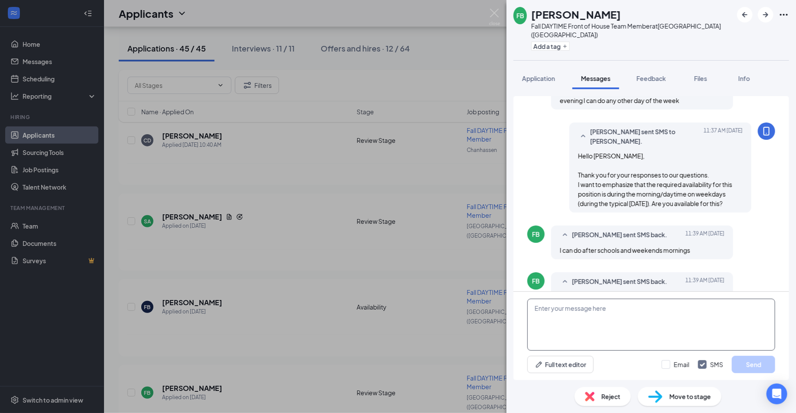
scroll to position [792, 0]
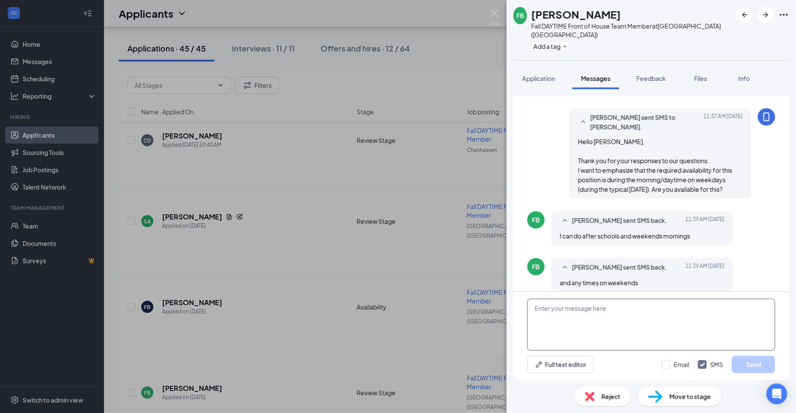
click at [659, 322] on textarea at bounding box center [651, 325] width 248 height 52
paste textarea "Hello, Thank you so much for your interest in joining our team! At this time, t…"
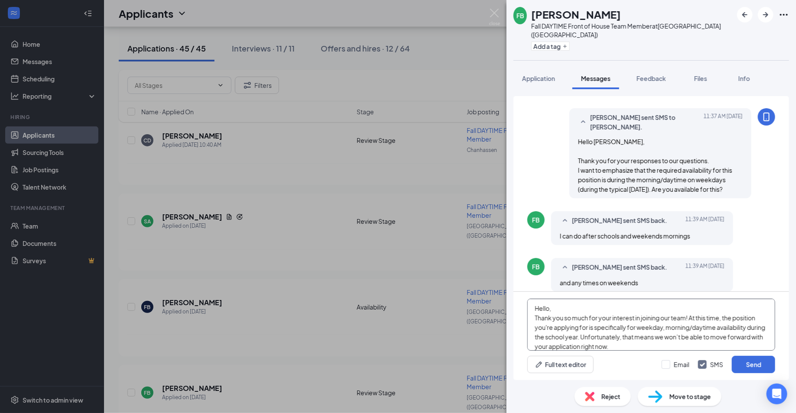
click at [548, 309] on textarea "Hello, Thank you so much for your interest in joining our team! At this time, t…" at bounding box center [651, 325] width 248 height 52
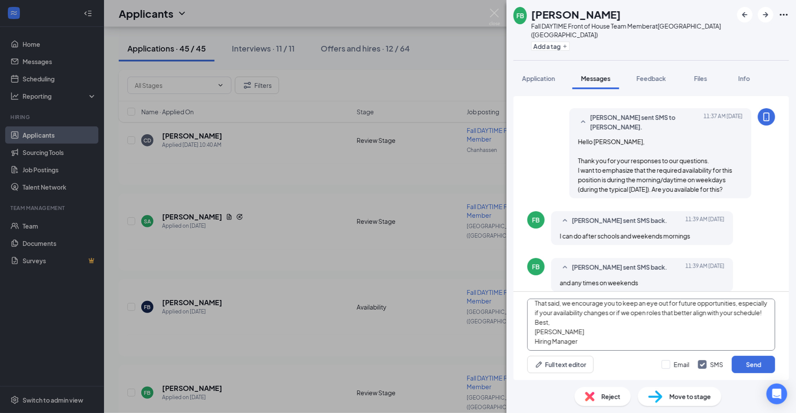
scroll to position [62, 0]
type textarea "Hello Faisal, Thank you so much for your interest in joining our team! At this …"
click at [757, 369] on button "Send" at bounding box center [753, 364] width 43 height 17
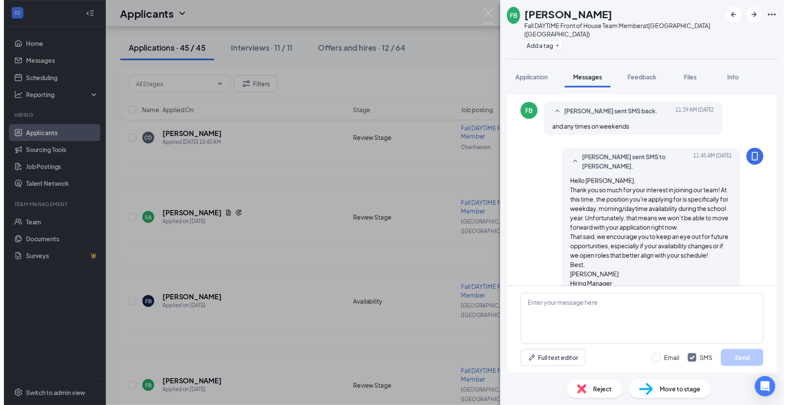
scroll to position [952, 0]
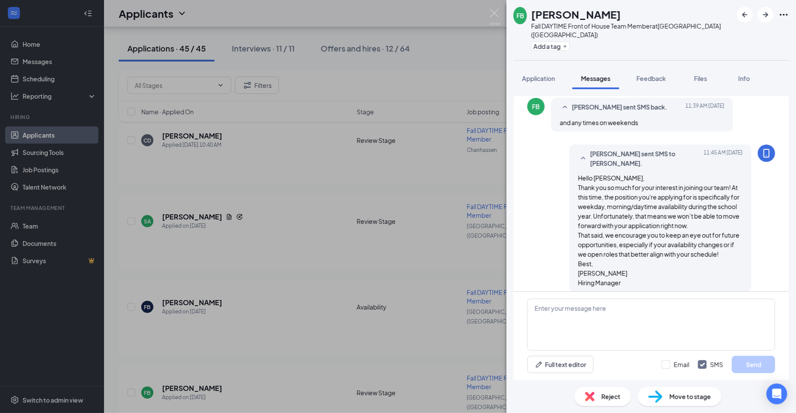
click at [395, 274] on div "FB Faisal Bobe Fall DAYTIME Front of House Team Member at Eden Prairie (MN) Add…" at bounding box center [398, 206] width 796 height 413
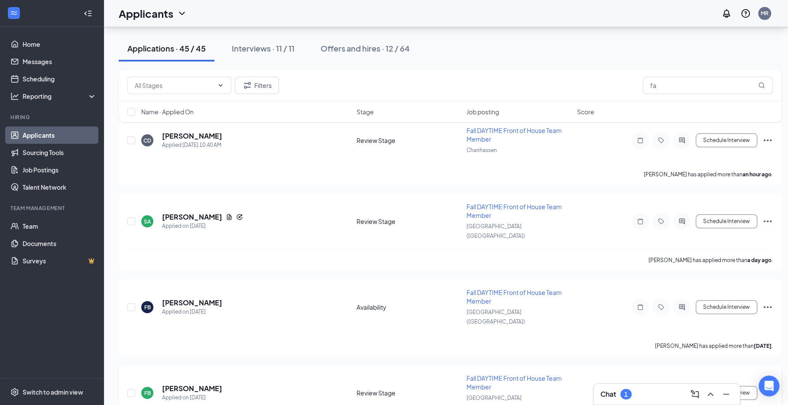
click at [771, 388] on icon "Ellipses" at bounding box center [767, 393] width 10 height 10
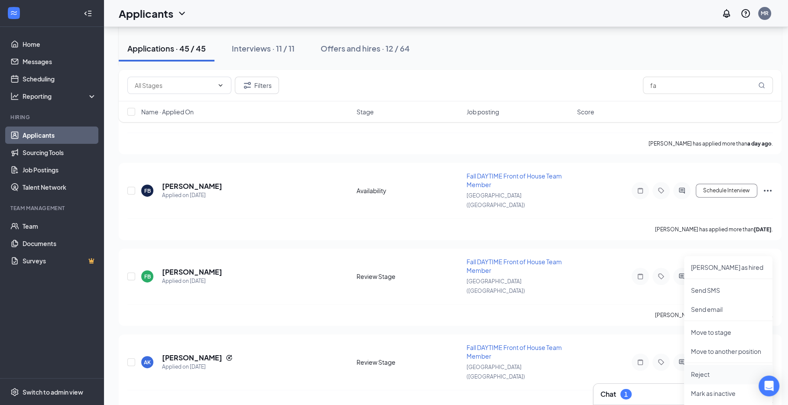
scroll to position [275, 0]
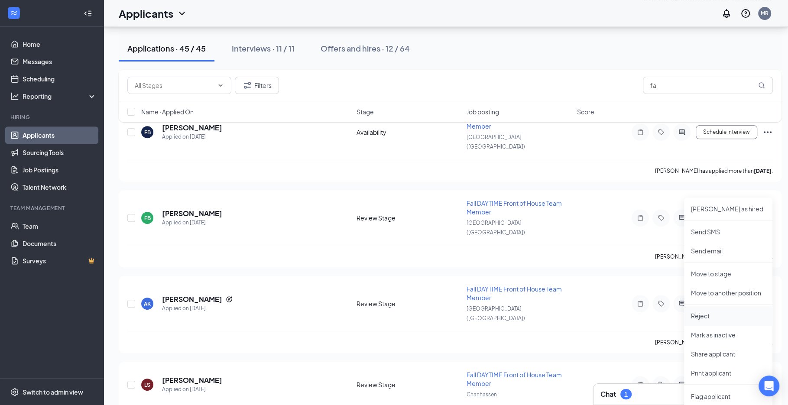
click at [727, 317] on p "Reject" at bounding box center [728, 315] width 74 height 9
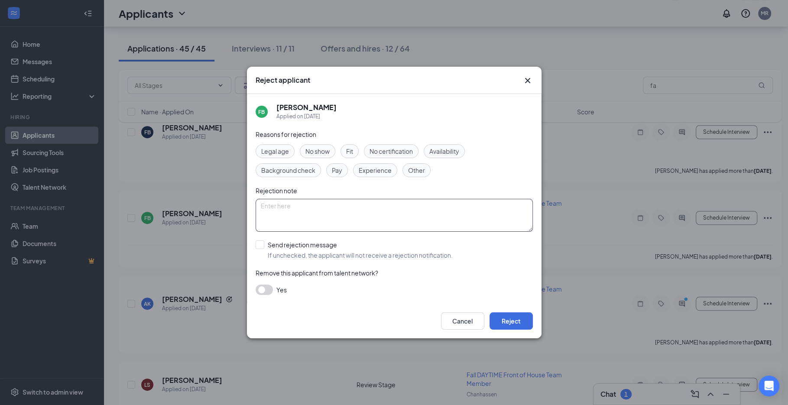
click at [362, 217] on textarea at bounding box center [394, 215] width 277 height 33
type textarea "availability"
click at [524, 316] on button "Reject" at bounding box center [510, 320] width 43 height 17
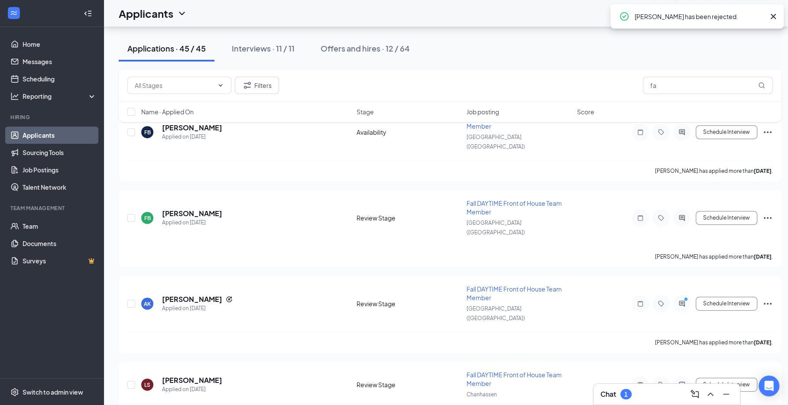
click at [657, 395] on div "Chat 1" at bounding box center [666, 394] width 133 height 14
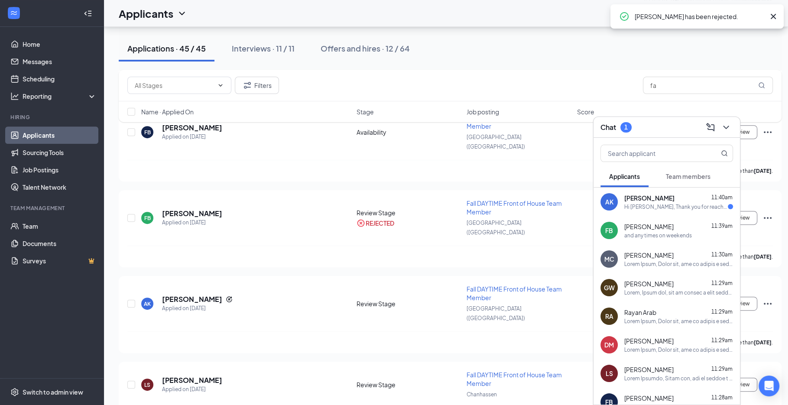
click at [653, 206] on div "Hi Miranda, Thank you for reaching out! Here are the details you asked for: • A…" at bounding box center [676, 206] width 104 height 7
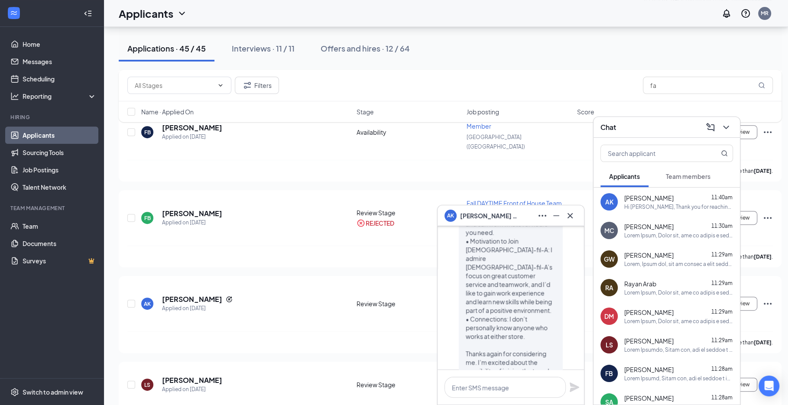
scroll to position [0, 0]
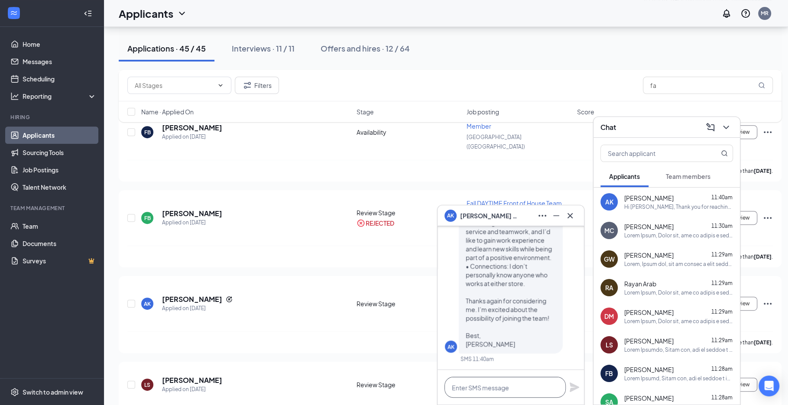
click at [519, 393] on textarea at bounding box center [504, 387] width 121 height 21
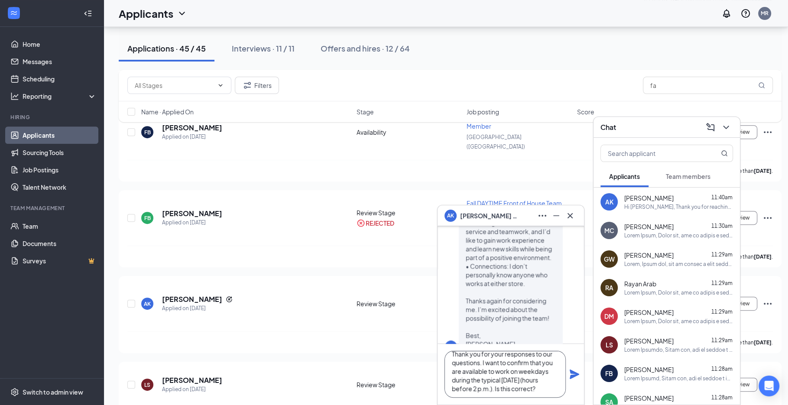
scroll to position [18, 0]
type textarea "Hello Abdiaziz, Thank you for your responses to our questions. I want to confir…"
click at [574, 370] on icon "Plane" at bounding box center [574, 374] width 10 height 10
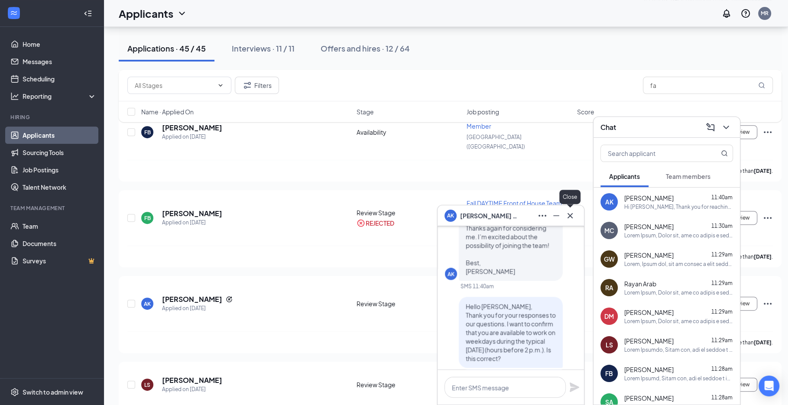
scroll to position [-159, 0]
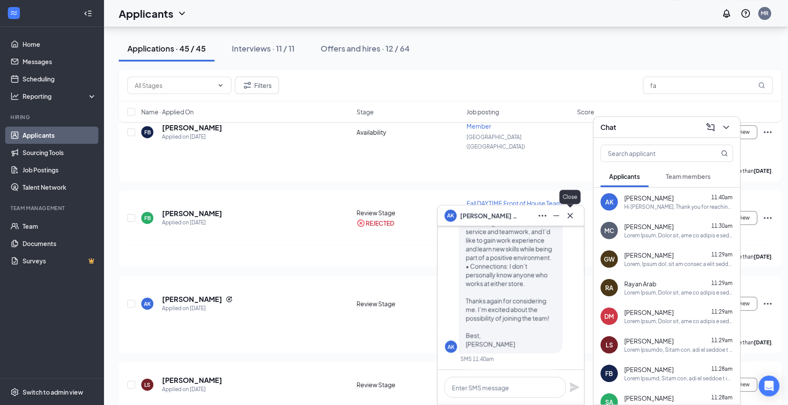
click at [570, 215] on icon "Cross" at bounding box center [569, 215] width 5 height 5
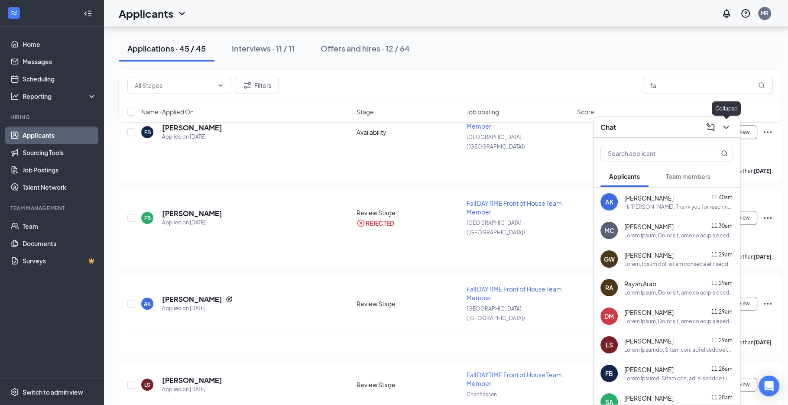
click at [727, 124] on icon "ChevronDown" at bounding box center [726, 127] width 10 height 10
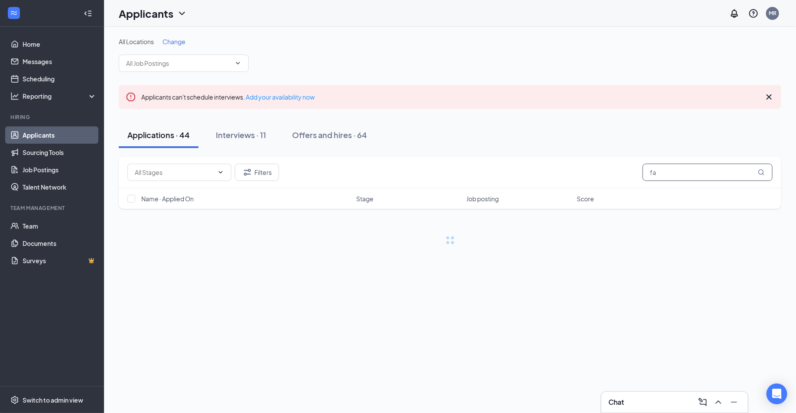
drag, startPoint x: 664, startPoint y: 175, endPoint x: 642, endPoint y: 171, distance: 22.2
click at [642, 171] on div "Filters fa" at bounding box center [449, 172] width 645 height 17
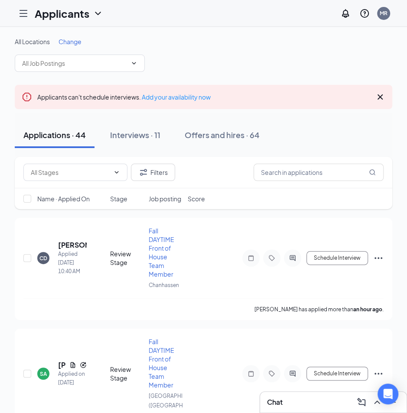
click at [28, 16] on icon "Hamburger" at bounding box center [23, 13] width 10 height 10
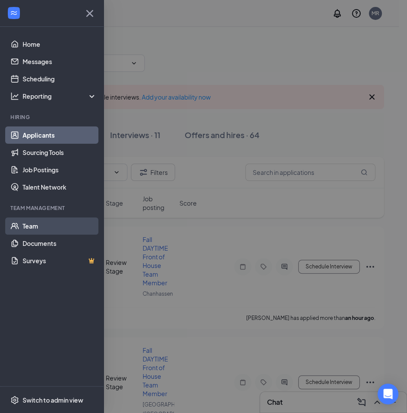
click at [43, 232] on link "Team" at bounding box center [60, 225] width 74 height 17
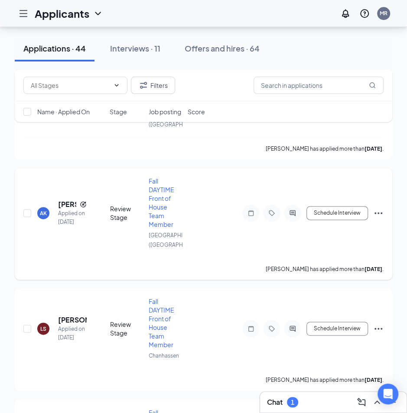
click at [298, 211] on div at bounding box center [292, 212] width 17 height 17
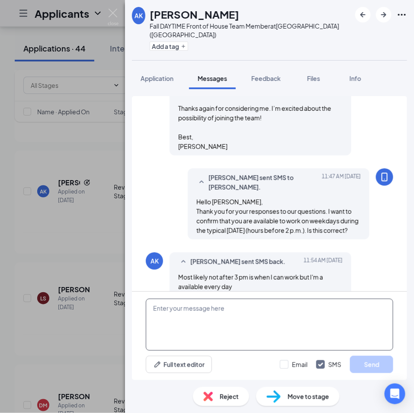
scroll to position [867, 0]
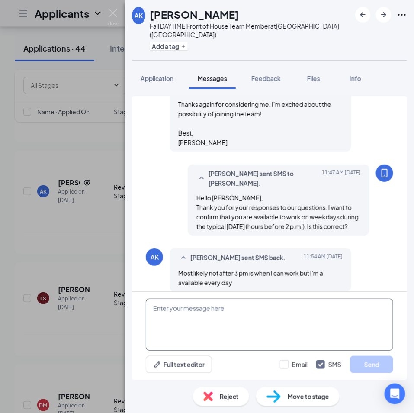
click at [268, 316] on textarea at bounding box center [270, 325] width 248 height 52
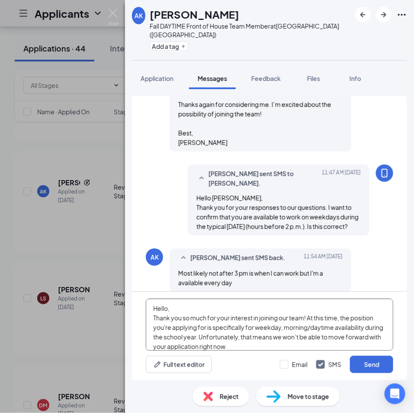
click at [168, 307] on textarea "Hello, Thank you so much for your interest in joining our team! At this time, t…" at bounding box center [270, 325] width 248 height 52
type textarea "Hello Abdiaziz, Thank you so much for your interest in joining our team! At thi…"
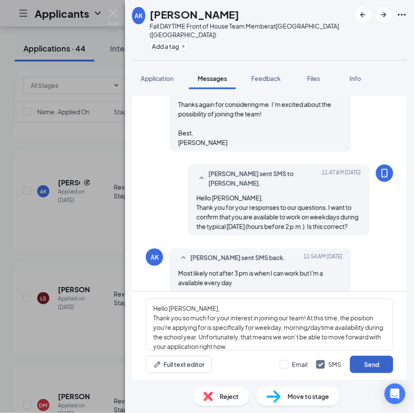
click at [360, 360] on button "Send" at bounding box center [371, 364] width 43 height 17
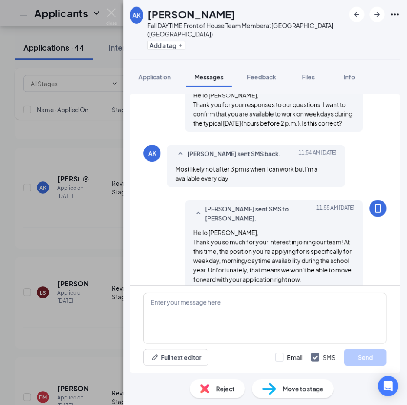
scroll to position [1027, 0]
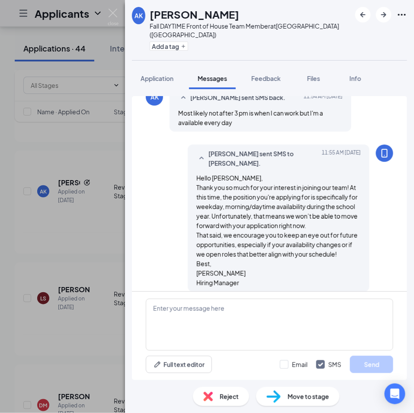
click at [81, 206] on div "AK Abdiaziz Khayre Fall DAYTIME Front of House Team Member at Eden Prairie (MN)…" at bounding box center [207, 206] width 414 height 413
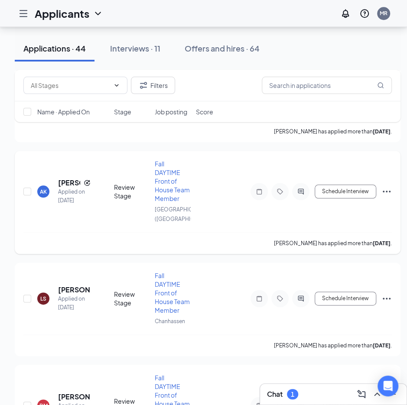
click at [384, 186] on icon "Ellipses" at bounding box center [386, 191] width 10 height 10
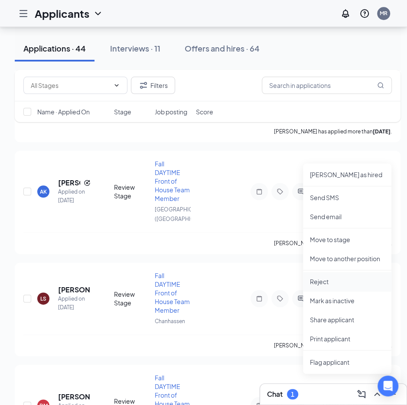
click at [337, 282] on p "Reject" at bounding box center [347, 281] width 74 height 9
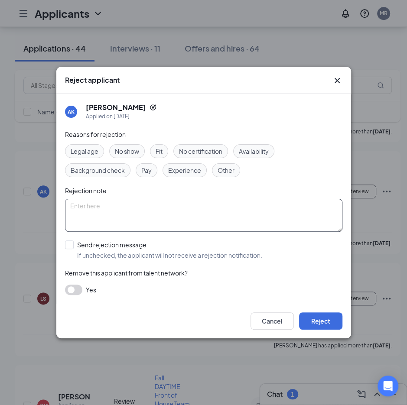
click at [198, 206] on textarea at bounding box center [203, 215] width 277 height 33
type textarea "availability"
click at [328, 313] on button "Reject" at bounding box center [320, 320] width 43 height 17
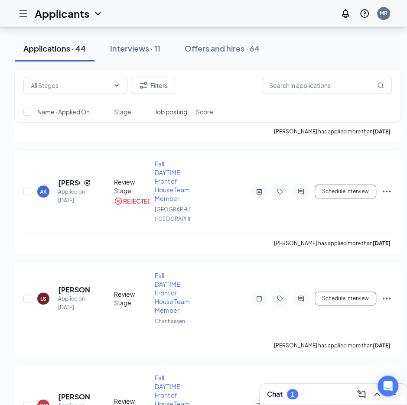
click at [307, 397] on div "Chat 1" at bounding box center [333, 394] width 133 height 14
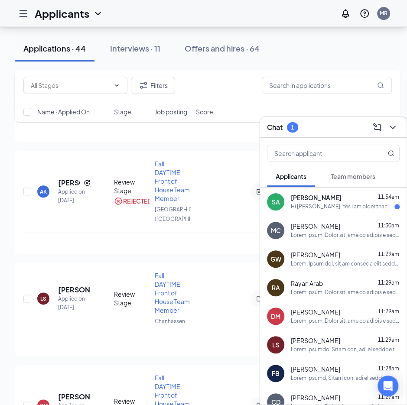
click at [288, 208] on div "SA Sihaam Abdi 11:54am Hi Ramsay, Yes I am older than 16. I am available anytim…" at bounding box center [333, 202] width 146 height 29
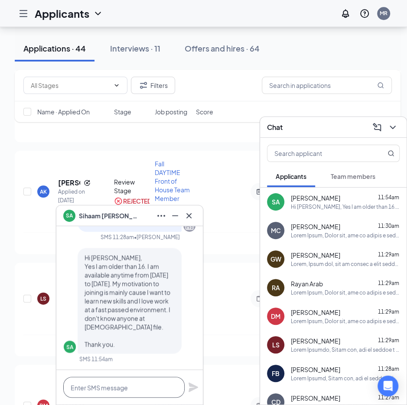
click at [131, 390] on textarea at bounding box center [123, 387] width 121 height 21
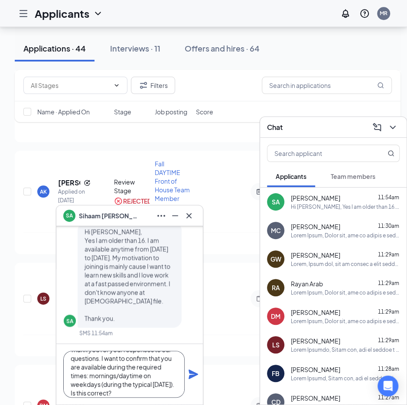
scroll to position [24, 0]
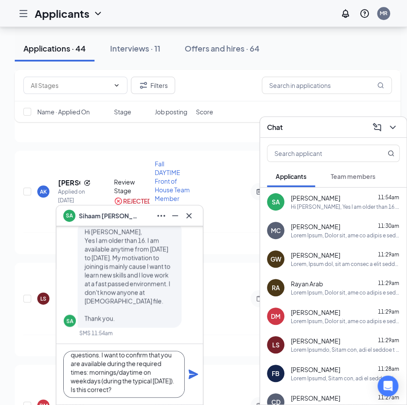
type textarea "Hello Sihaam, Thank you for your responses to our questions. I want to confirm …"
click at [189, 373] on icon "Plane" at bounding box center [193, 374] width 10 height 10
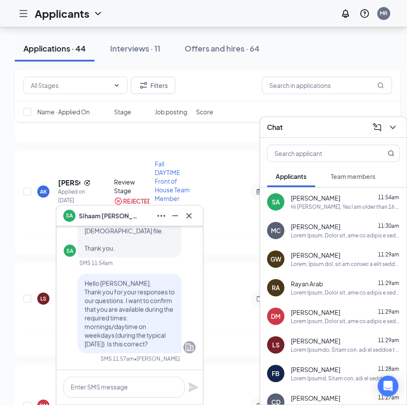
scroll to position [0, 0]
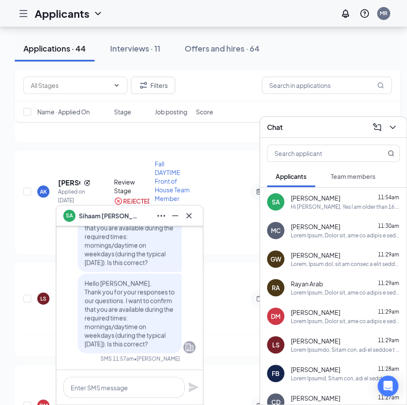
click at [197, 213] on div "SA Sihaam Abdi" at bounding box center [129, 215] width 146 height 21
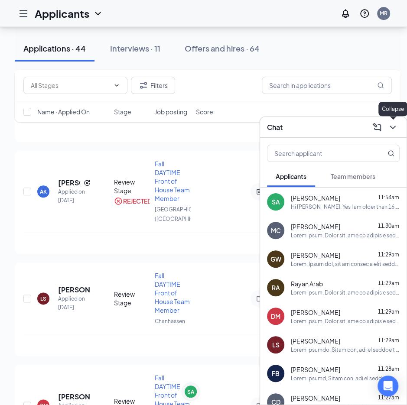
click at [390, 124] on icon "ChevronDown" at bounding box center [392, 127] width 10 height 10
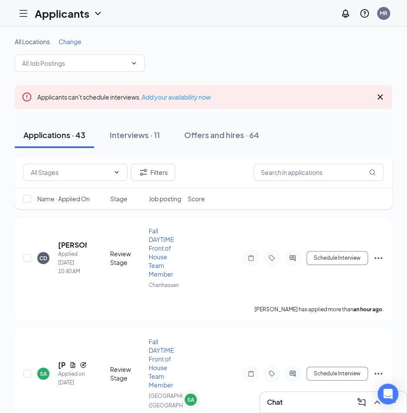
click at [23, 12] on icon "Hamburger" at bounding box center [23, 13] width 10 height 10
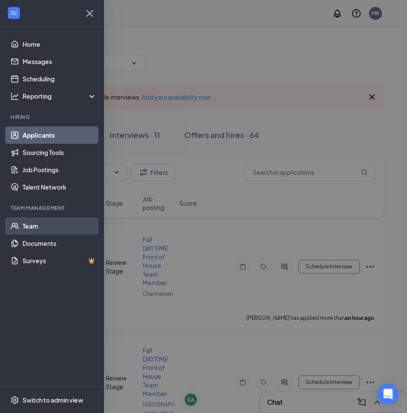
click at [61, 230] on link "Team" at bounding box center [60, 225] width 74 height 17
